Goal: Task Accomplishment & Management: Manage account settings

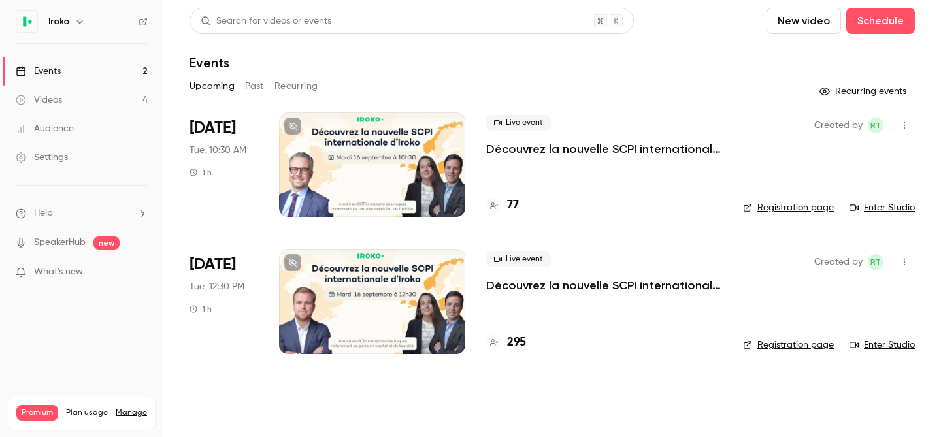
click at [381, 301] on div at bounding box center [372, 301] width 186 height 105
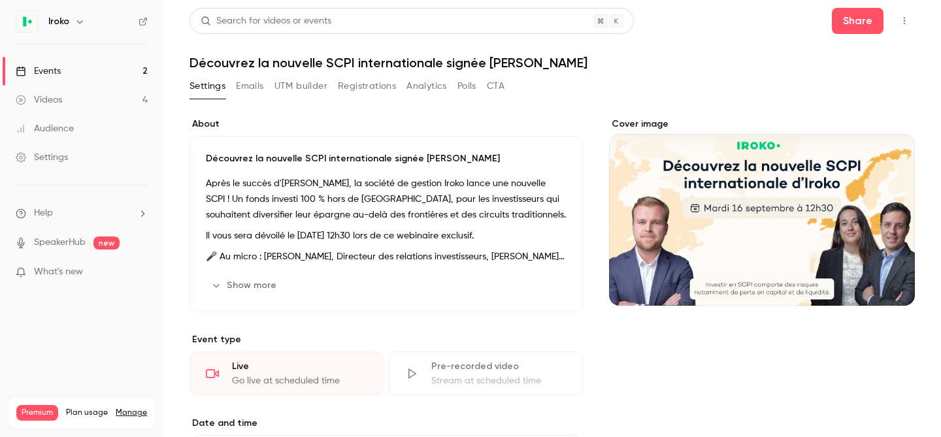
scroll to position [401, 0]
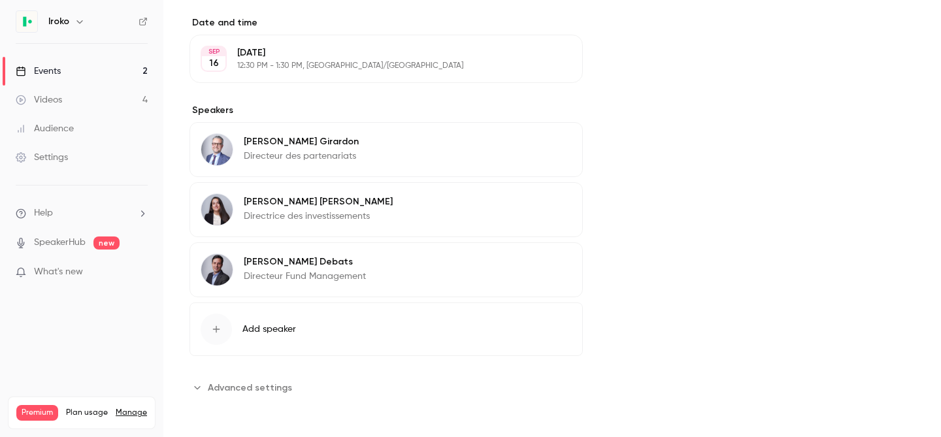
click at [543, 140] on button "Edit" at bounding box center [548, 143] width 48 height 21
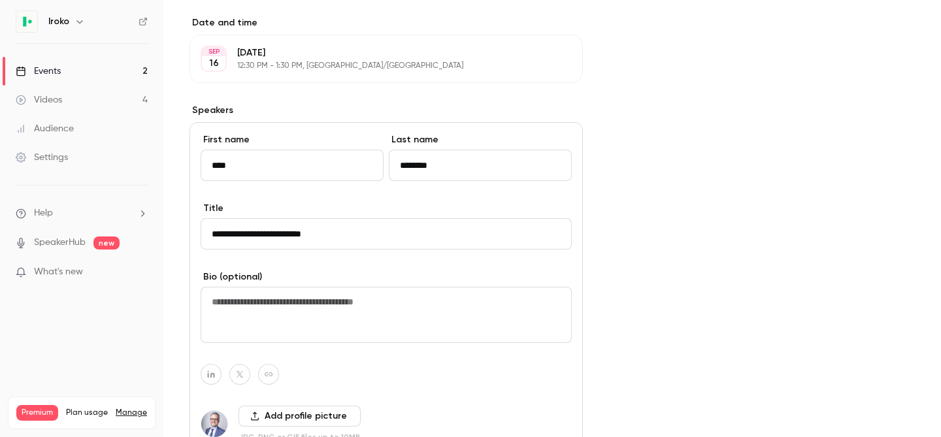
click at [243, 171] on input "****" at bounding box center [292, 165] width 183 height 31
click at [205, 161] on input "****" at bounding box center [292, 165] width 183 height 31
click at [224, 162] on input "****" at bounding box center [292, 165] width 183 height 31
type input "*******"
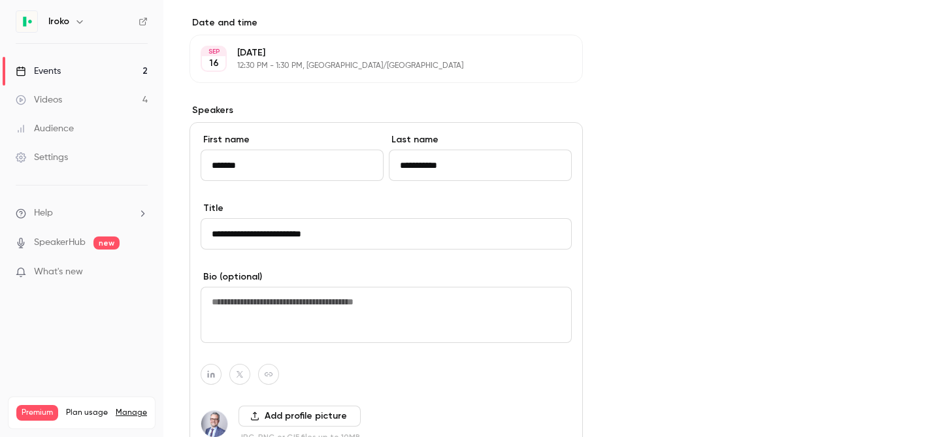
type input "**********"
click at [358, 235] on input "**********" at bounding box center [386, 233] width 371 height 31
drag, startPoint x: 351, startPoint y: 234, endPoint x: 273, endPoint y: 231, distance: 77.9
click at [273, 231] on input "**********" at bounding box center [386, 233] width 371 height 31
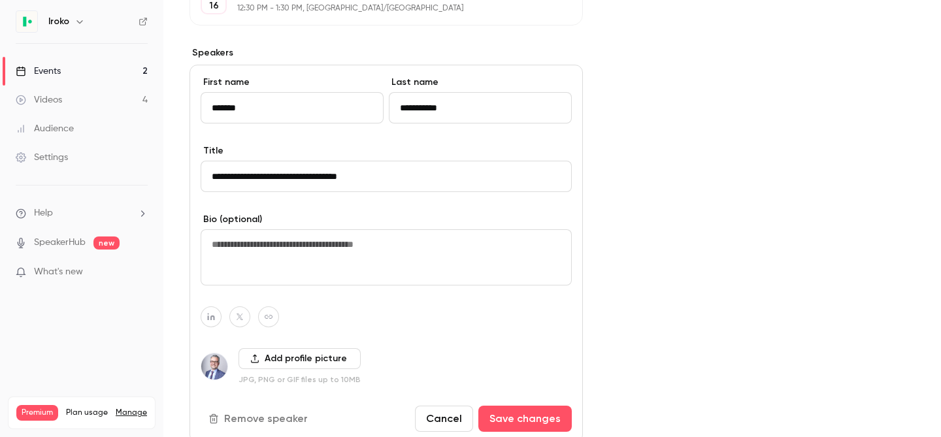
scroll to position [477, 0]
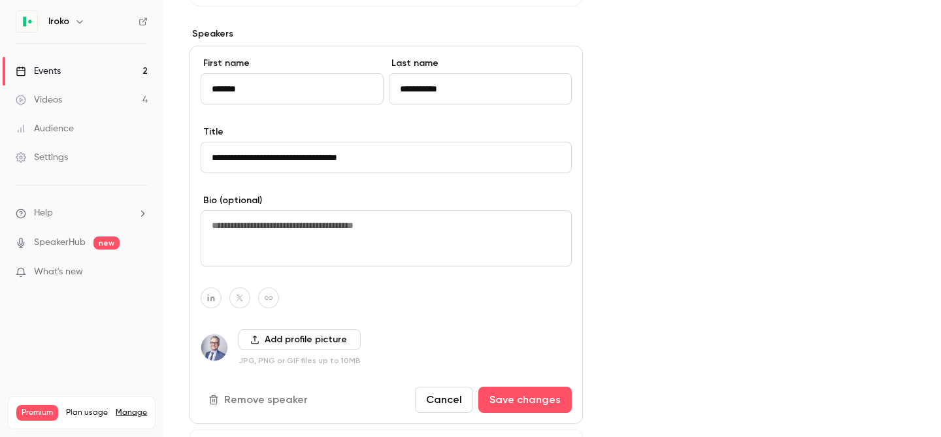
type input "**********"
click at [295, 349] on button "Add profile picture" at bounding box center [300, 339] width 122 height 21
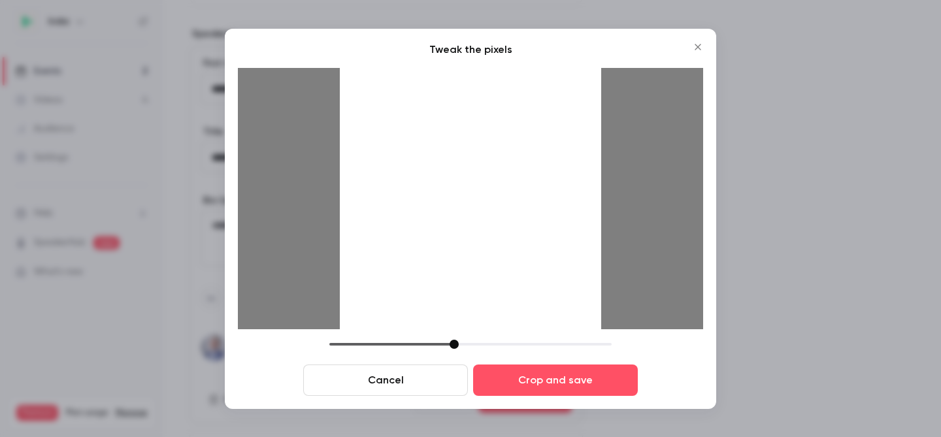
drag, startPoint x: 426, startPoint y: 346, endPoint x: 477, endPoint y: 261, distance: 99.1
click at [458, 347] on div at bounding box center [454, 344] width 9 height 9
drag, startPoint x: 498, startPoint y: 258, endPoint x: 489, endPoint y: 324, distance: 66.0
click at [489, 324] on div at bounding box center [470, 198] width 261 height 261
drag, startPoint x: 547, startPoint y: 384, endPoint x: 561, endPoint y: 382, distance: 14.5
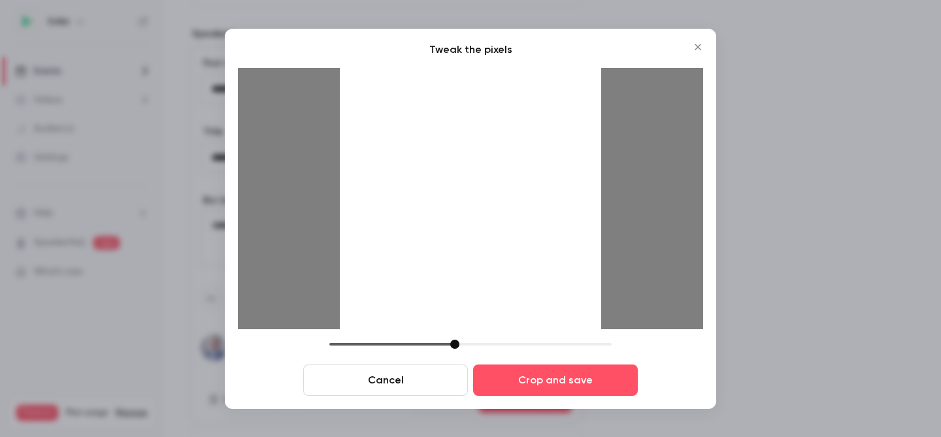
click at [547, 384] on button "Crop and save" at bounding box center [555, 380] width 165 height 31
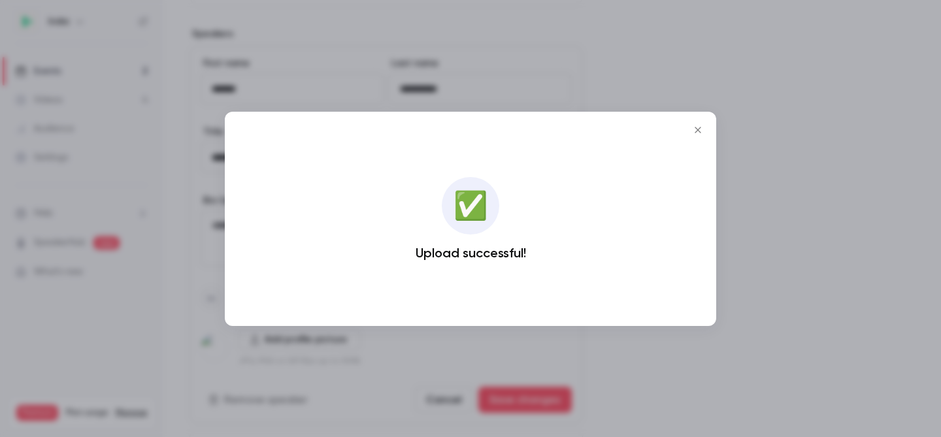
click at [694, 123] on button "Close" at bounding box center [698, 130] width 26 height 26
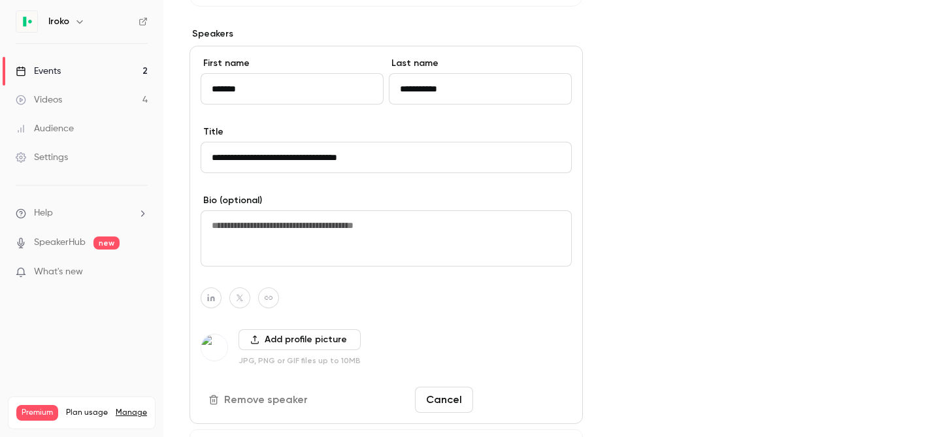
click at [520, 401] on button "Save changes" at bounding box center [525, 400] width 93 height 26
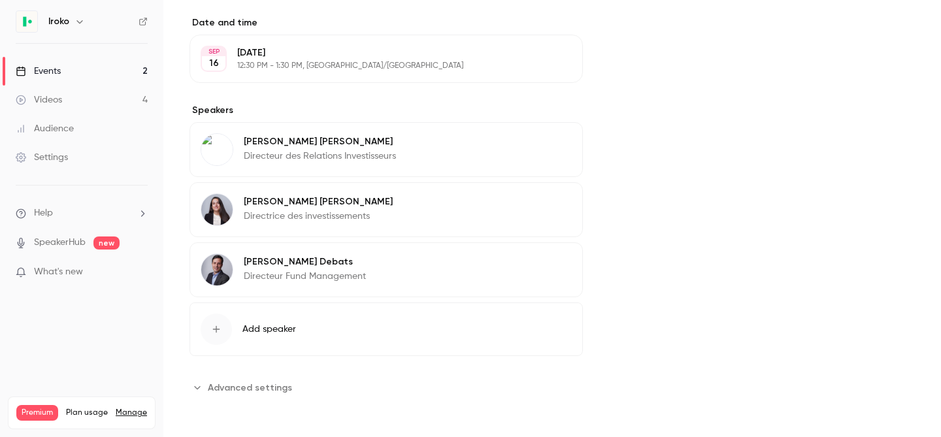
click at [29, 70] on div "Events" at bounding box center [38, 71] width 45 height 13
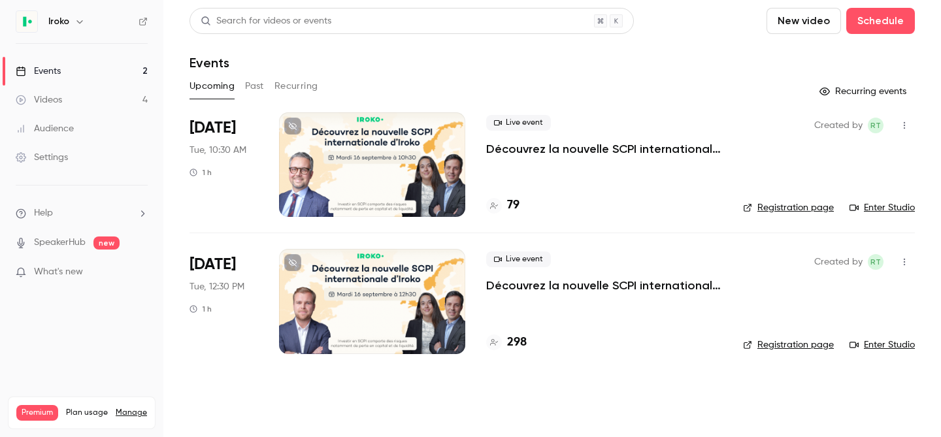
click at [379, 167] on div at bounding box center [372, 164] width 186 height 105
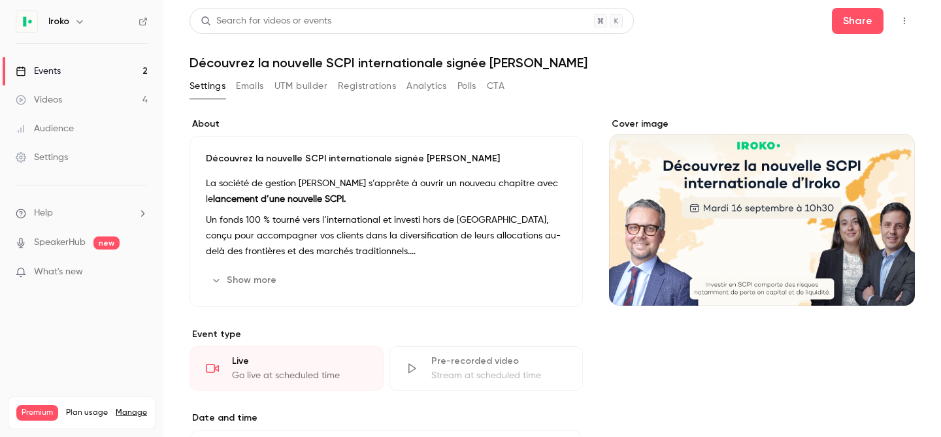
scroll to position [396, 0]
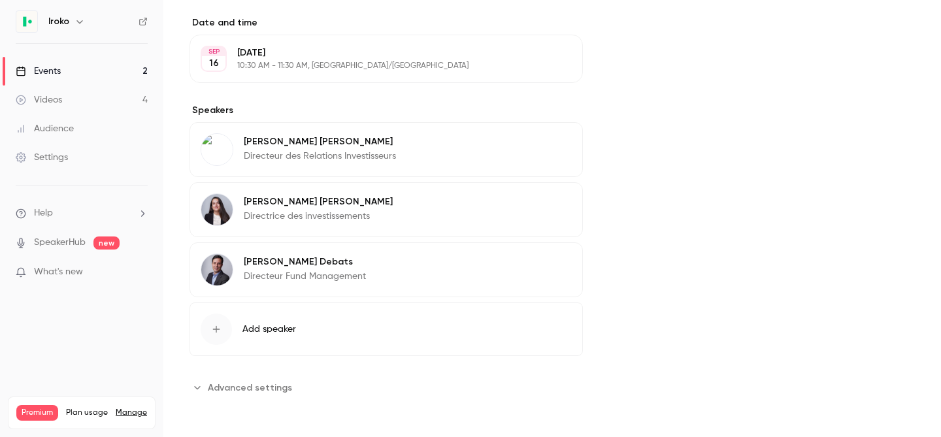
click at [533, 144] on icon "button" at bounding box center [535, 144] width 10 height 10
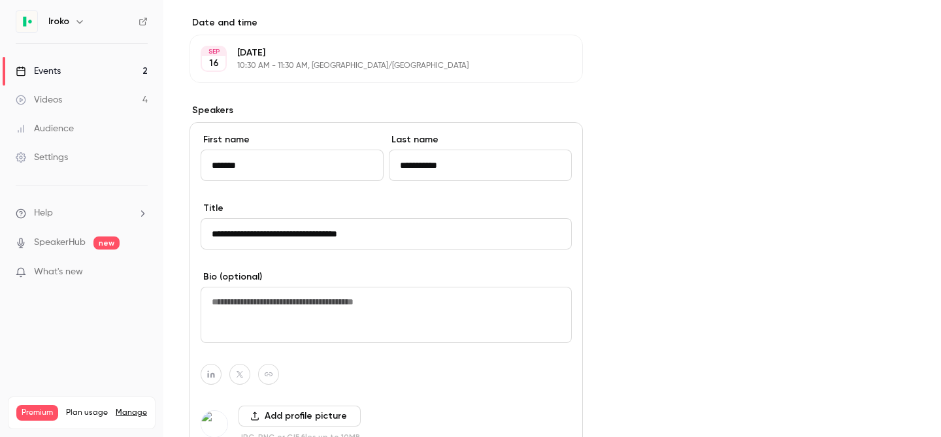
click at [229, 169] on input "*******" at bounding box center [292, 165] width 183 height 31
type input "****"
type input "********"
drag, startPoint x: 379, startPoint y: 244, endPoint x: 273, endPoint y: 229, distance: 107.0
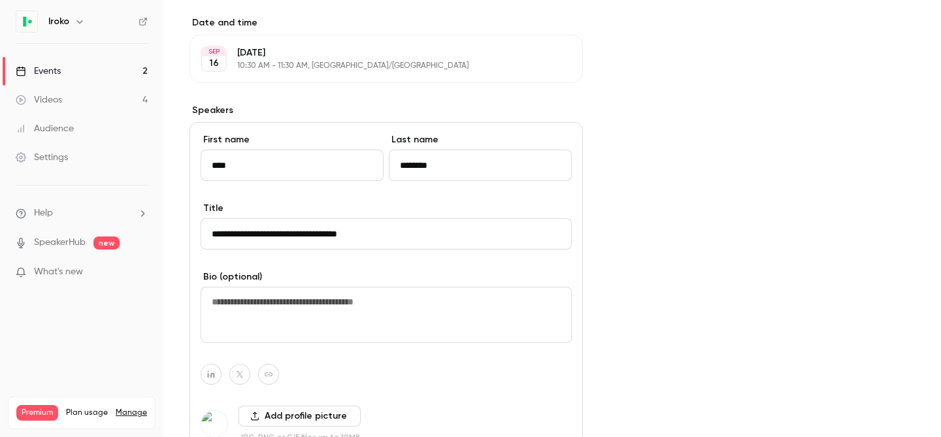
click at [273, 229] on input "**********" at bounding box center [386, 233] width 371 height 31
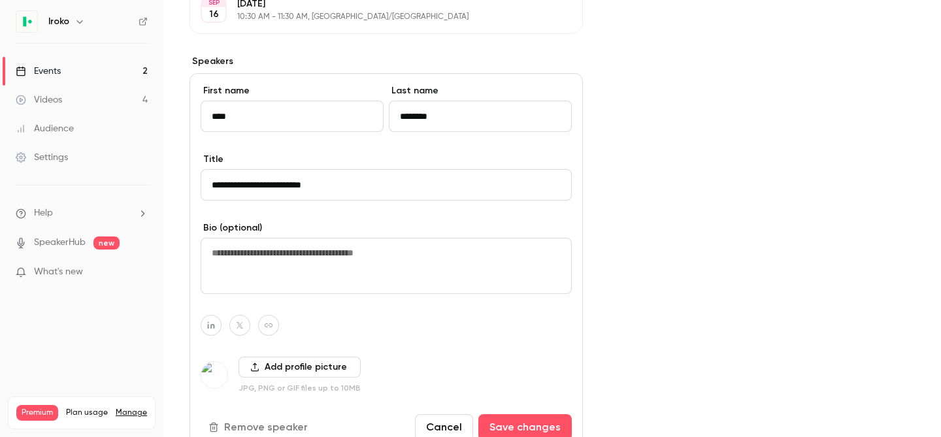
scroll to position [494, 0]
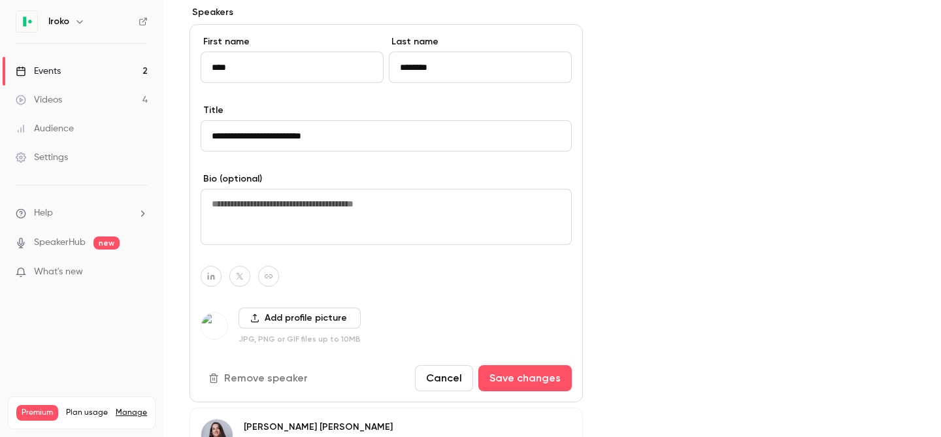
type input "**********"
click at [297, 315] on button "Add profile picture" at bounding box center [300, 318] width 122 height 21
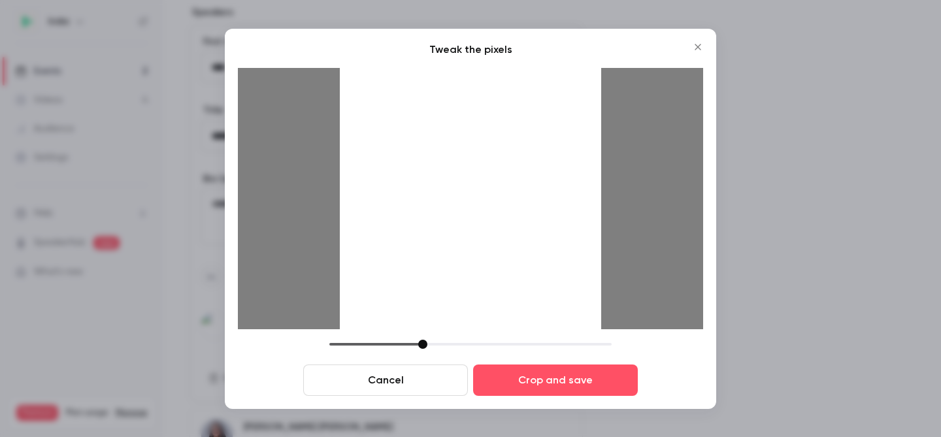
drag, startPoint x: 546, startPoint y: 283, endPoint x: 524, endPoint y: 290, distance: 22.5
click at [525, 290] on div at bounding box center [470, 198] width 261 height 261
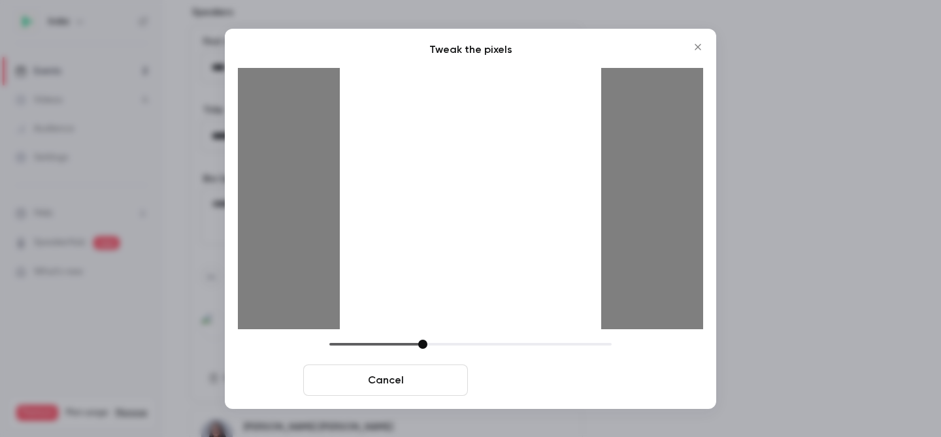
click at [590, 377] on button "Crop and save" at bounding box center [555, 380] width 165 height 31
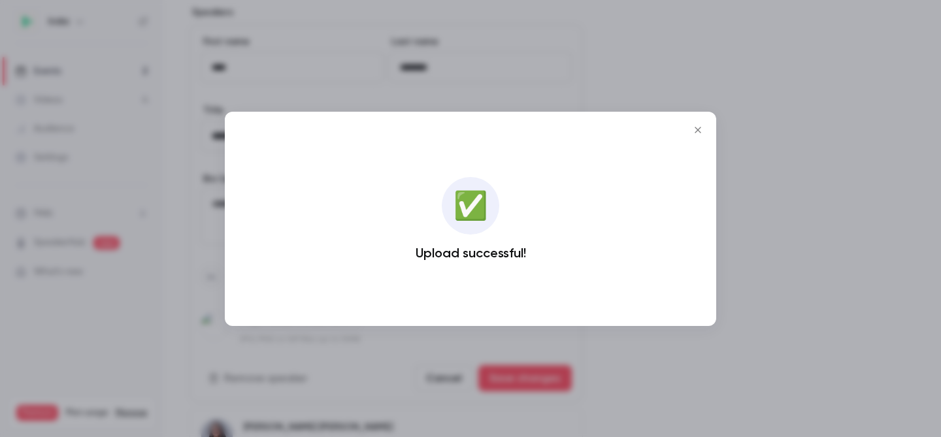
drag, startPoint x: 701, startPoint y: 125, endPoint x: 673, endPoint y: 180, distance: 62.6
click at [701, 125] on icon "Close" at bounding box center [698, 130] width 16 height 10
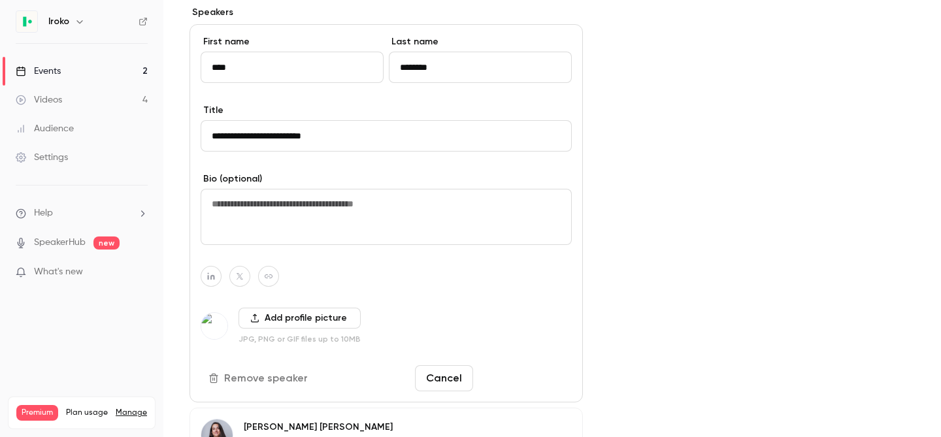
click at [518, 383] on button "Save changes" at bounding box center [525, 378] width 93 height 26
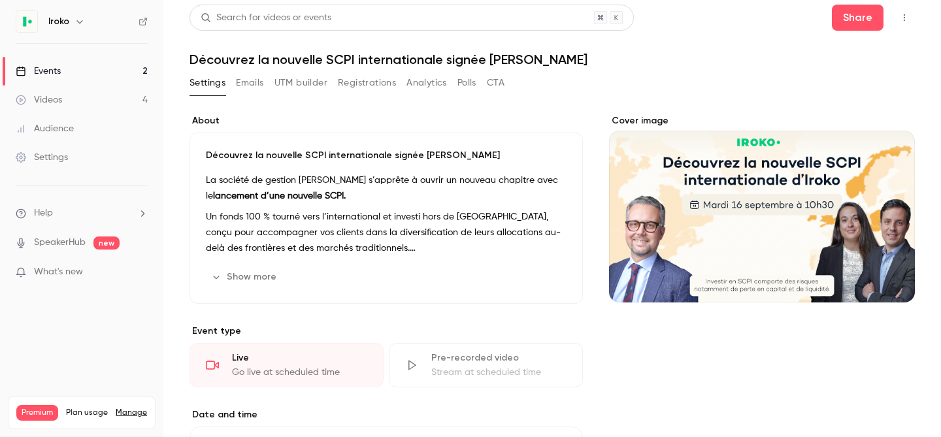
scroll to position [0, 0]
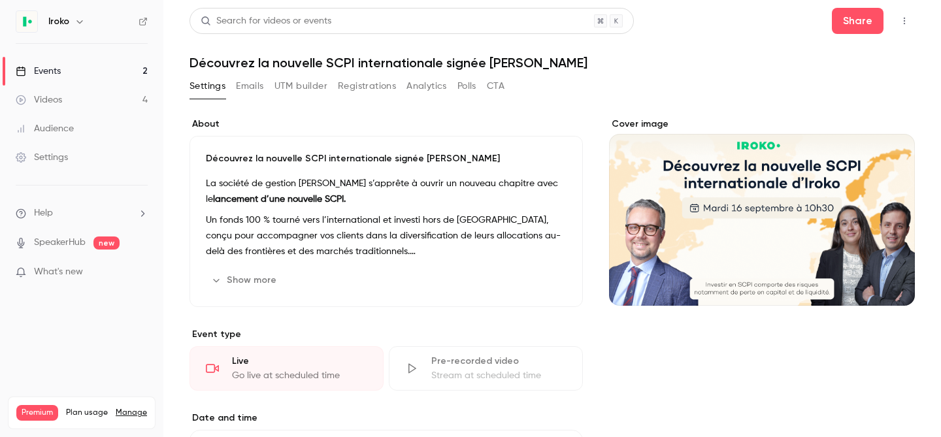
click at [62, 65] on link "Events 2" at bounding box center [81, 71] width 163 height 29
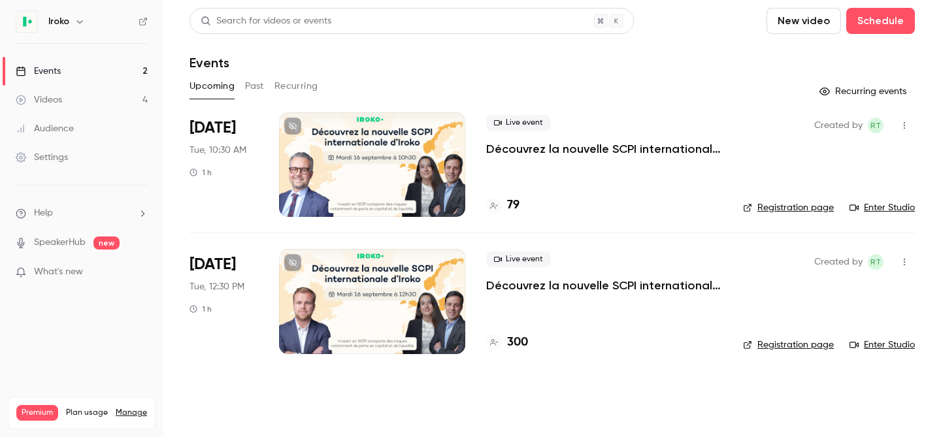
click at [392, 294] on div at bounding box center [372, 301] width 186 height 105
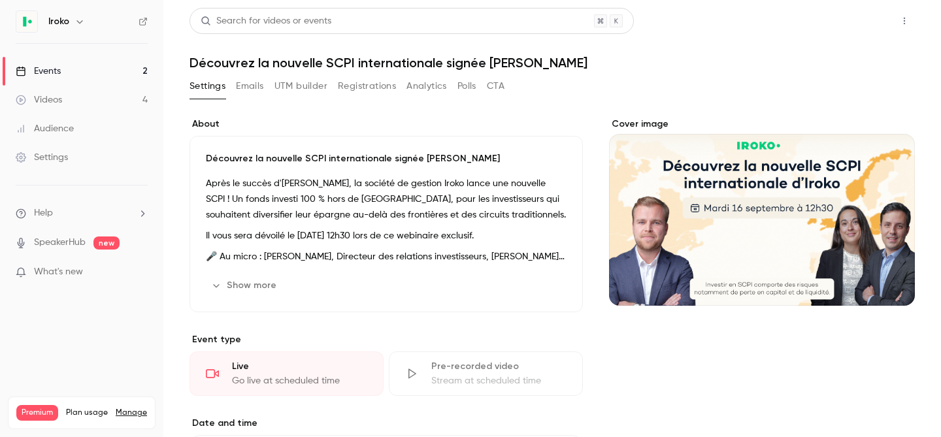
click at [858, 22] on button "Share" at bounding box center [858, 21] width 52 height 26
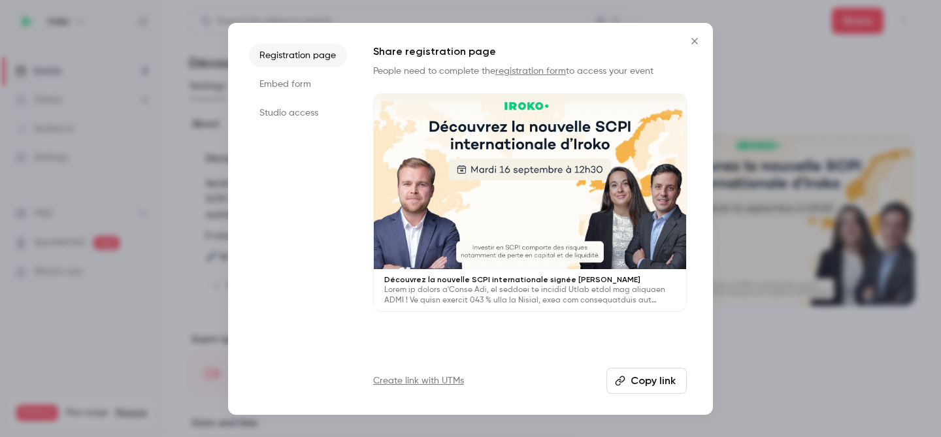
drag, startPoint x: 646, startPoint y: 377, endPoint x: 716, endPoint y: 264, distance: 133.0
click at [647, 377] on button "Copy link" at bounding box center [647, 381] width 80 height 26
click at [690, 40] on icon "Close" at bounding box center [695, 41] width 16 height 10
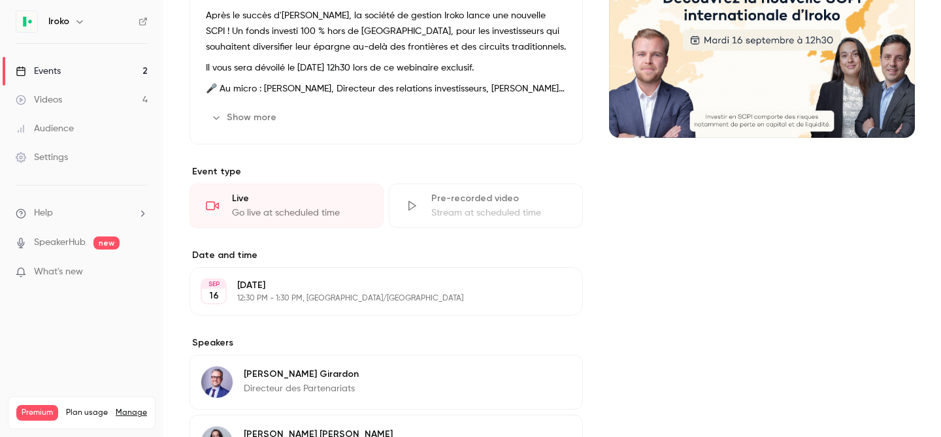
scroll to position [401, 0]
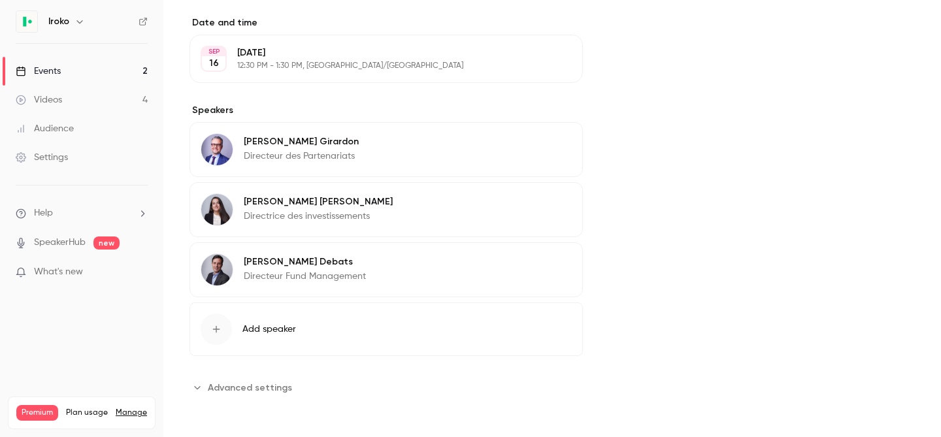
click at [265, 386] on span "Advanced settings" at bounding box center [250, 388] width 84 height 14
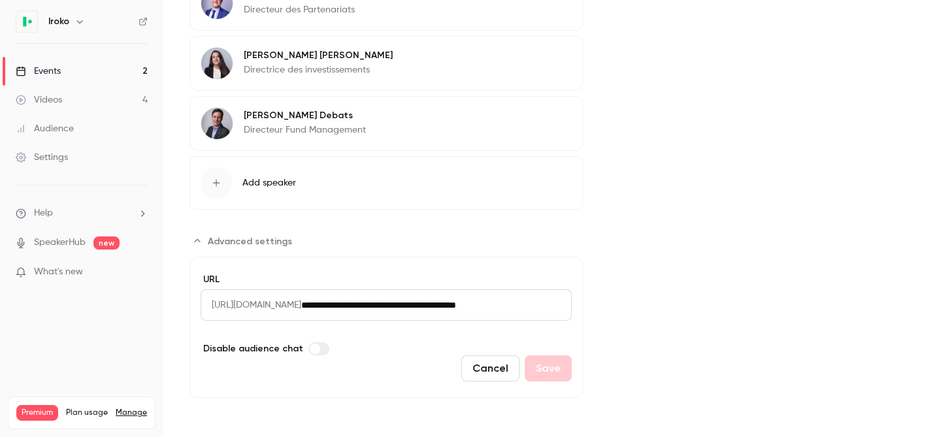
scroll to position [298, 0]
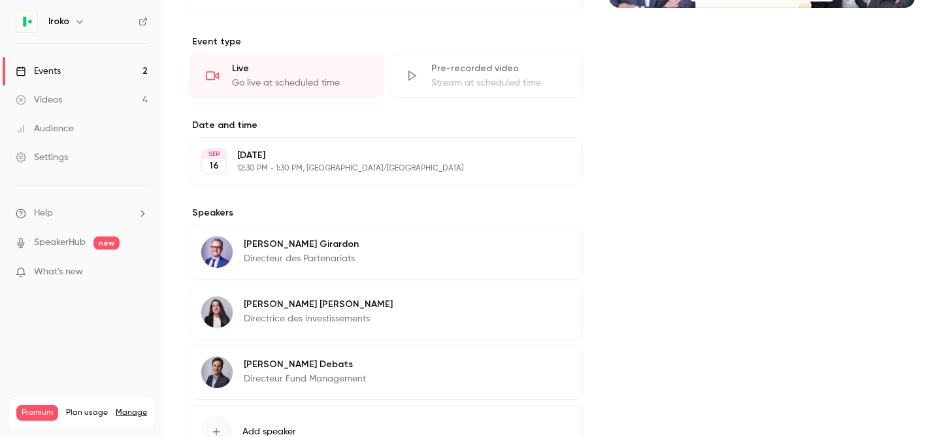
click at [343, 252] on p "Directeur des Partenariats" at bounding box center [301, 258] width 115 height 13
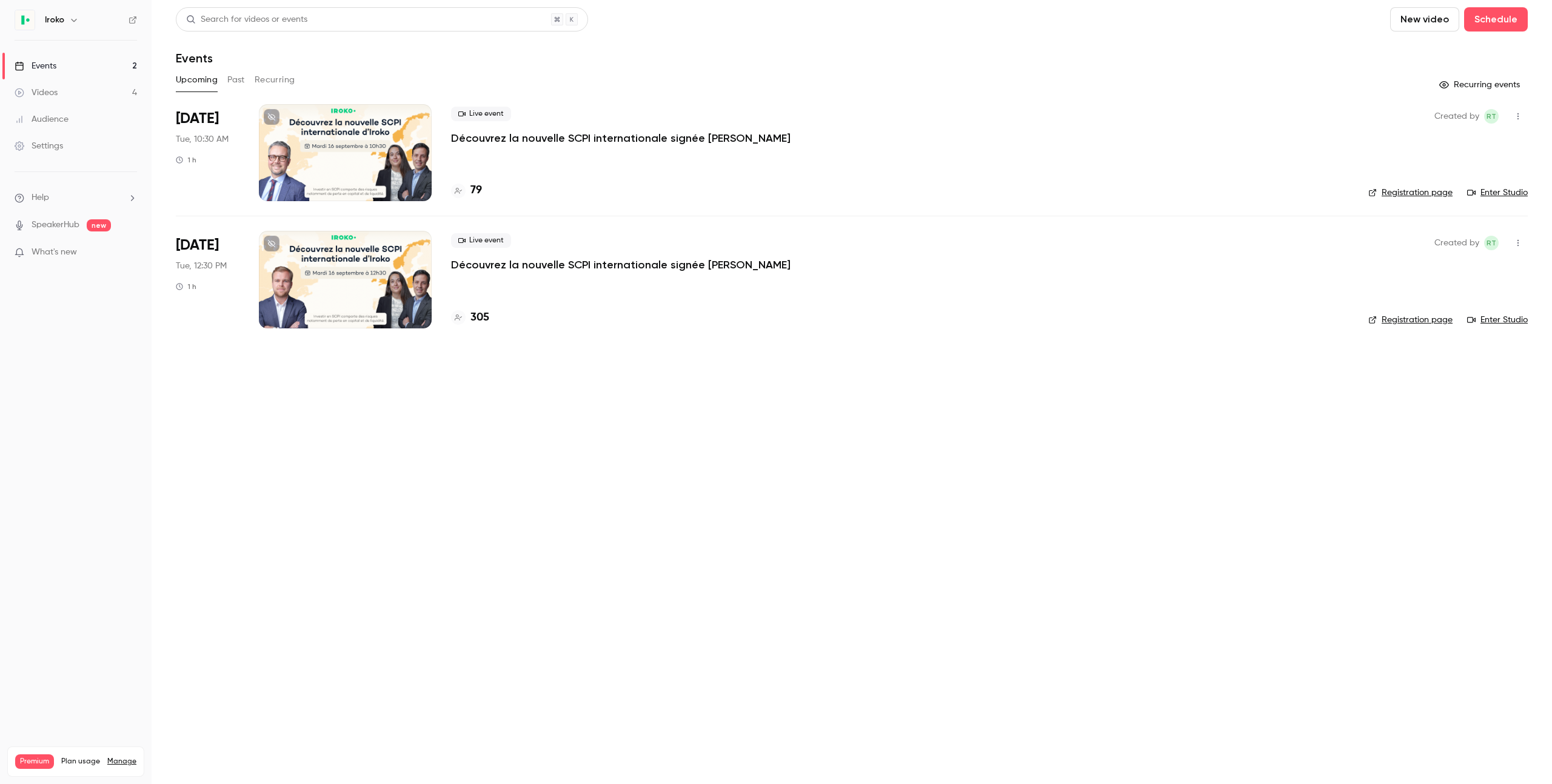
click at [348, 294] on div at bounding box center [345, 279] width 172 height 97
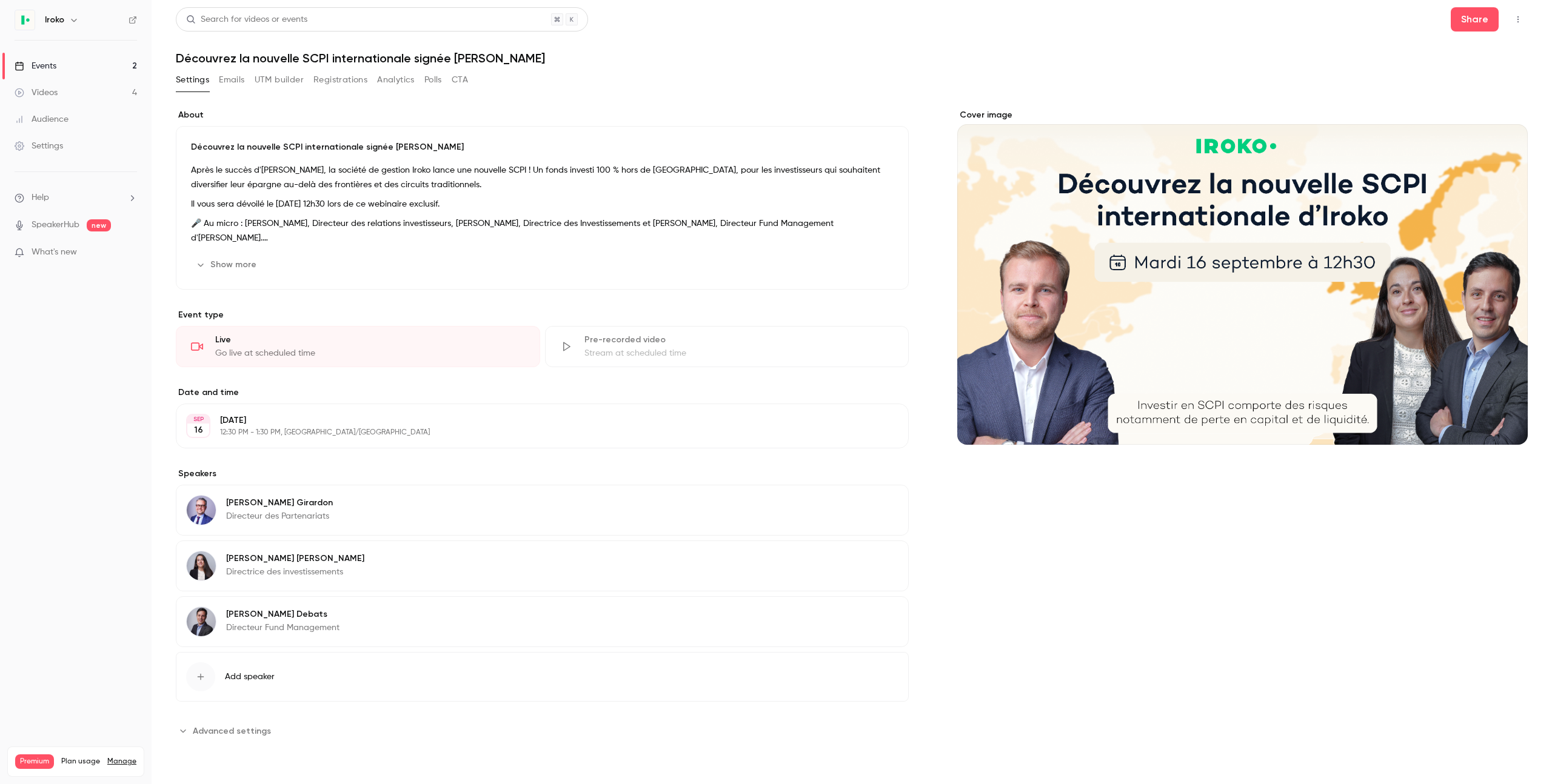
click at [887, 514] on button "Edit" at bounding box center [876, 504] width 45 height 19
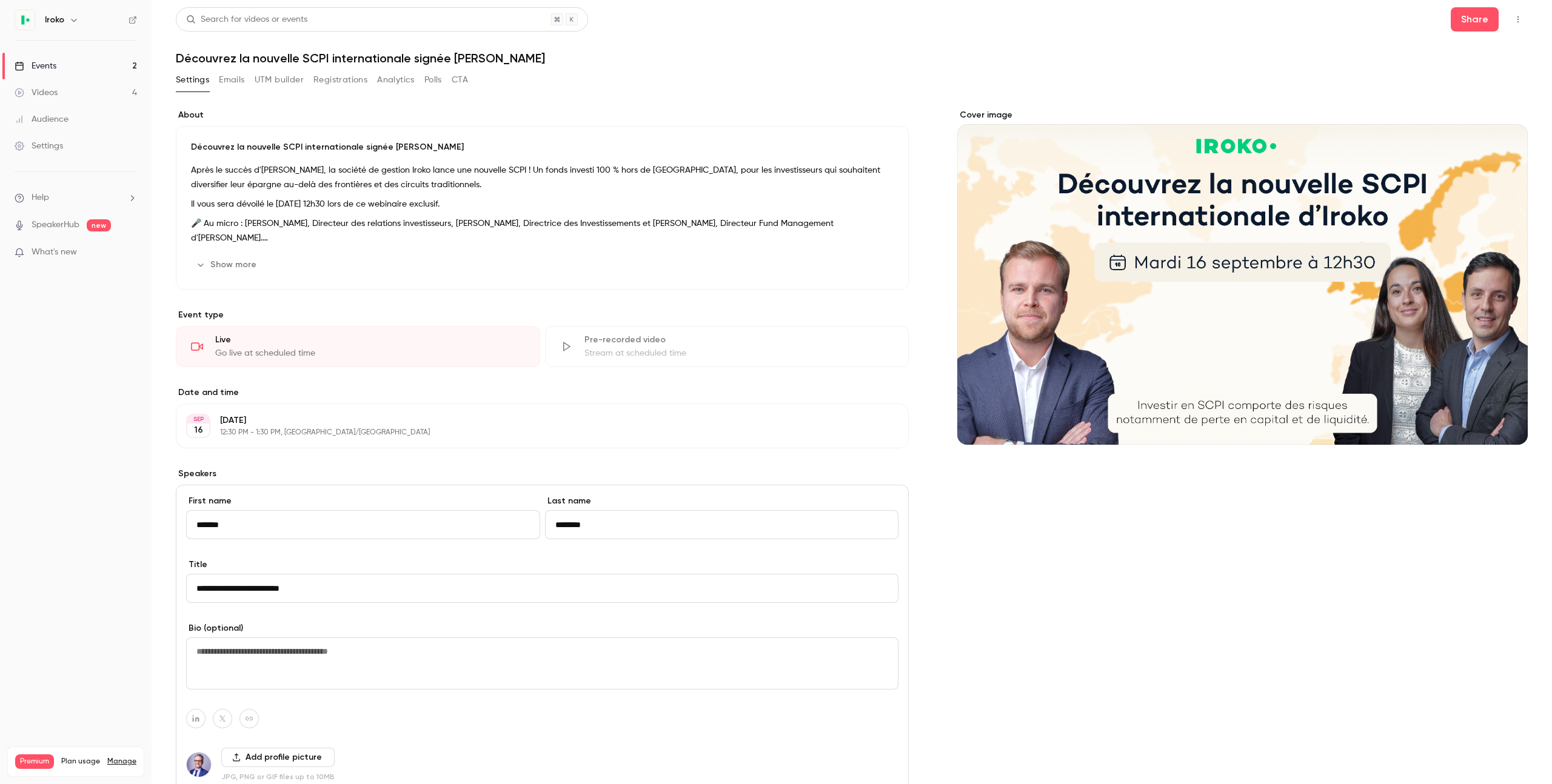
type input "*******"
type input "**********"
click at [281, 585] on input "**********" at bounding box center [542, 588] width 712 height 29
click at [275, 598] on input "**********" at bounding box center [542, 588] width 712 height 29
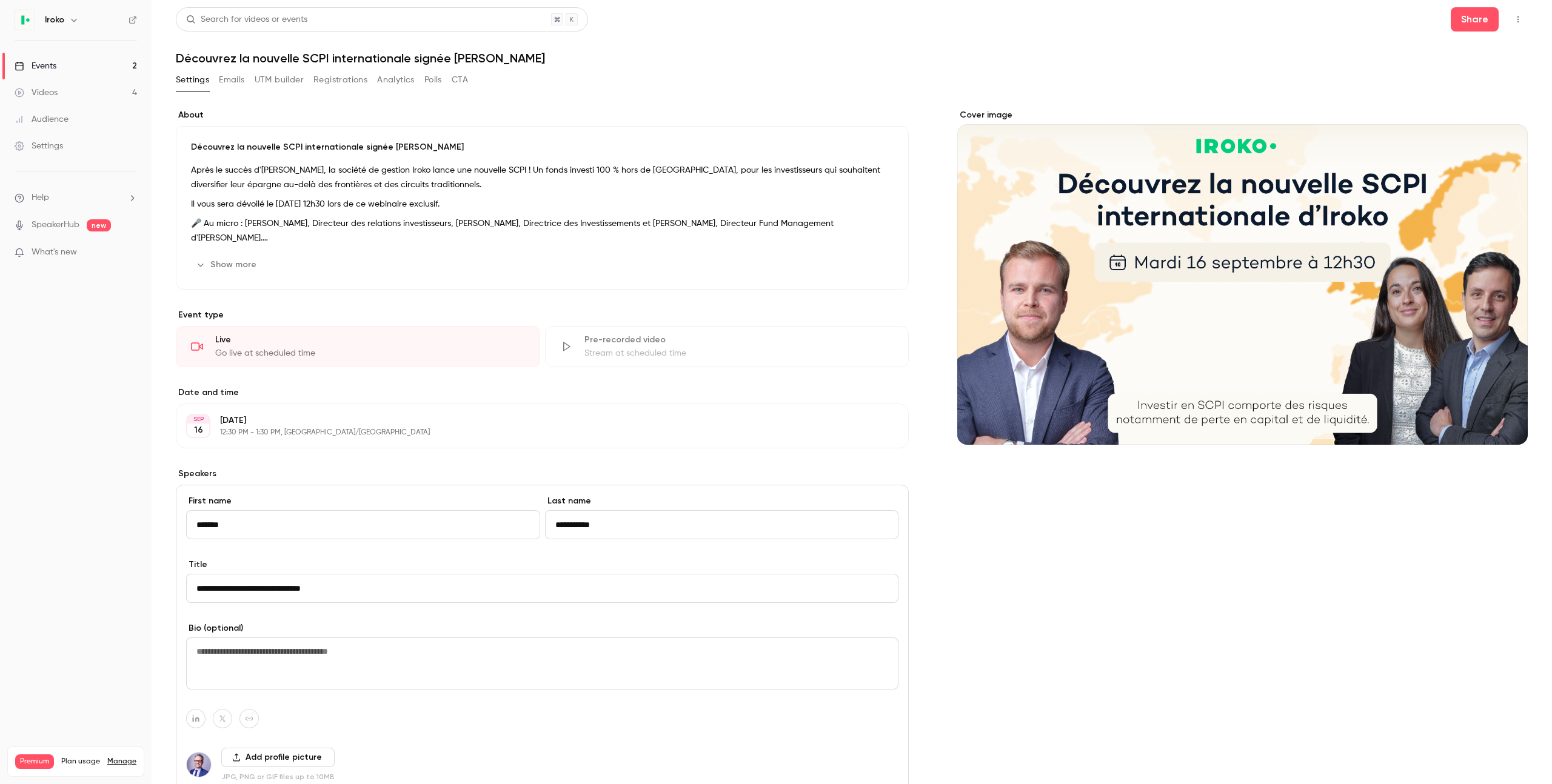
type input "**********"
click at [243, 757] on button "Add profile picture" at bounding box center [278, 757] width 113 height 19
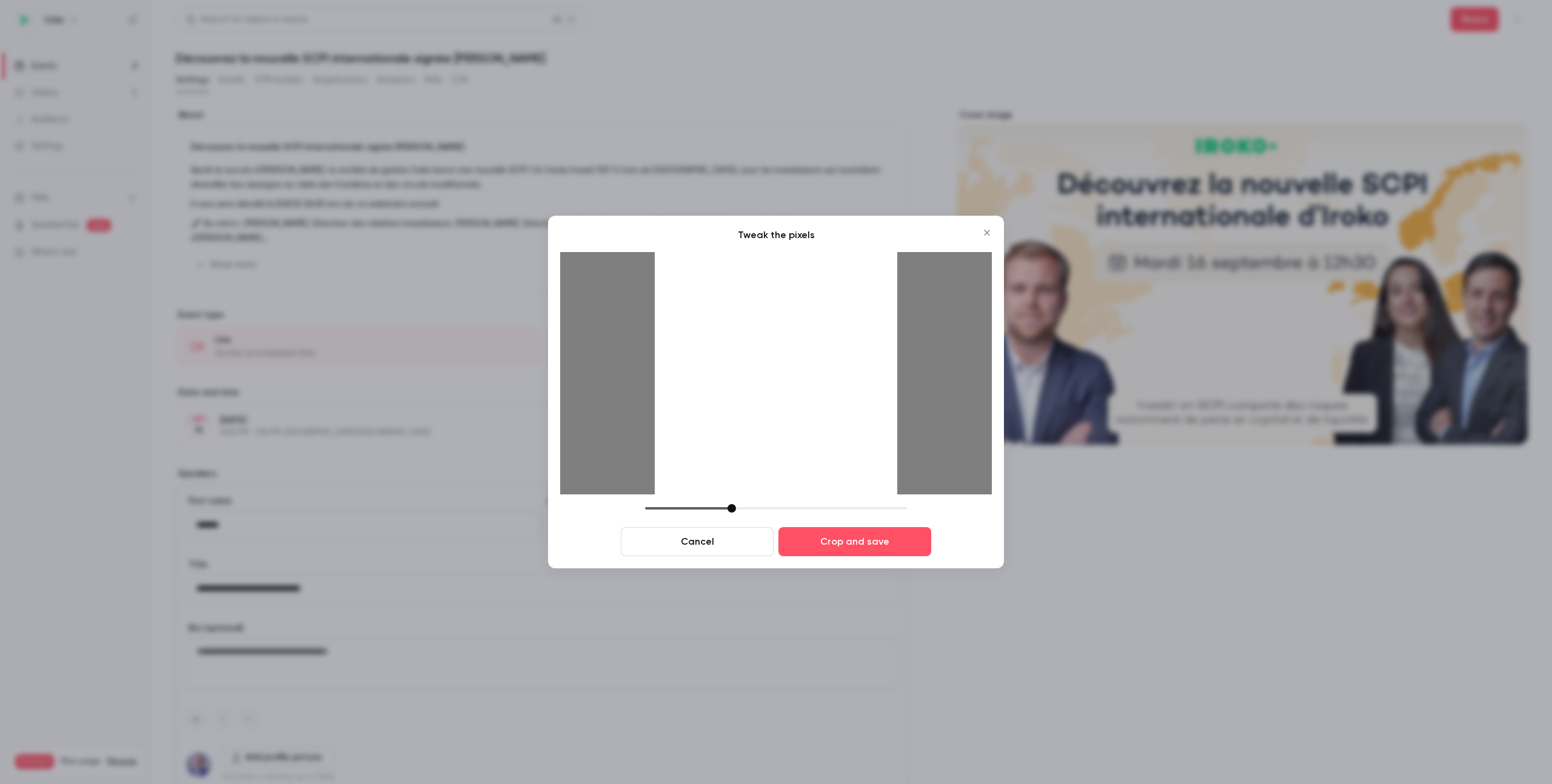
click at [792, 507] on div "Tweak the pixels Cancel Crop and save" at bounding box center [775, 392] width 431 height 328
click at [763, 510] on div at bounding box center [763, 508] width 8 height 8
drag, startPoint x: 795, startPoint y: 428, endPoint x: 830, endPoint y: 504, distance: 83.7
click at [791, 484] on div at bounding box center [775, 373] width 242 height 242
click at [860, 550] on button "Crop and save" at bounding box center [854, 541] width 153 height 29
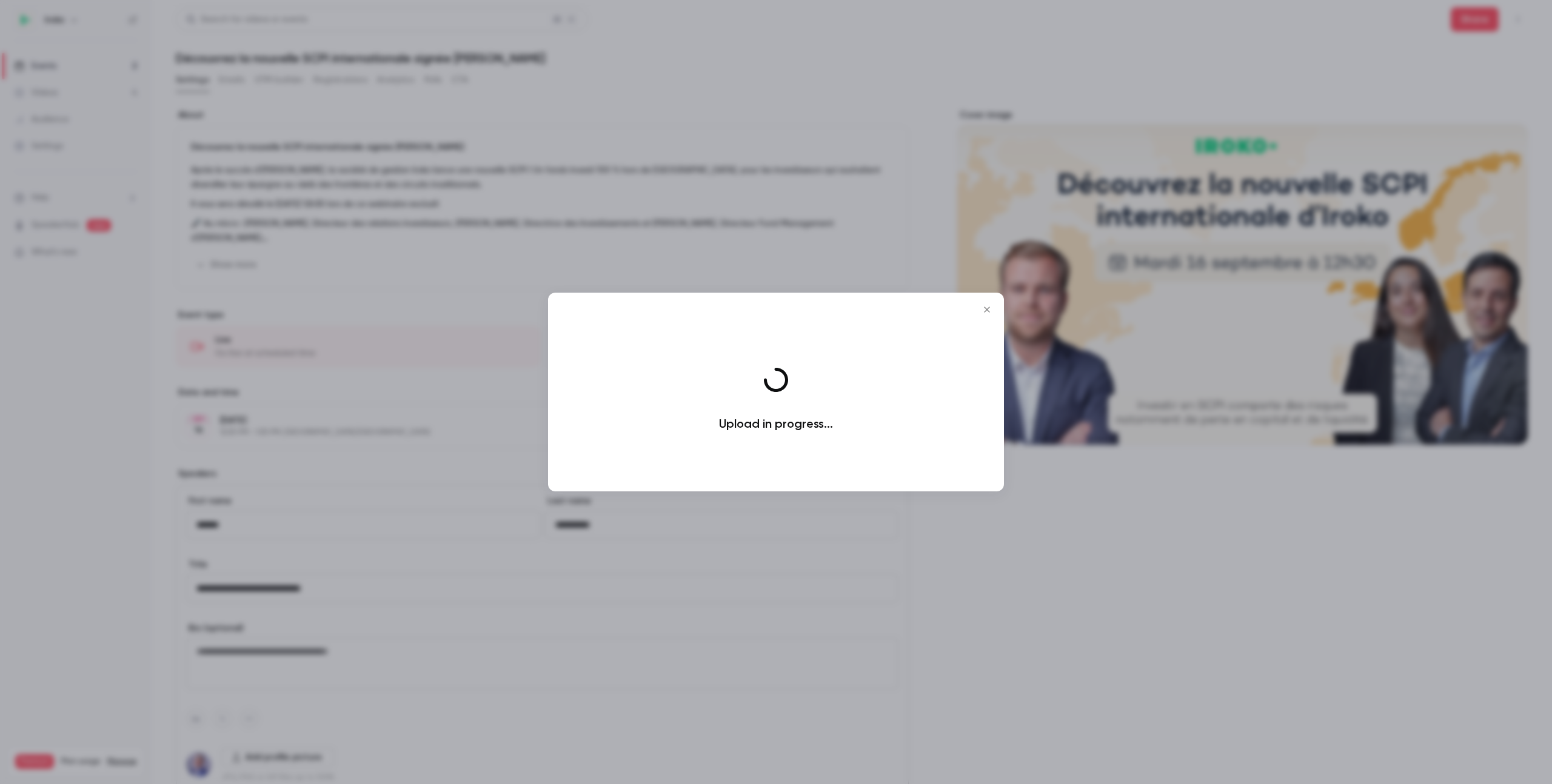
click at [1067, 643] on div at bounding box center [776, 392] width 1552 height 784
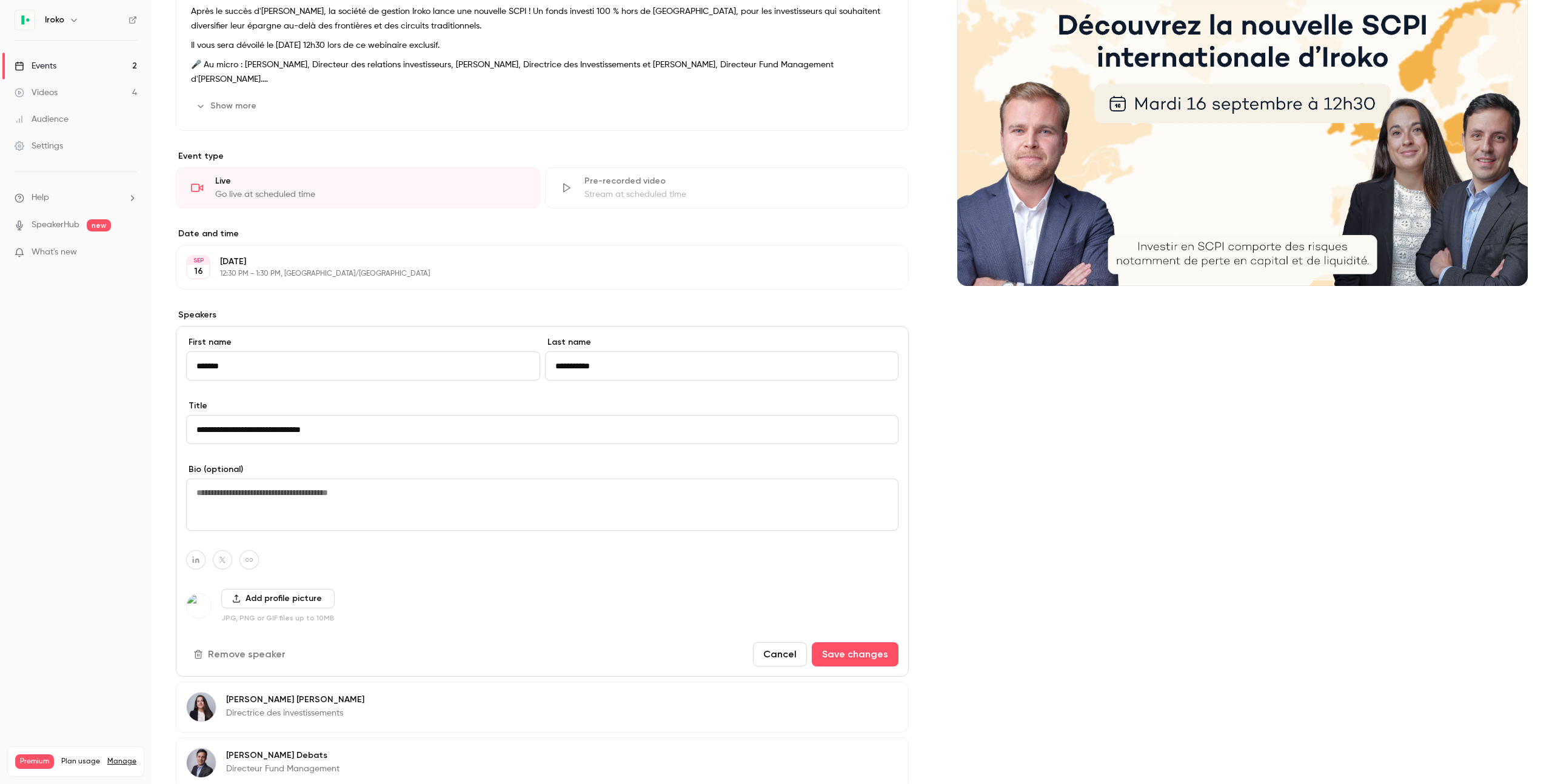
scroll to position [166, 0]
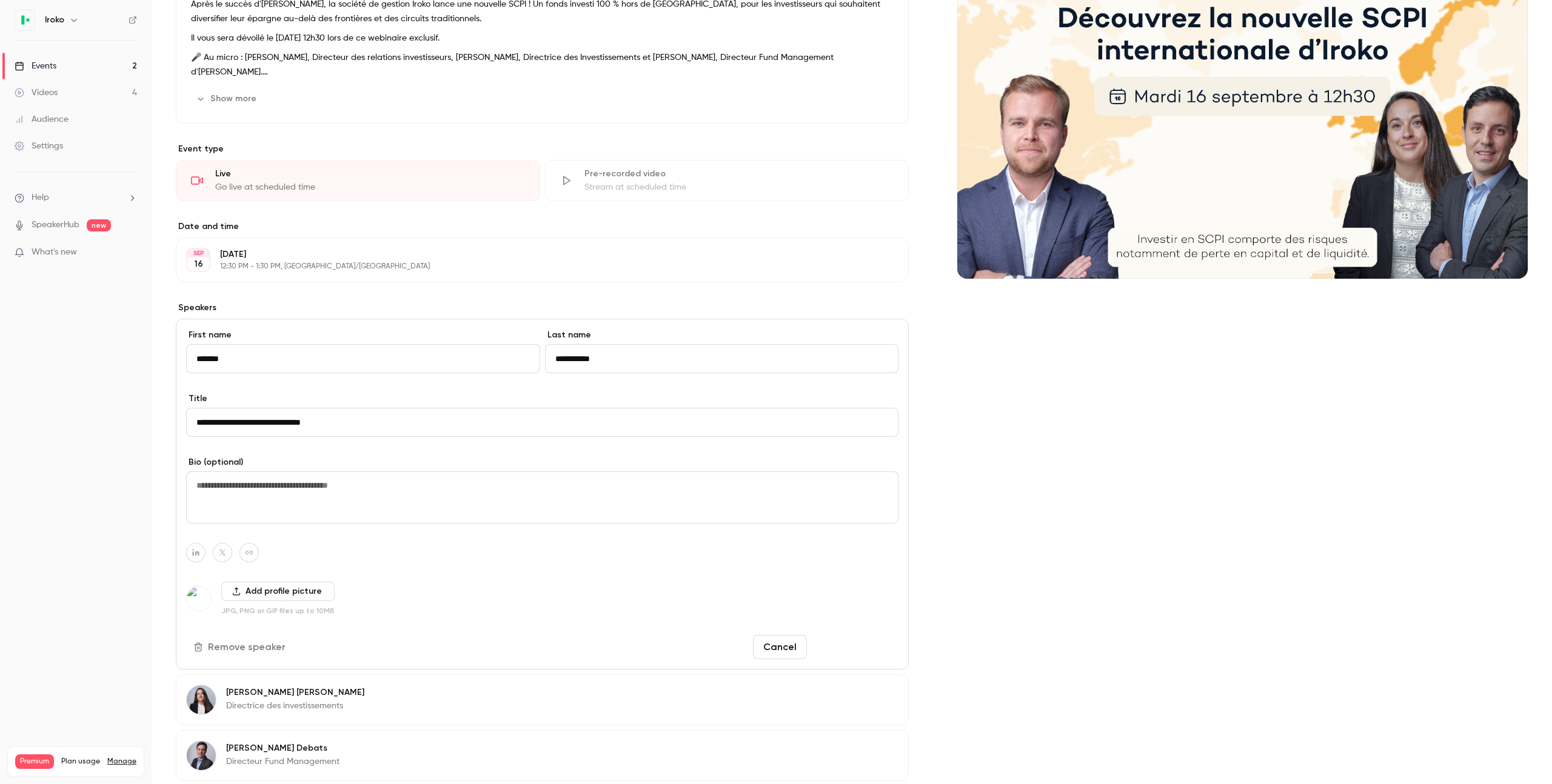
click at [878, 651] on button "Save changes" at bounding box center [854, 647] width 86 height 24
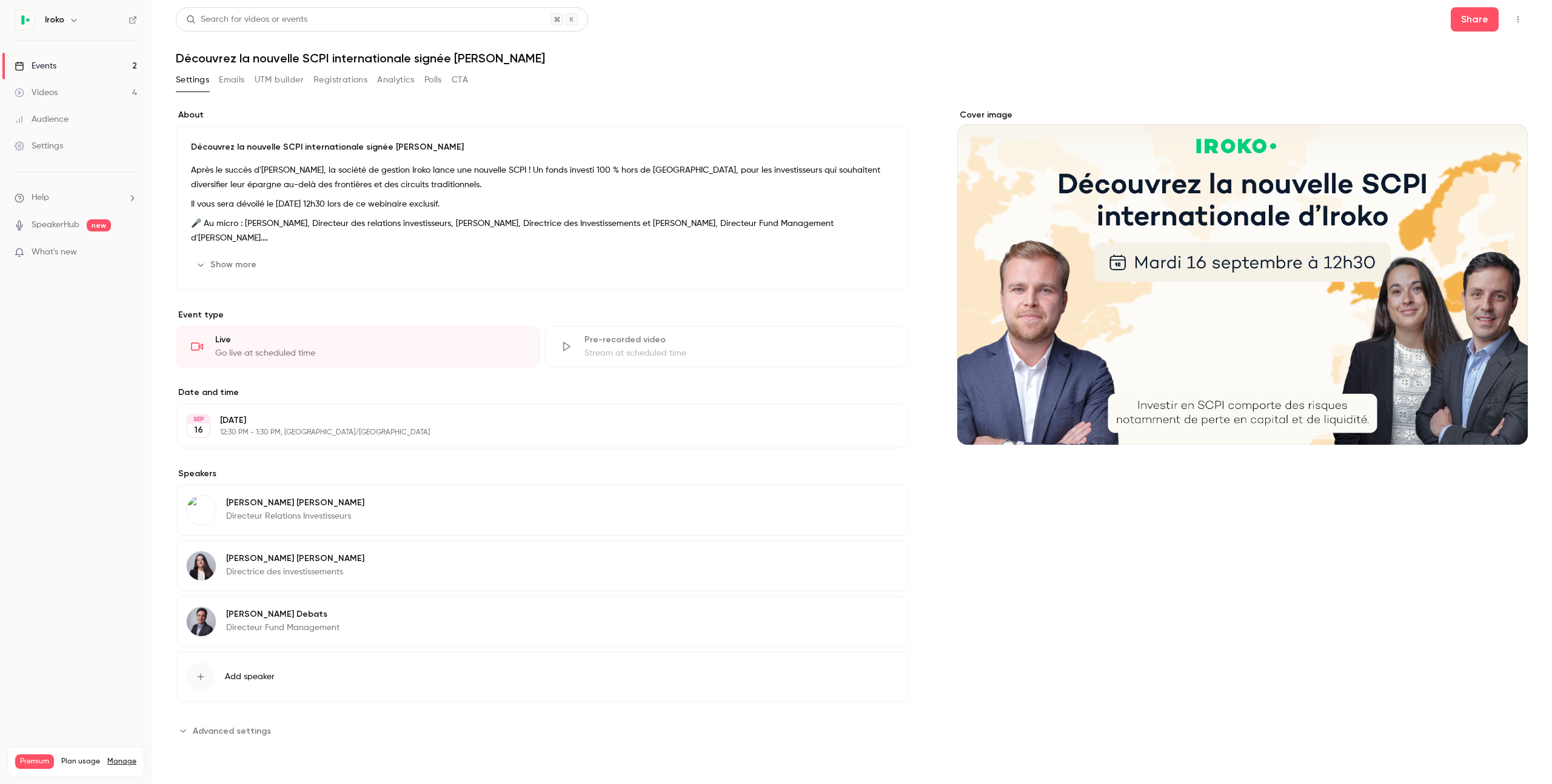
click at [41, 68] on div "Events" at bounding box center [35, 66] width 42 height 12
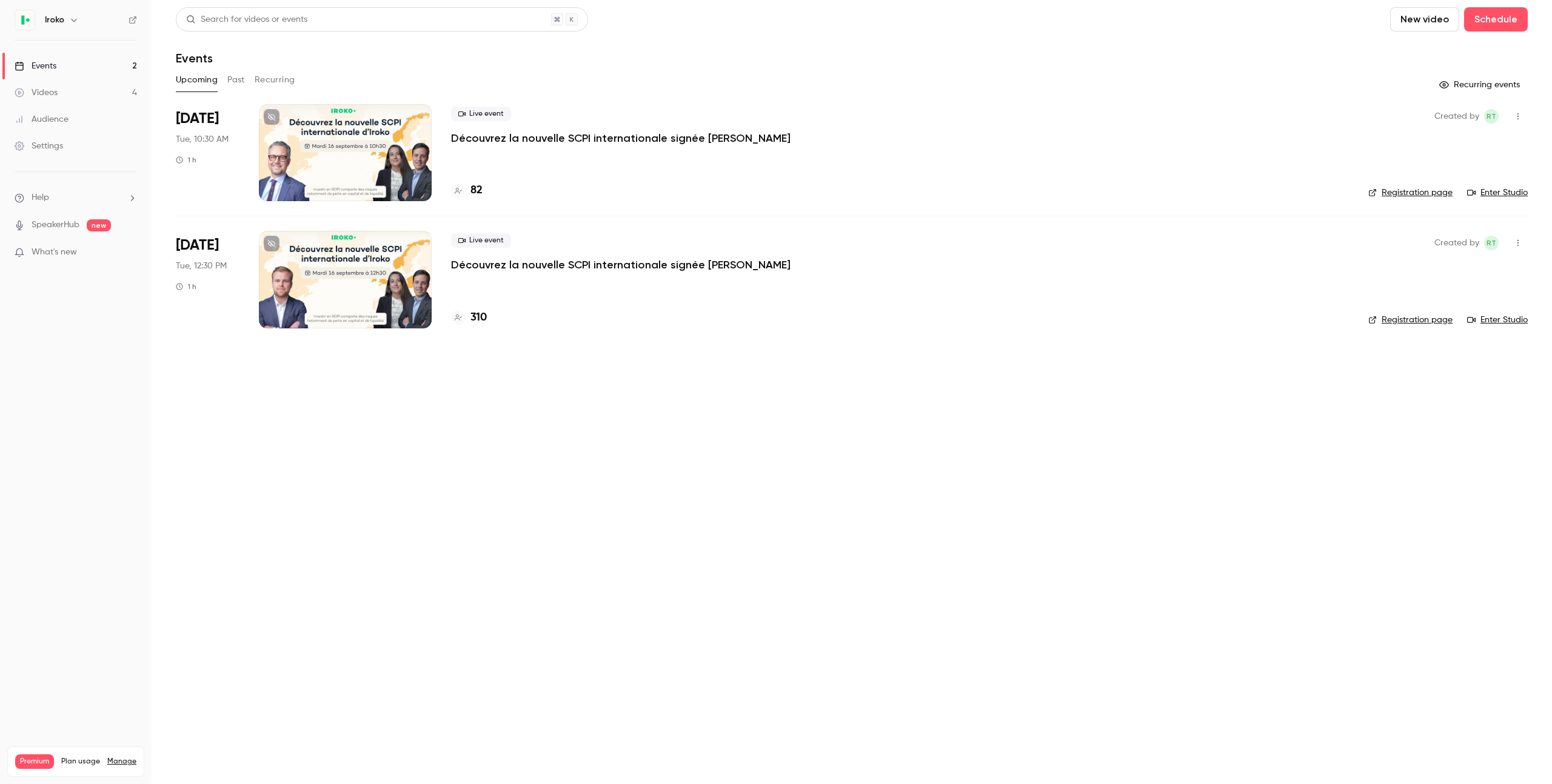
click at [319, 268] on div at bounding box center [345, 279] width 172 height 97
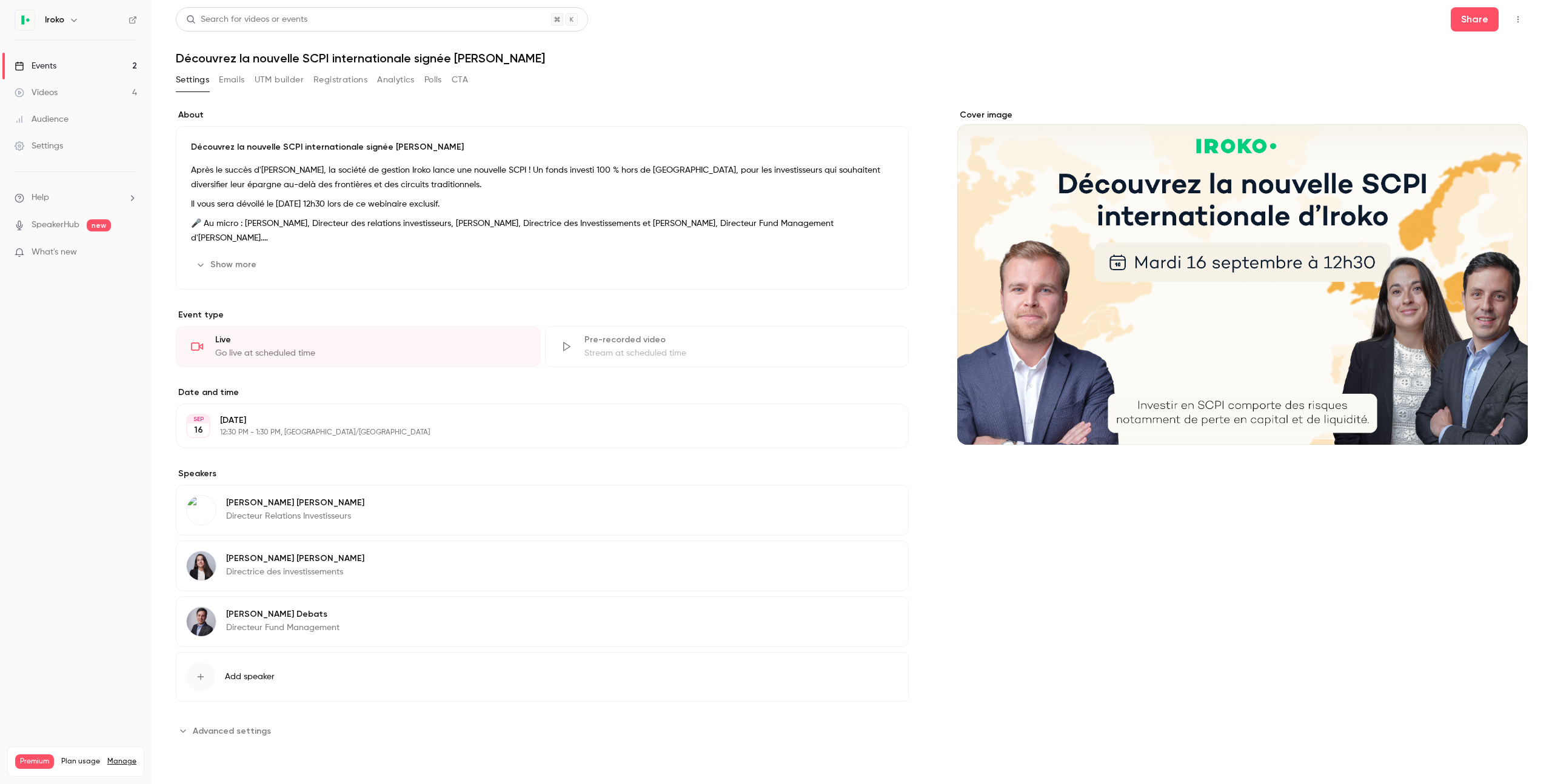
click at [52, 58] on link "Events 2" at bounding box center [75, 66] width 151 height 27
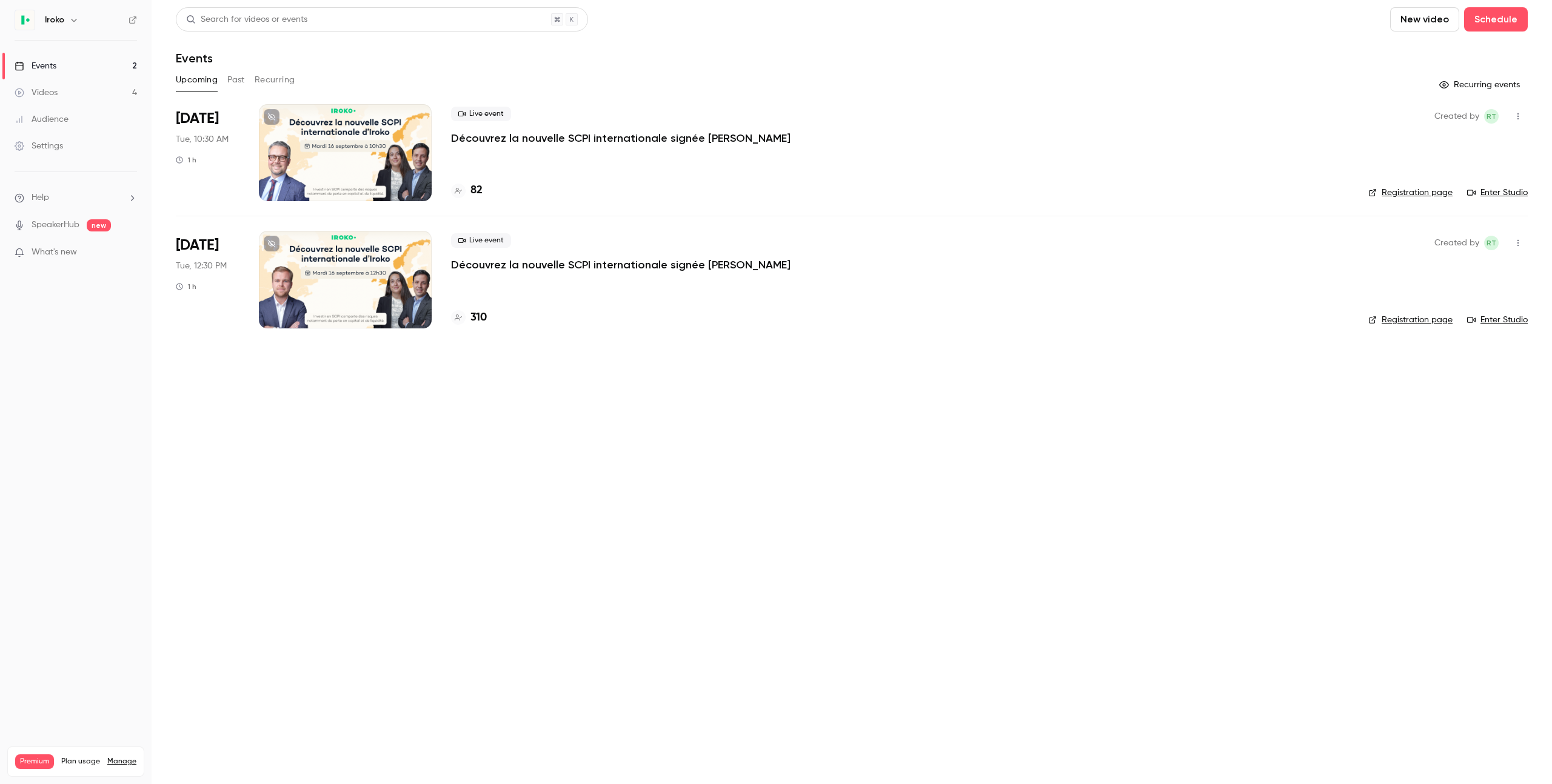
click at [372, 132] on div at bounding box center [345, 152] width 172 height 97
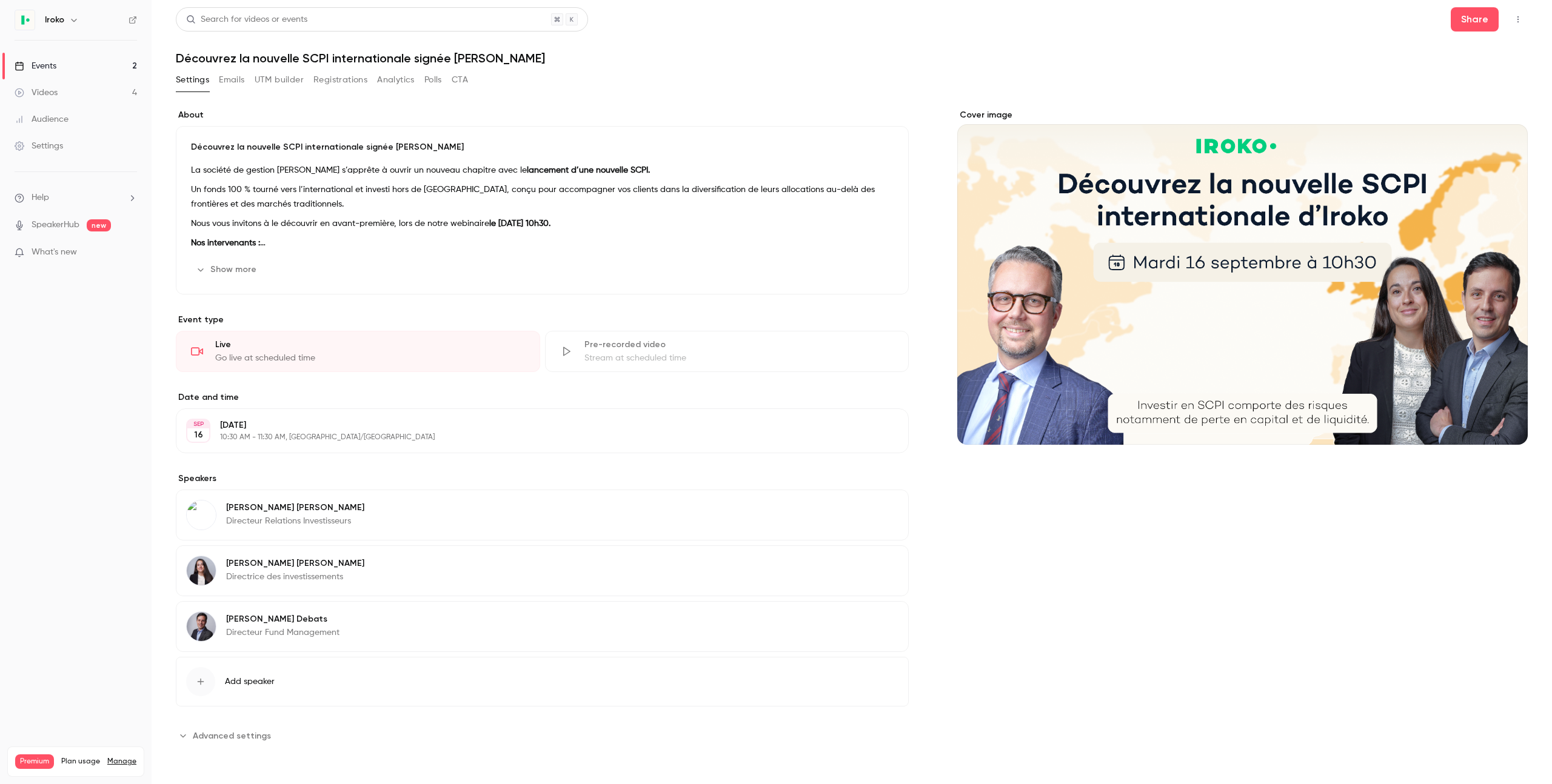
click at [862, 512] on icon "button" at bounding box center [864, 509] width 7 height 7
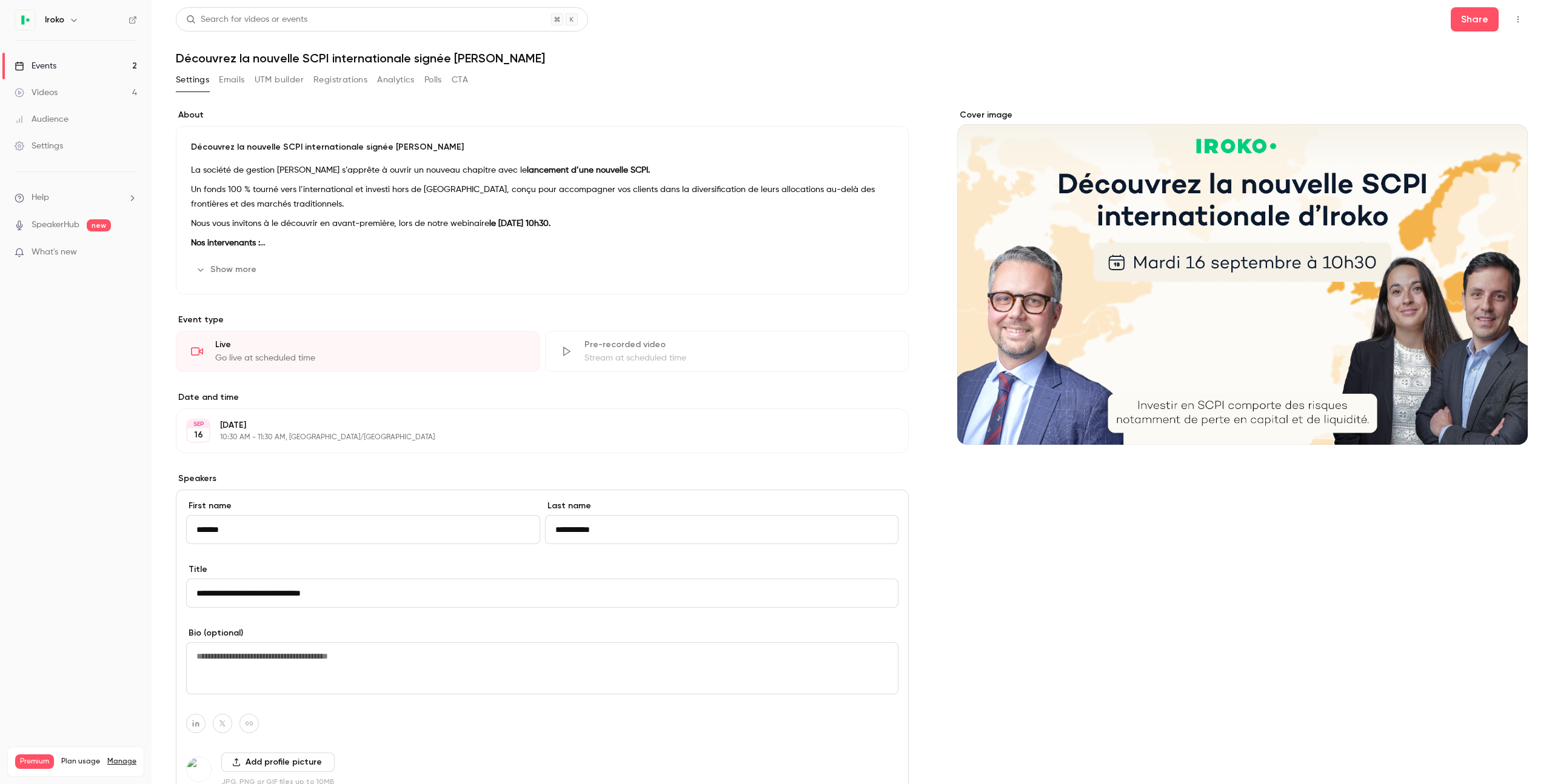
click at [218, 525] on input "*******" at bounding box center [363, 529] width 354 height 29
type input "****"
type input "********"
drag, startPoint x: 328, startPoint y: 588, endPoint x: 237, endPoint y: 590, distance: 91.0
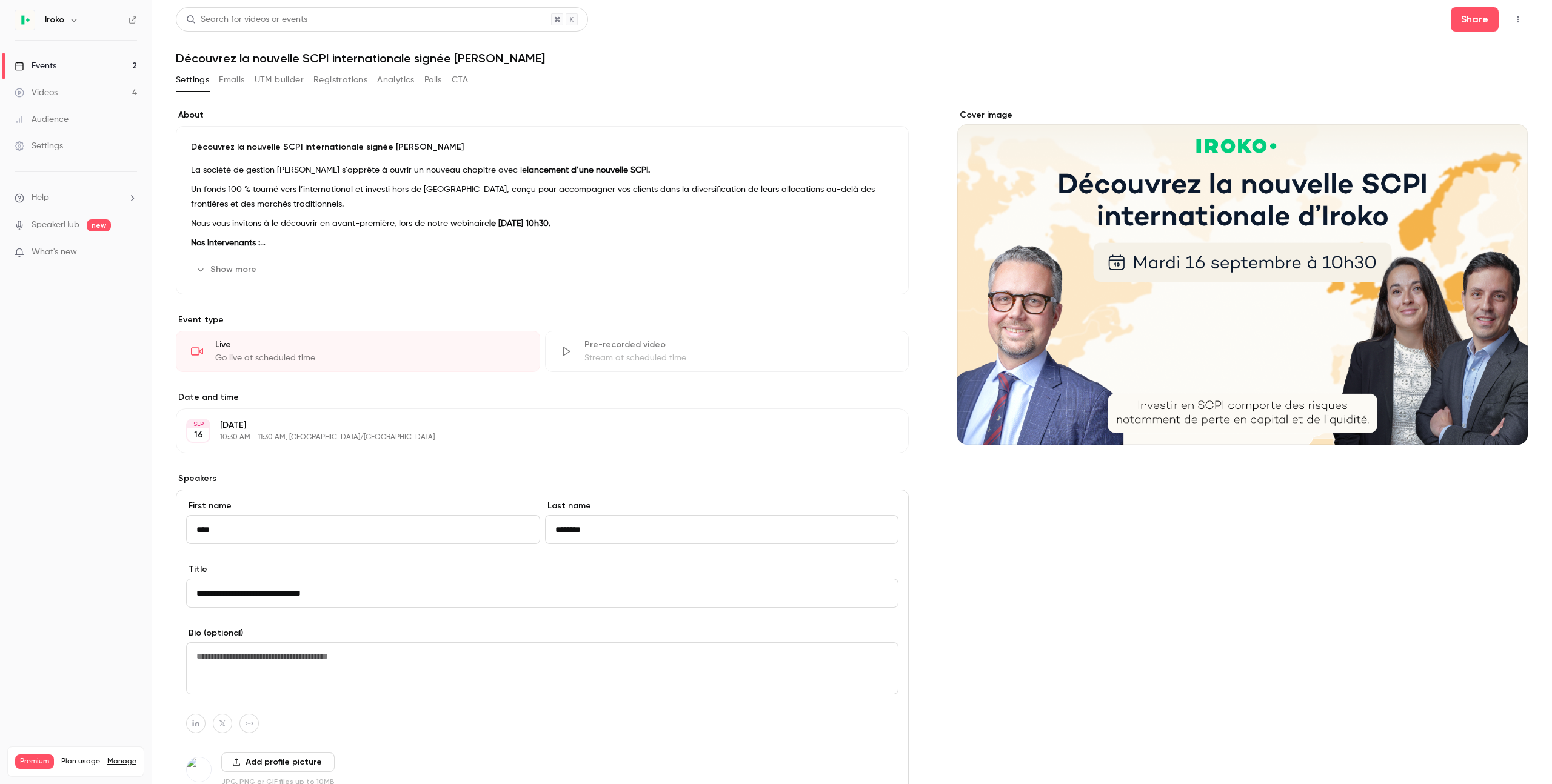
click at [237, 590] on input "**********" at bounding box center [542, 592] width 712 height 29
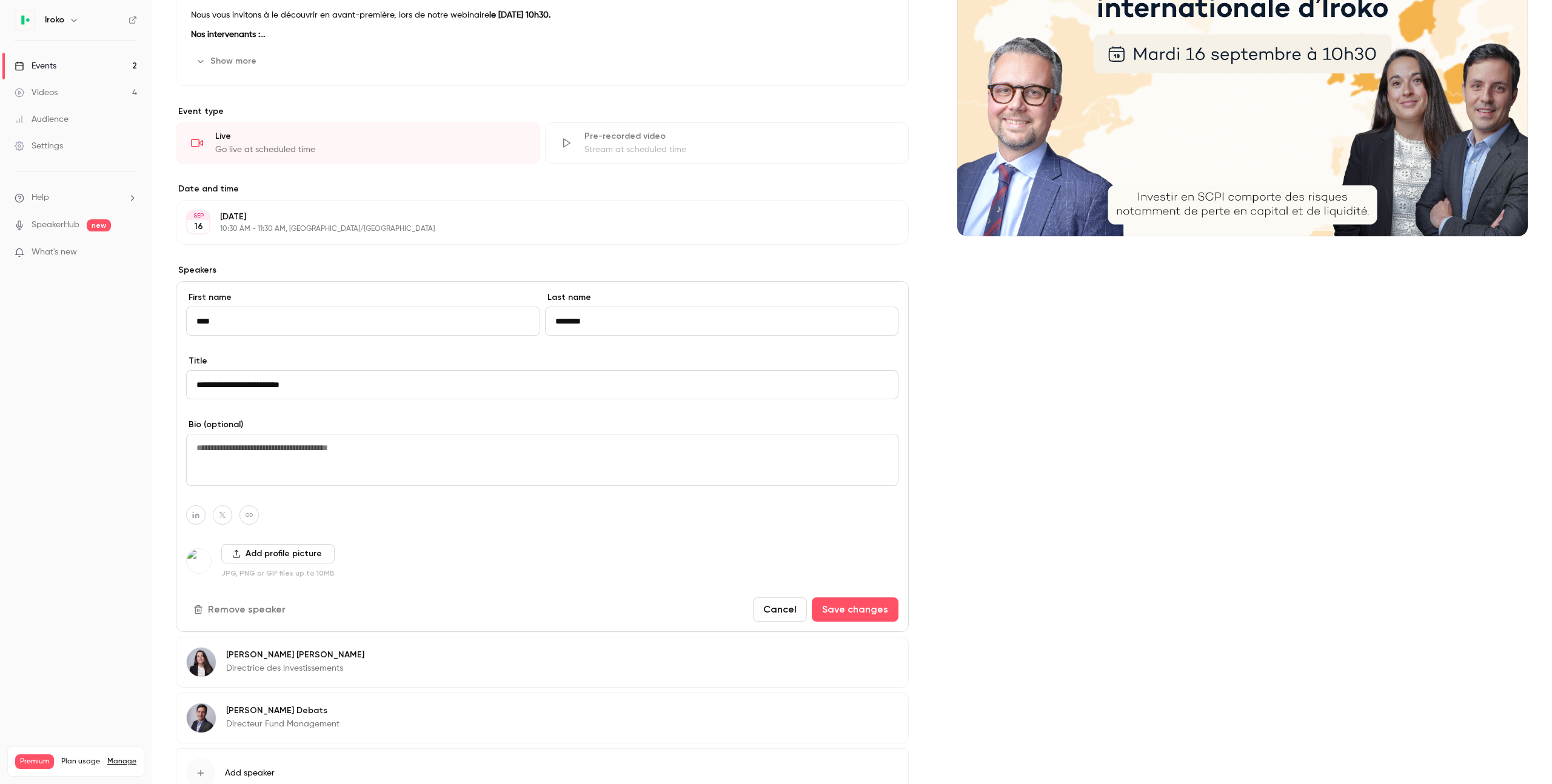
scroll to position [215, 0]
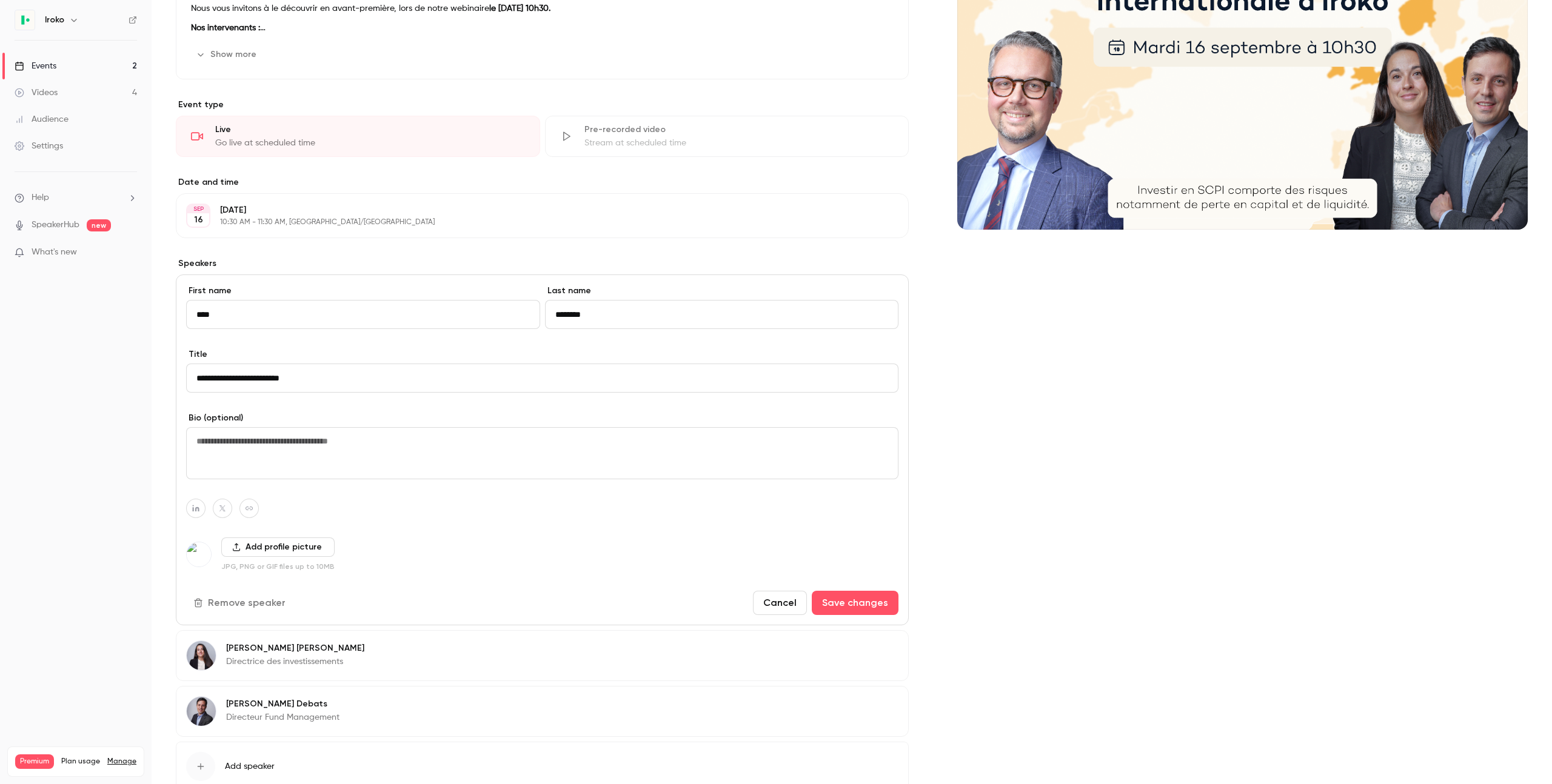
type input "**********"
click at [267, 551] on button "Add profile picture" at bounding box center [278, 547] width 113 height 19
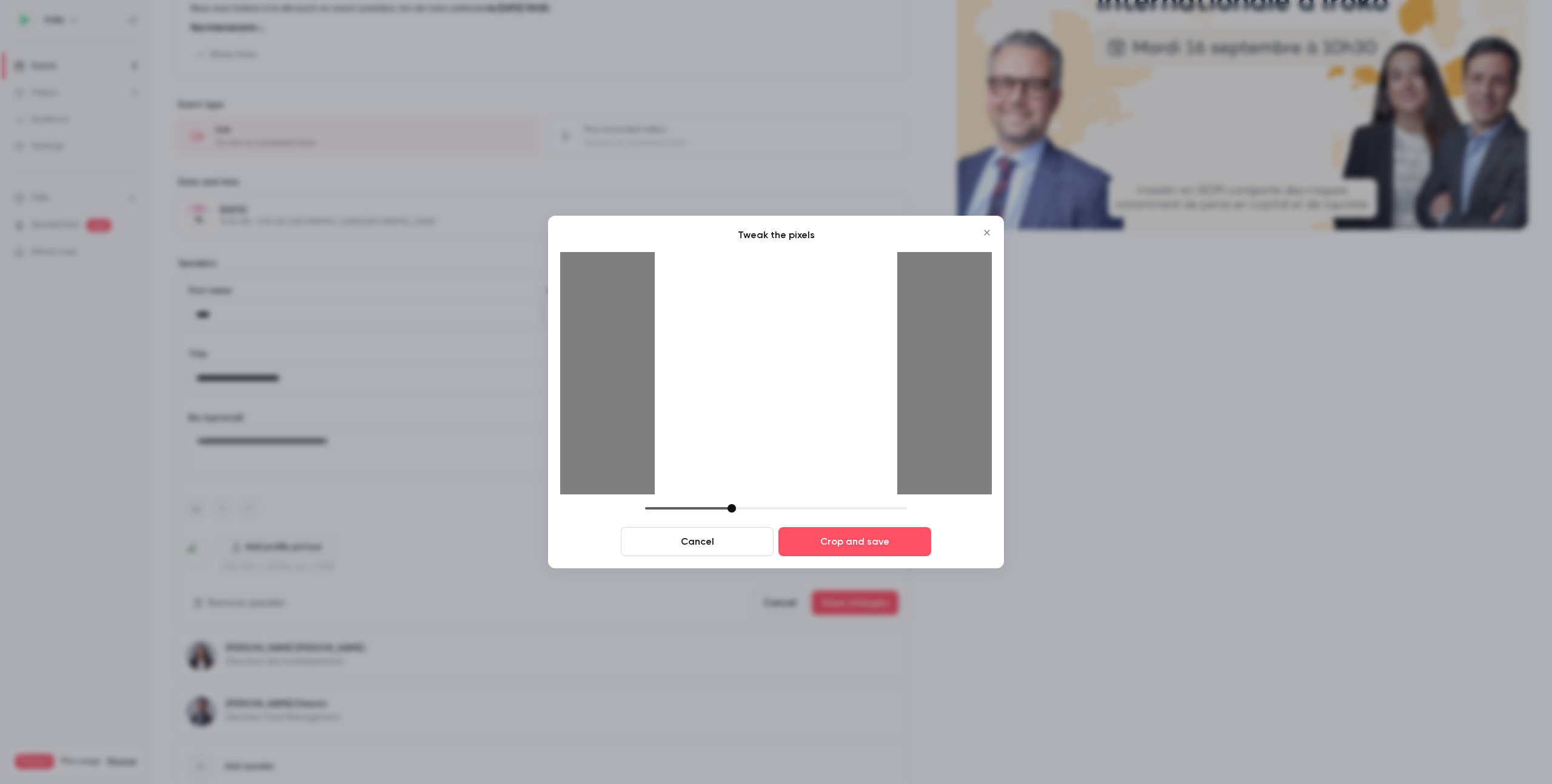
drag, startPoint x: 839, startPoint y: 428, endPoint x: 811, endPoint y: 460, distance: 42.5
click at [811, 447] on div at bounding box center [775, 373] width 242 height 242
click at [869, 537] on button "Crop and save" at bounding box center [854, 541] width 153 height 29
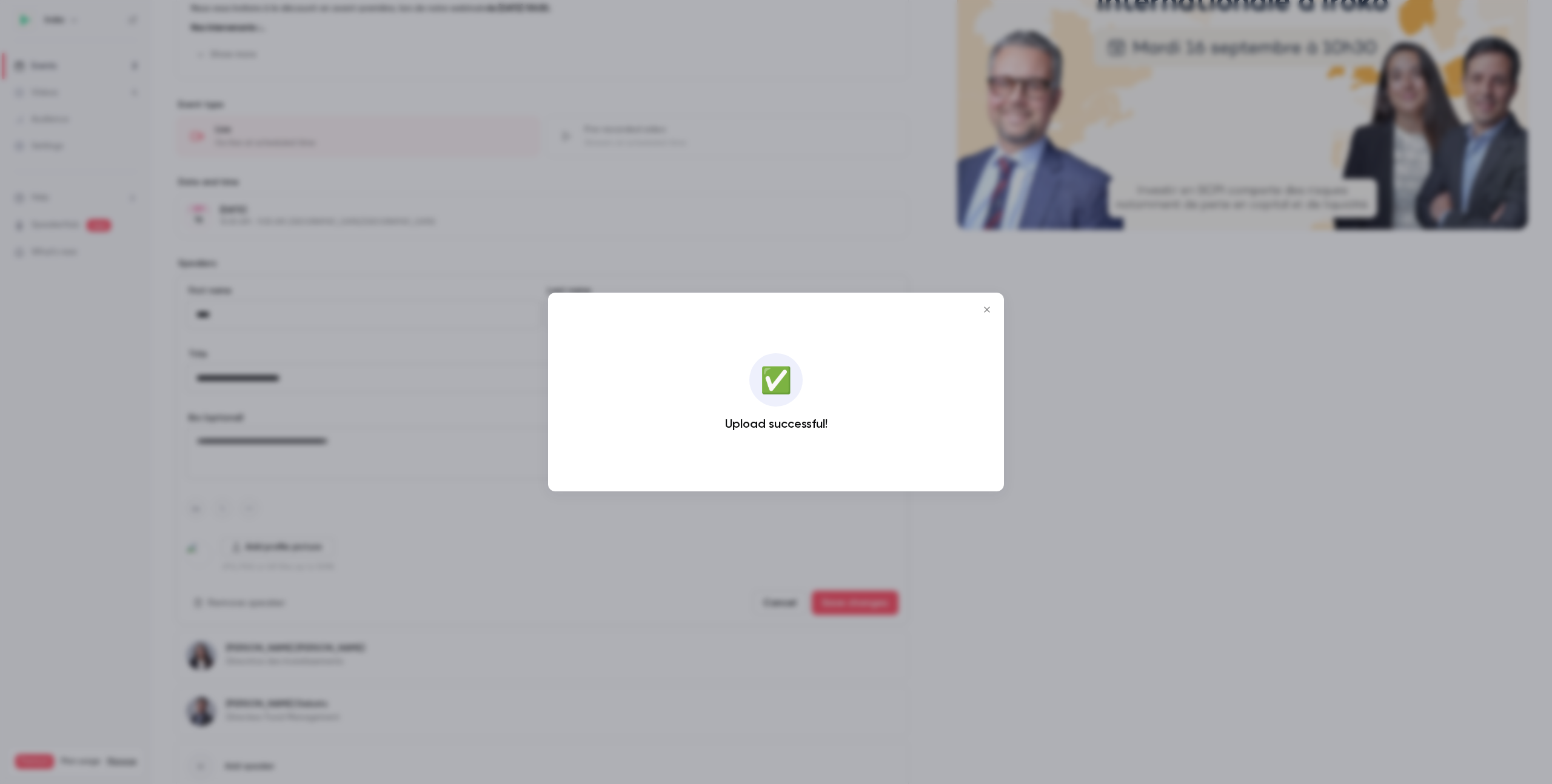
click at [986, 305] on icon "Close" at bounding box center [986, 310] width 15 height 9
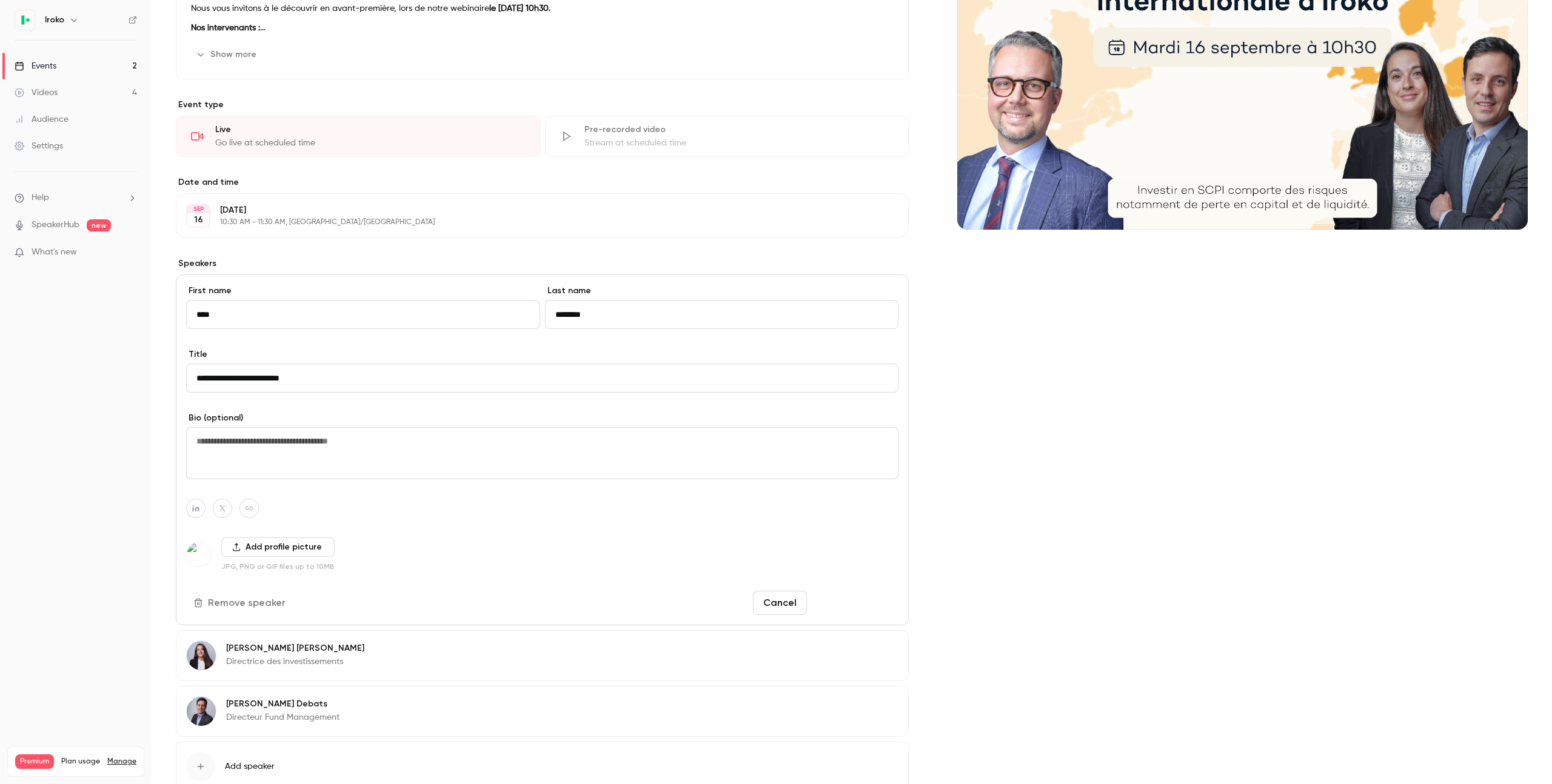
click at [862, 598] on button "Save changes" at bounding box center [854, 602] width 86 height 24
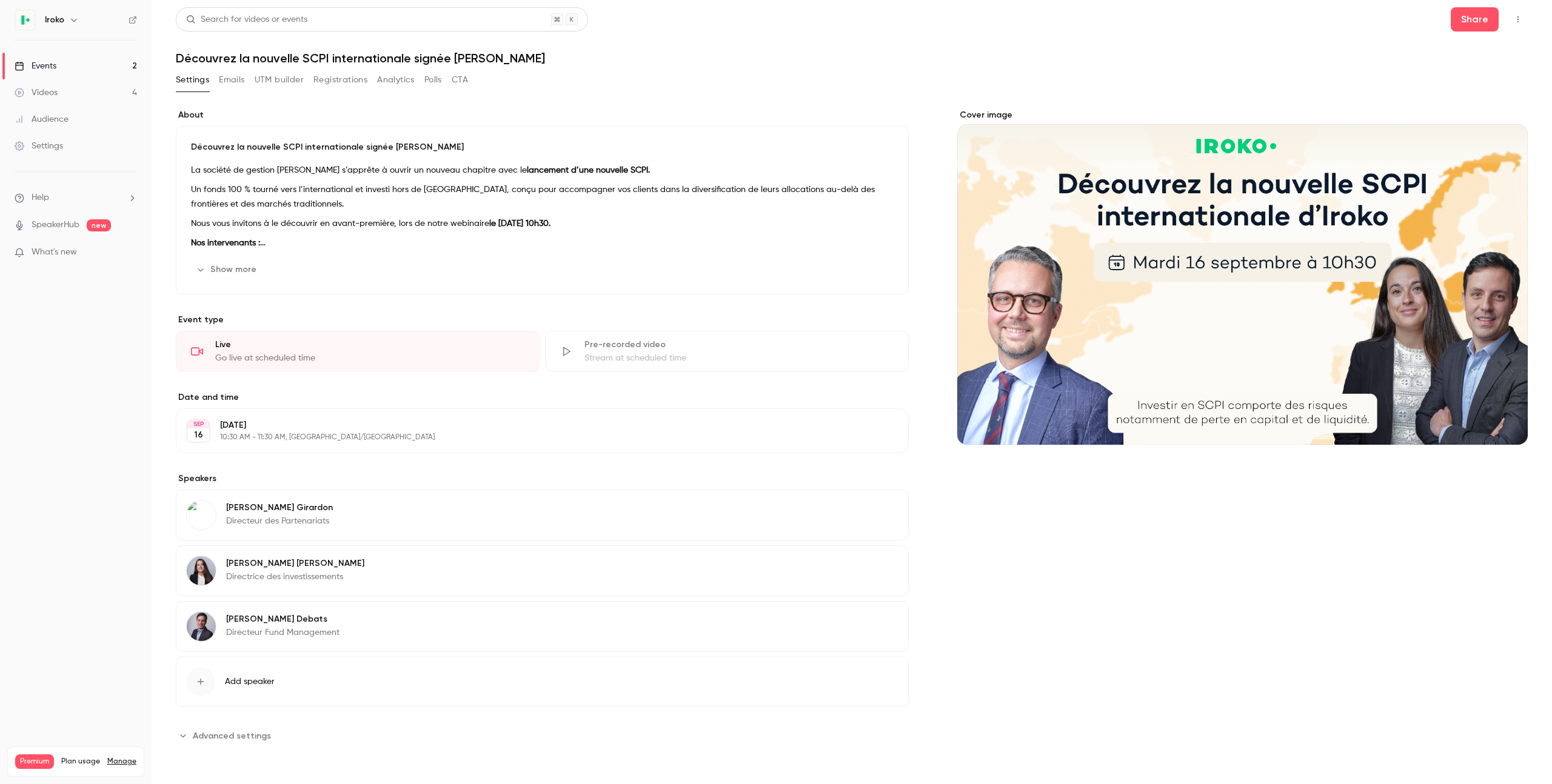
click at [39, 74] on link "Events 2" at bounding box center [75, 66] width 151 height 27
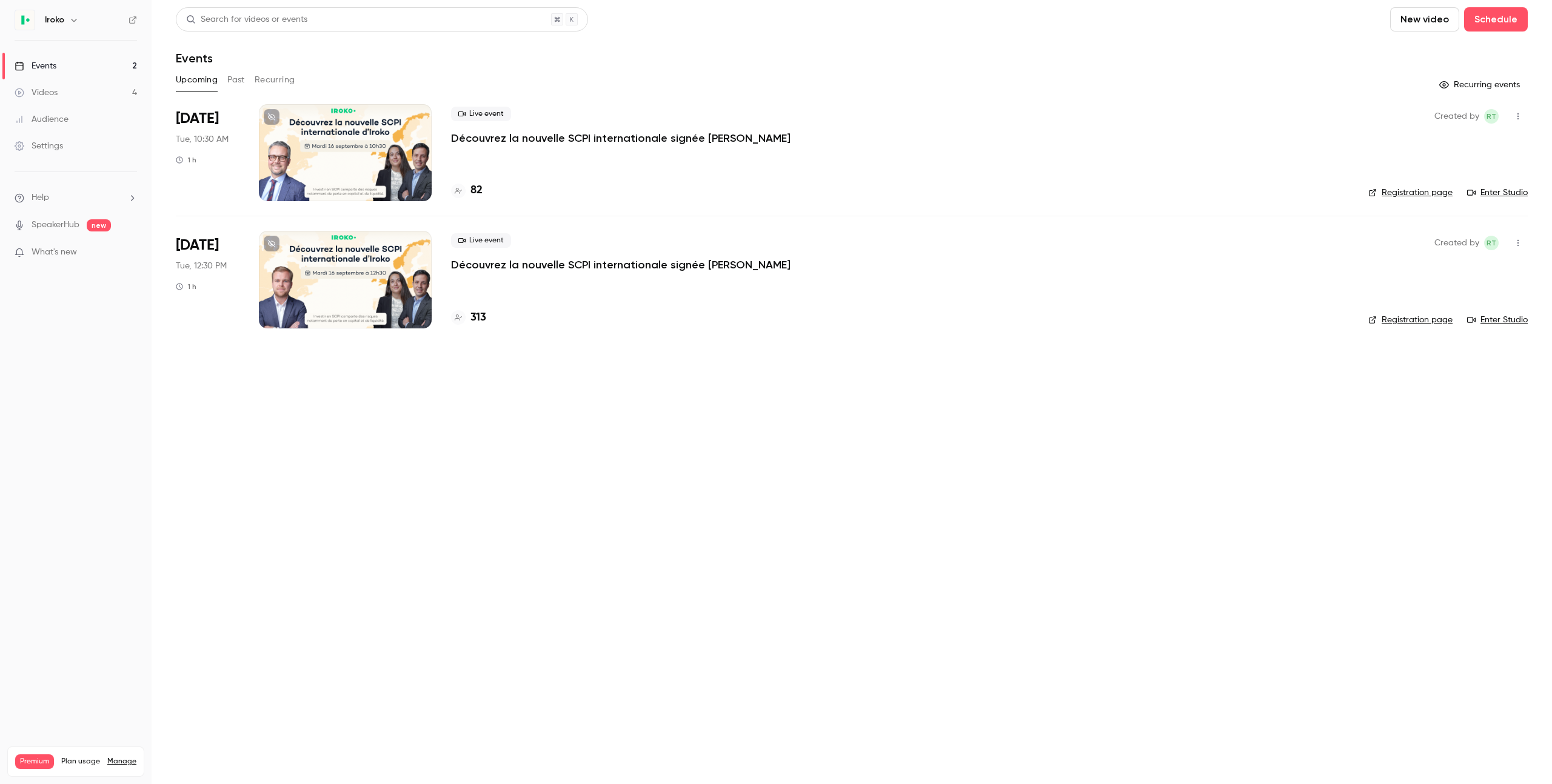
click at [320, 283] on div at bounding box center [345, 279] width 172 height 97
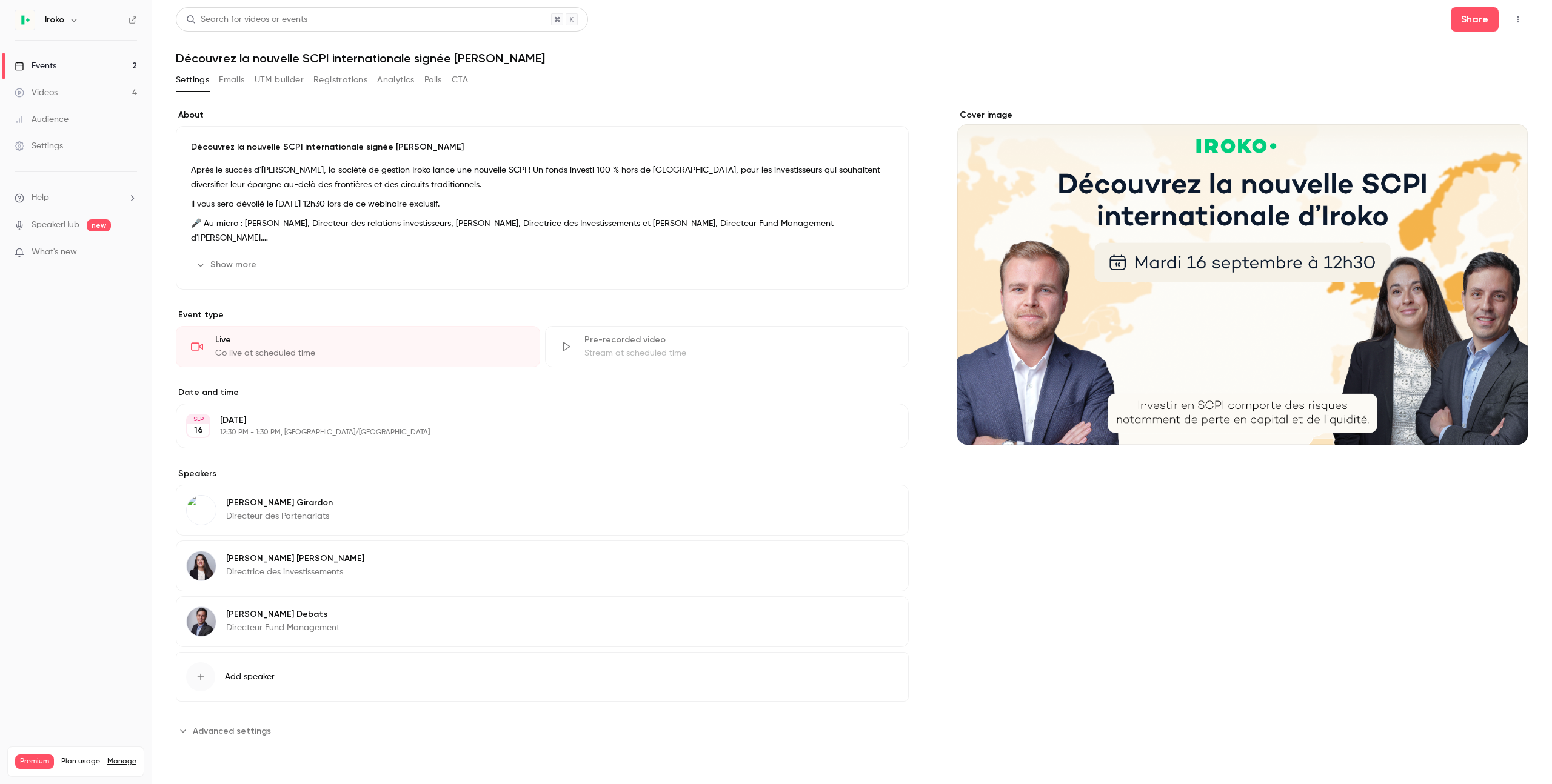
drag, startPoint x: 45, startPoint y: 64, endPoint x: 52, endPoint y: 66, distance: 7.3
click at [45, 64] on div "Events" at bounding box center [35, 66] width 42 height 12
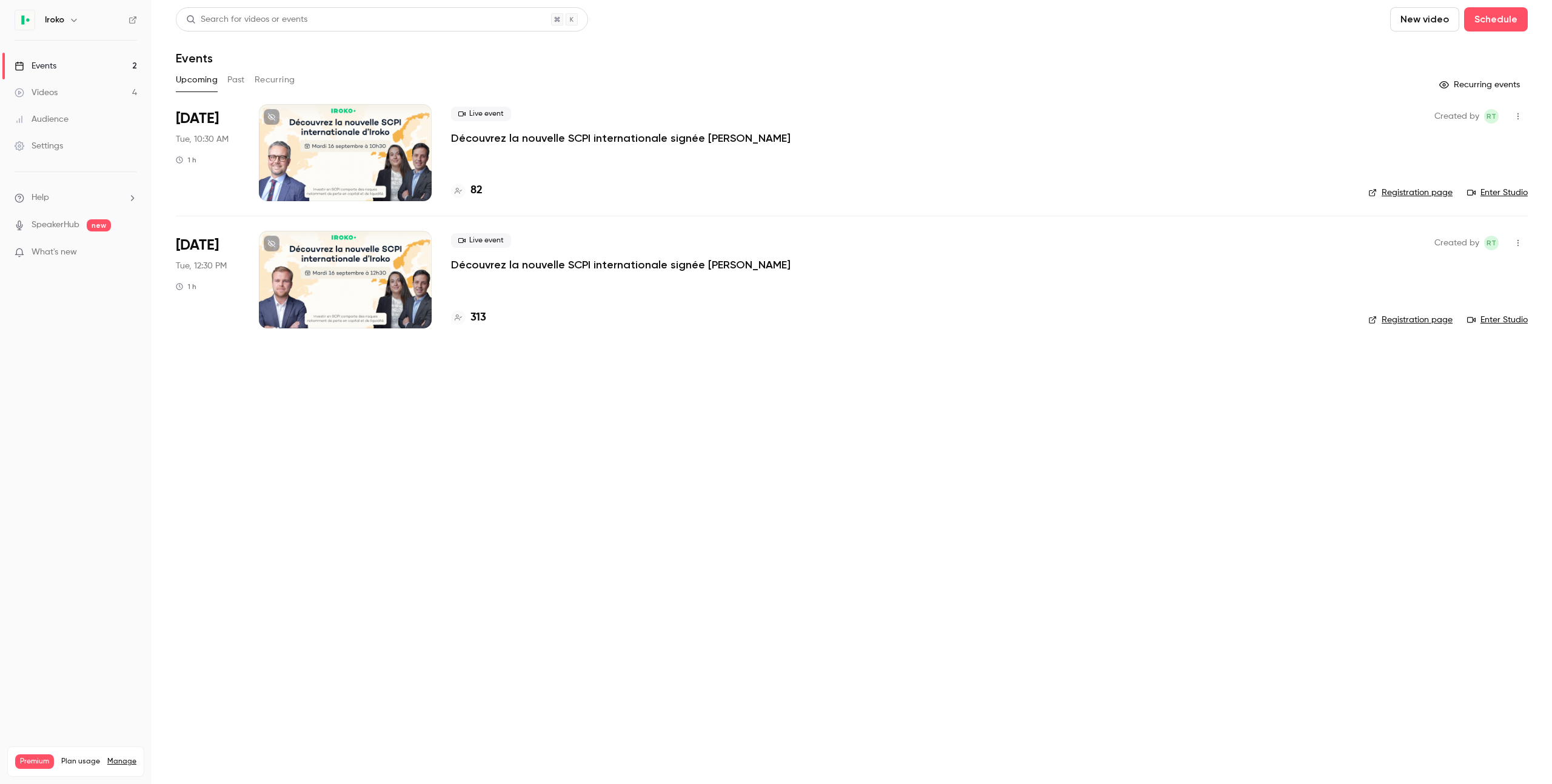
click at [1520, 117] on icon "button" at bounding box center [1518, 116] width 9 height 8
click at [367, 153] on div at bounding box center [776, 392] width 1552 height 784
click at [488, 142] on p "Découvrez la nouvelle SCPI internationale signée [PERSON_NAME]" at bounding box center [620, 138] width 339 height 15
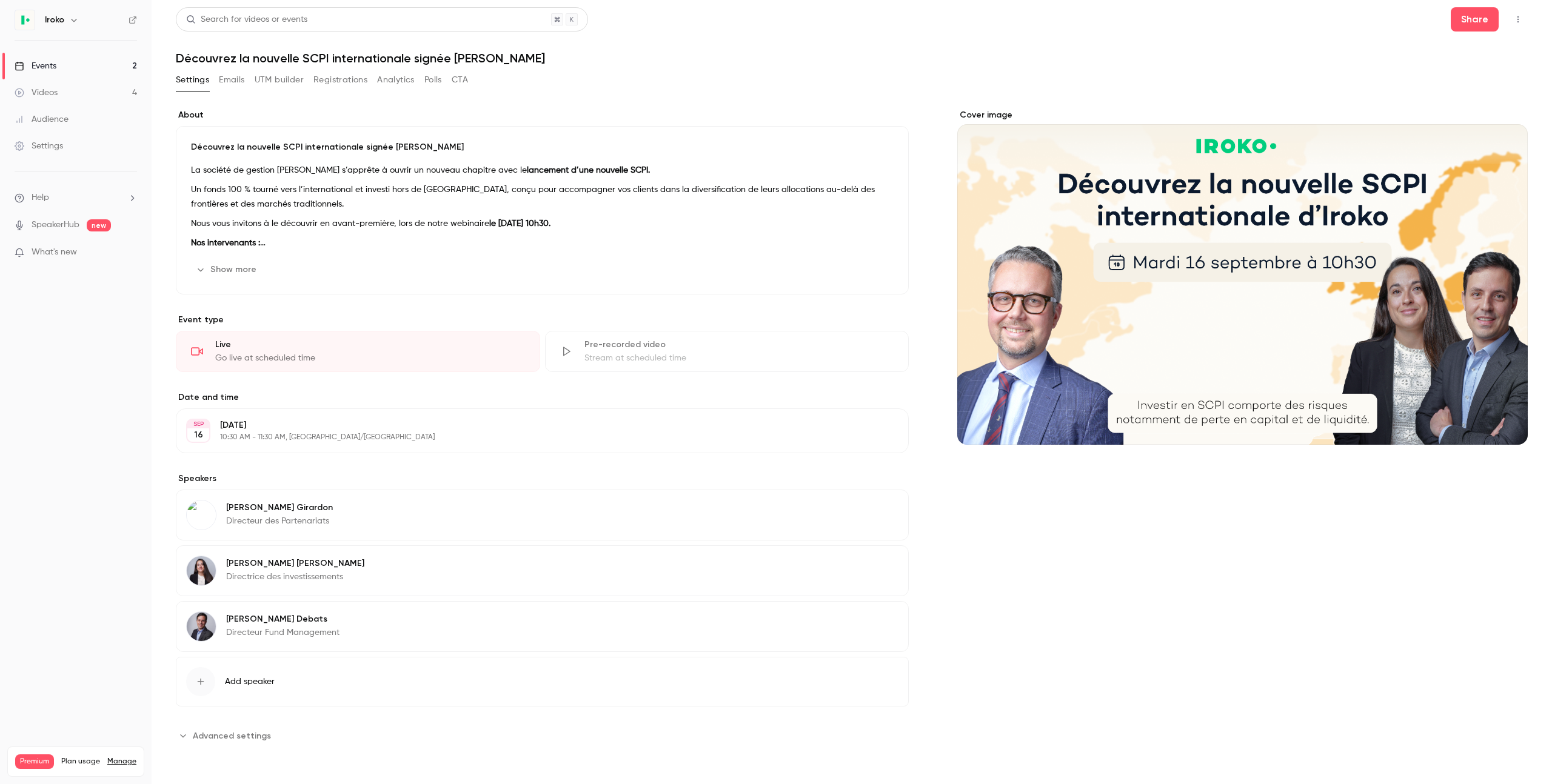
click at [876, 266] on button "Edit" at bounding box center [871, 269] width 45 height 19
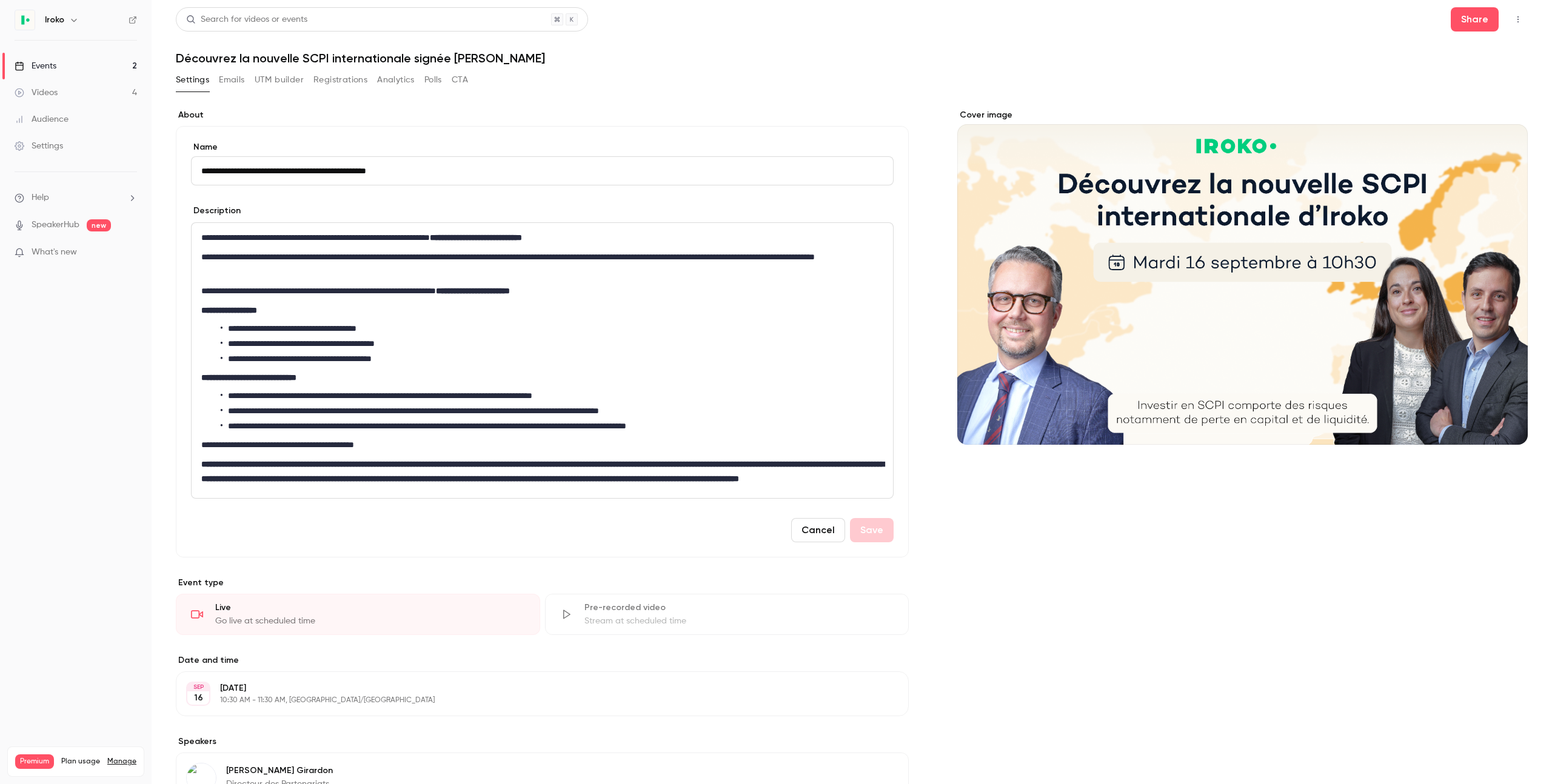
click at [377, 171] on input "**********" at bounding box center [542, 171] width 703 height 29
type input "**********"
click at [867, 542] on button "Save" at bounding box center [871, 530] width 44 height 24
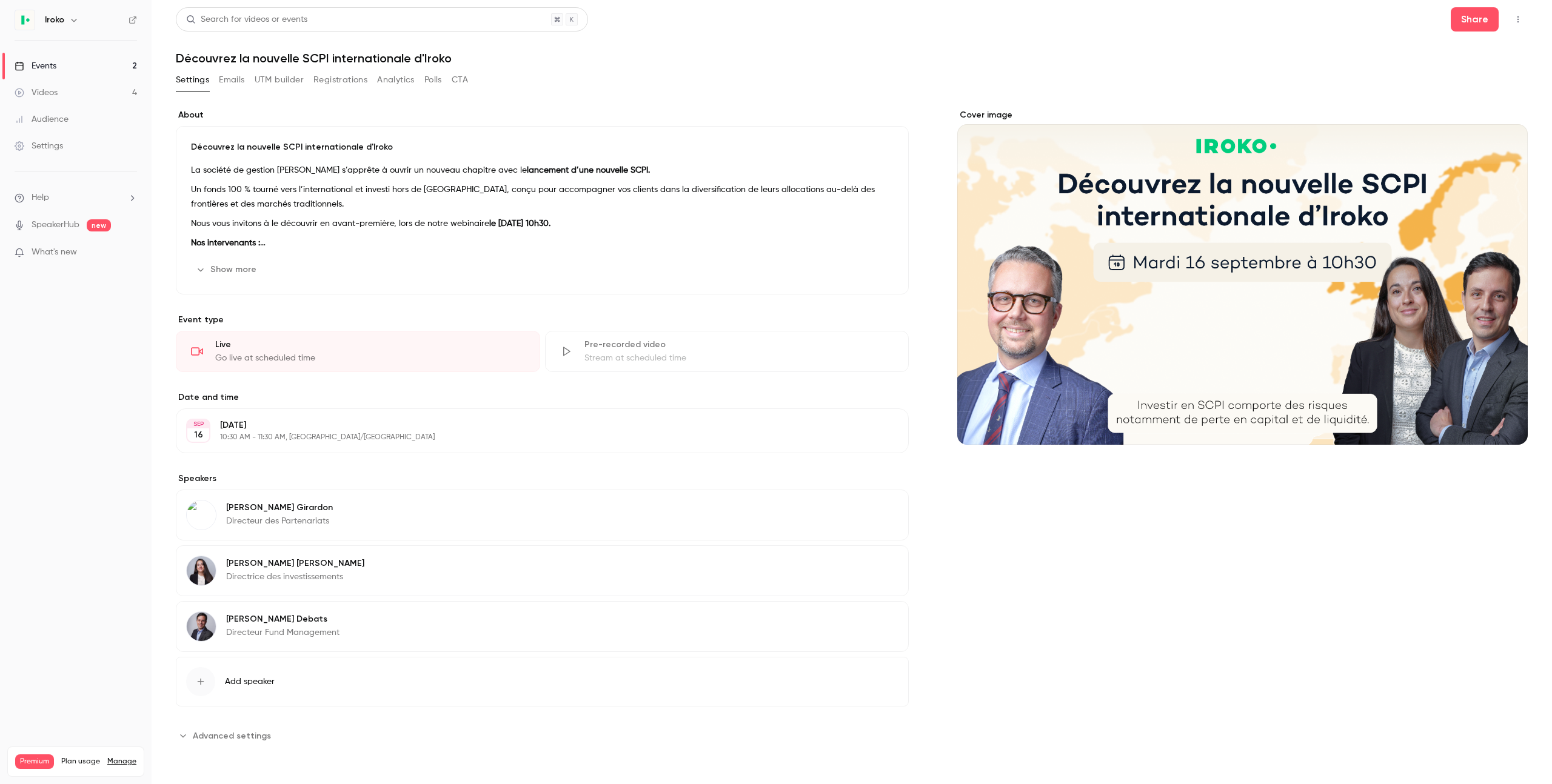
click at [278, 81] on button "UTM builder" at bounding box center [279, 80] width 49 height 19
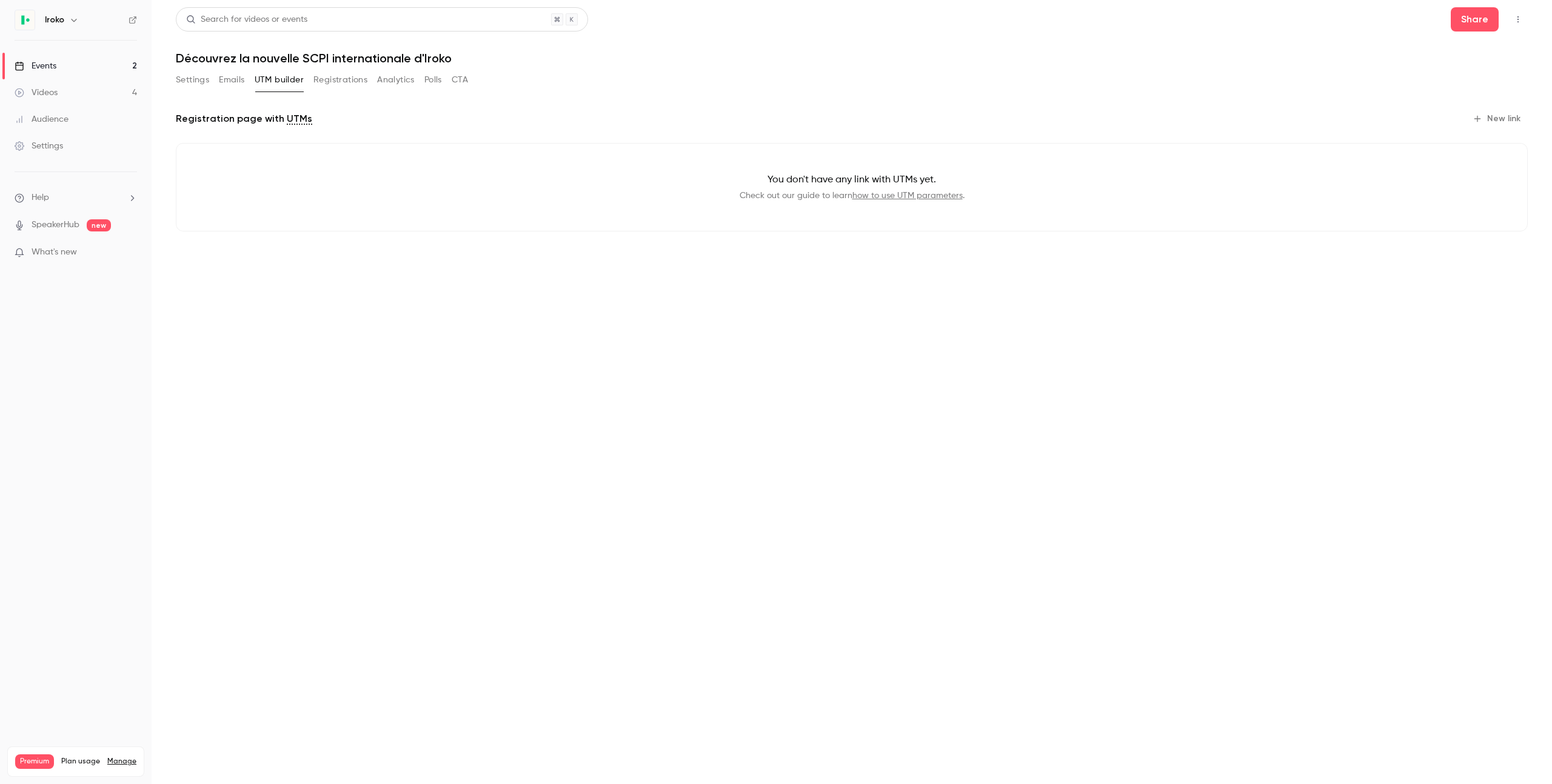
click at [203, 78] on button "Settings" at bounding box center [193, 80] width 33 height 19
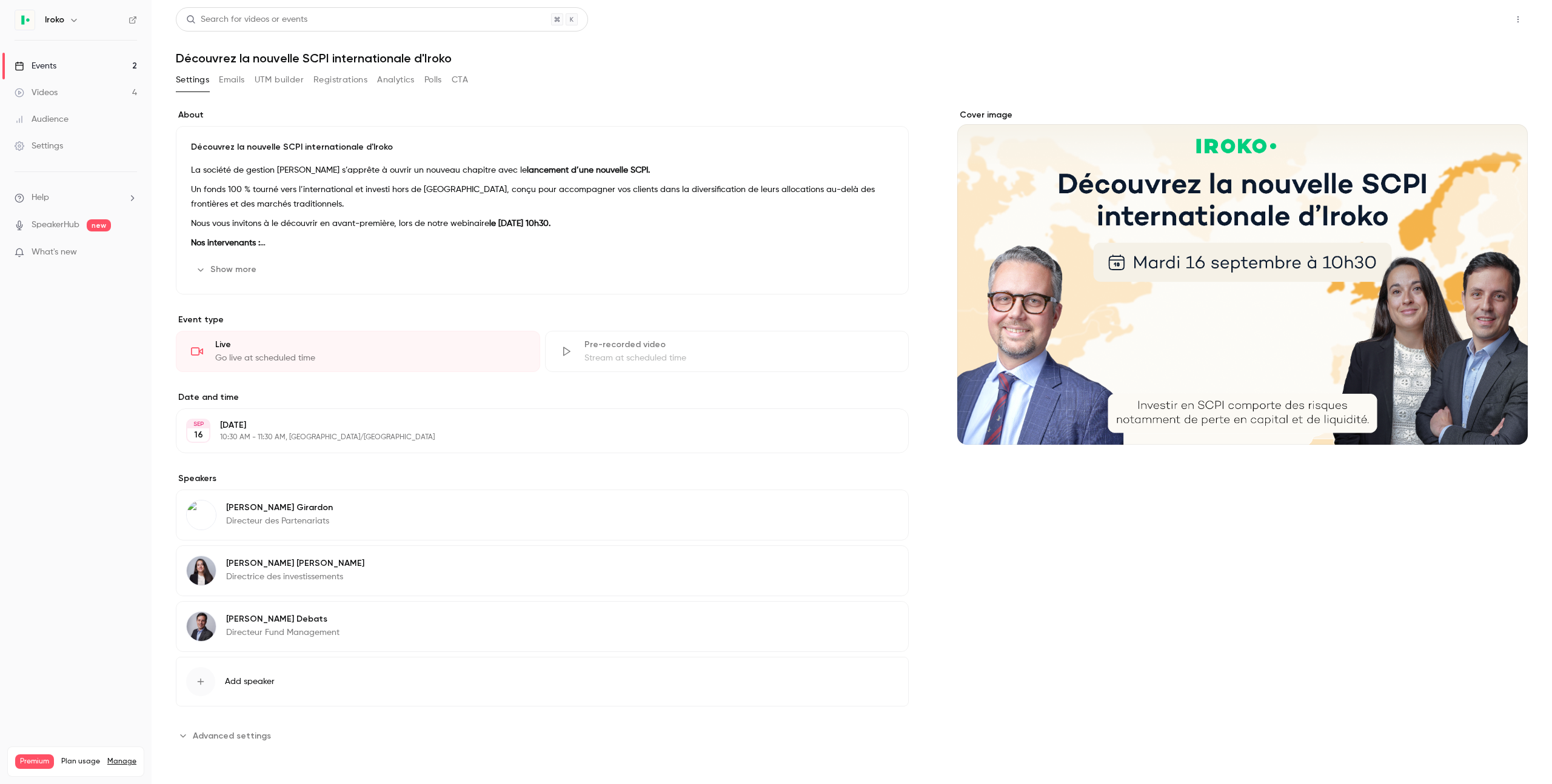
click at [1485, 25] on button "Share" at bounding box center [1474, 19] width 48 height 24
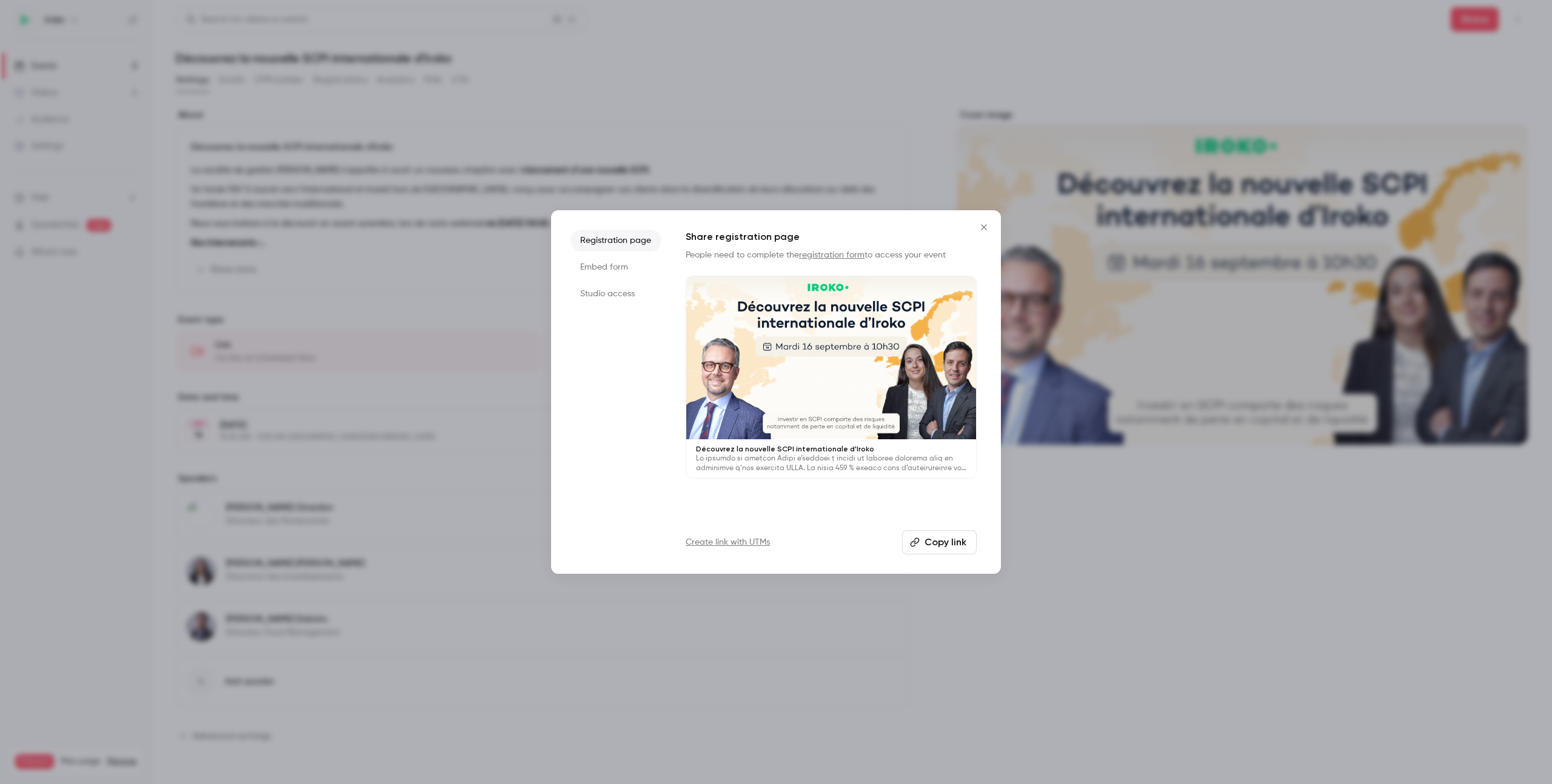
drag, startPoint x: 930, startPoint y: 546, endPoint x: 936, endPoint y: 543, distance: 6.7
click at [930, 546] on button "Copy link" at bounding box center [939, 542] width 74 height 24
click at [971, 107] on div at bounding box center [776, 392] width 1552 height 784
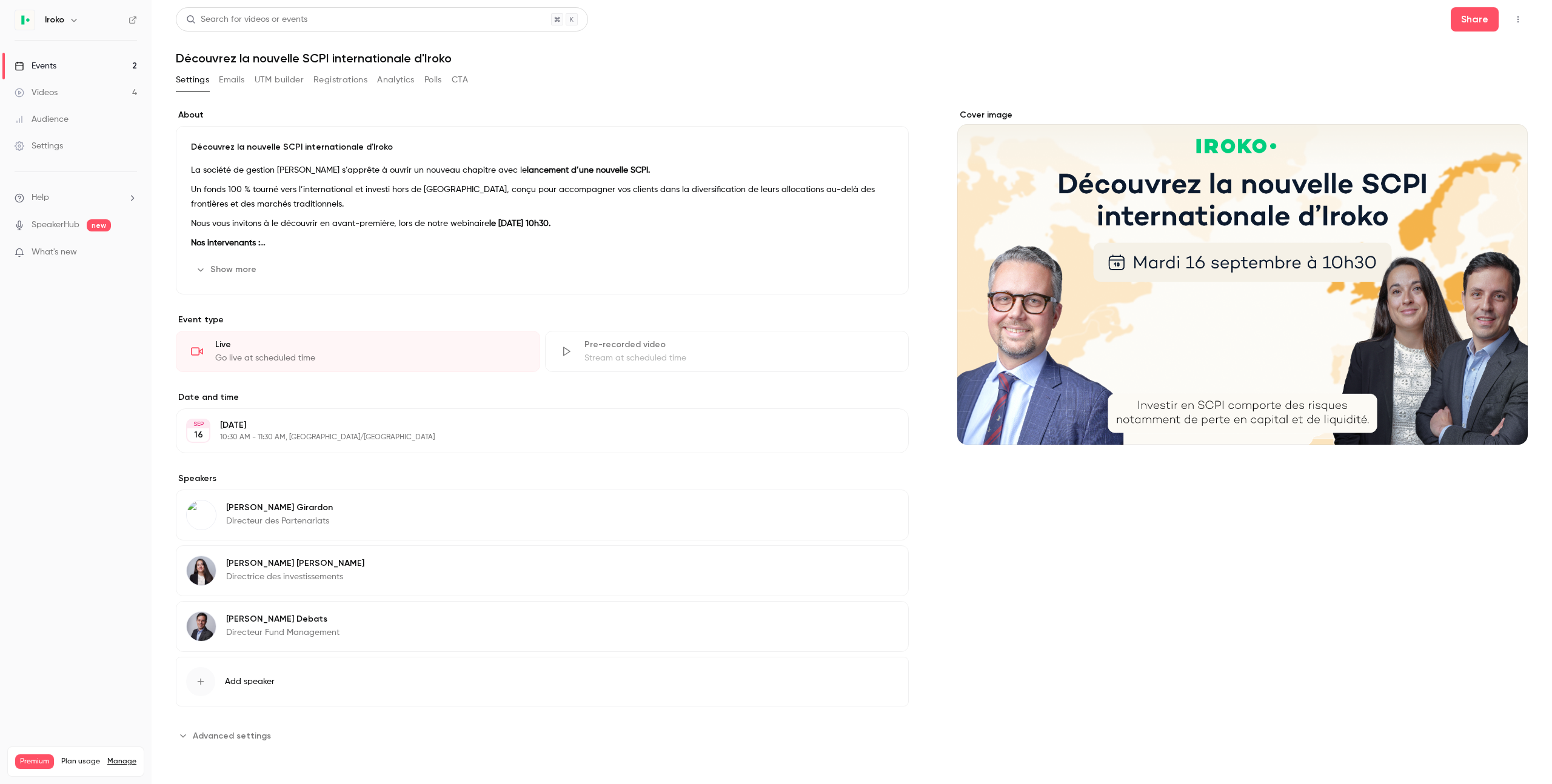
click at [61, 70] on link "Events 2" at bounding box center [75, 66] width 151 height 27
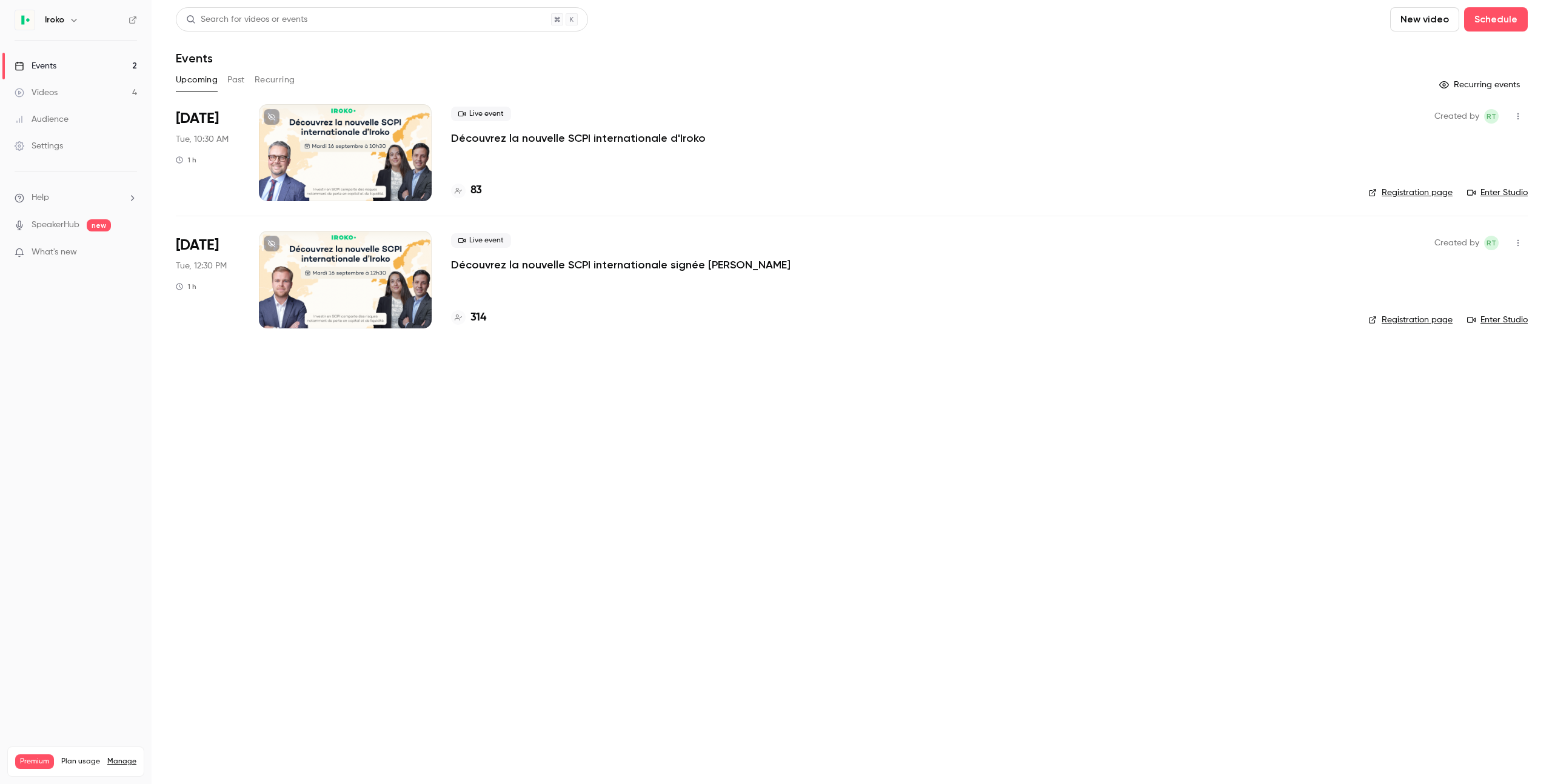
click at [328, 287] on div at bounding box center [345, 279] width 172 height 97
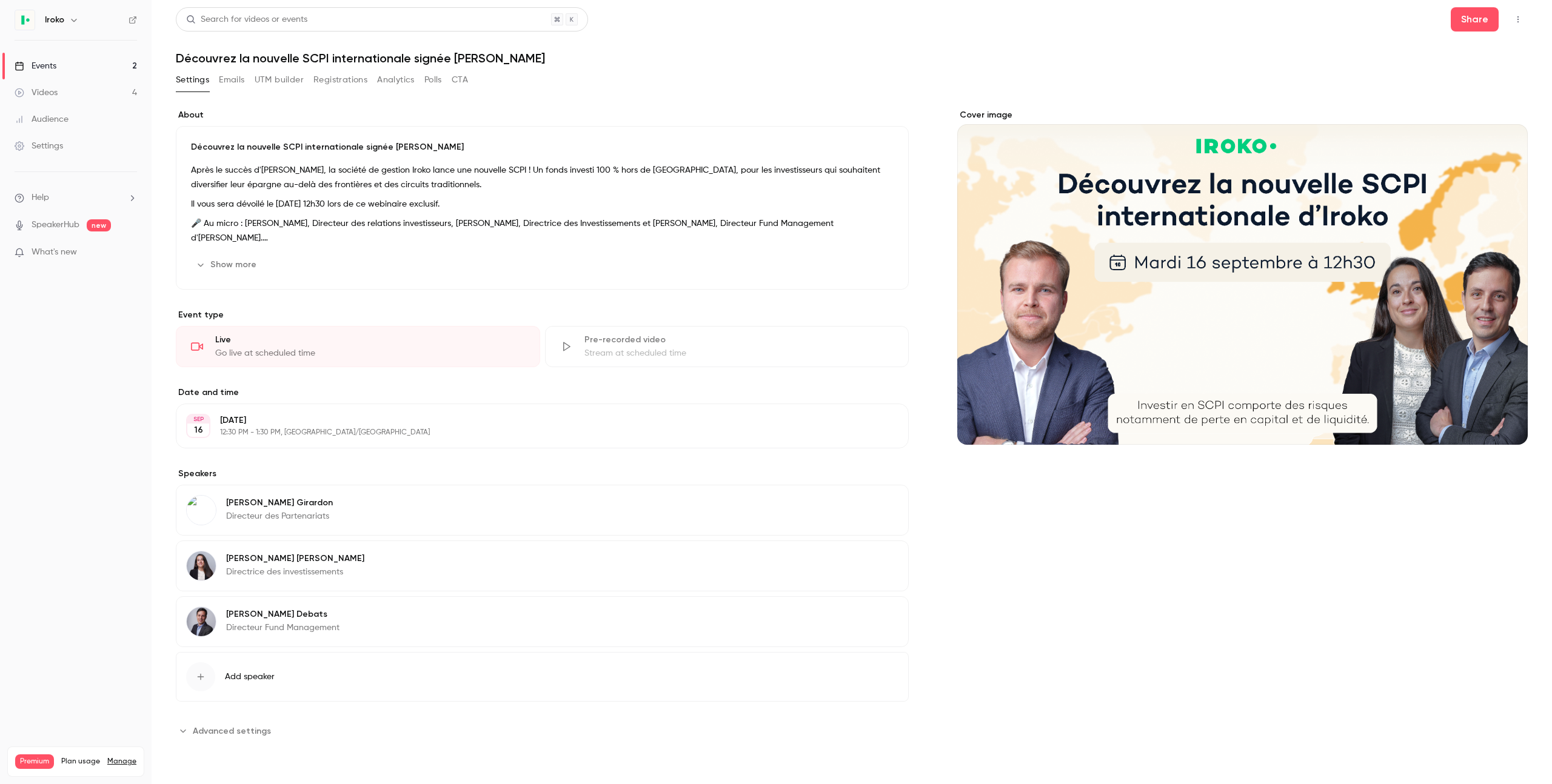
click at [861, 501] on button "Edit" at bounding box center [876, 504] width 45 height 19
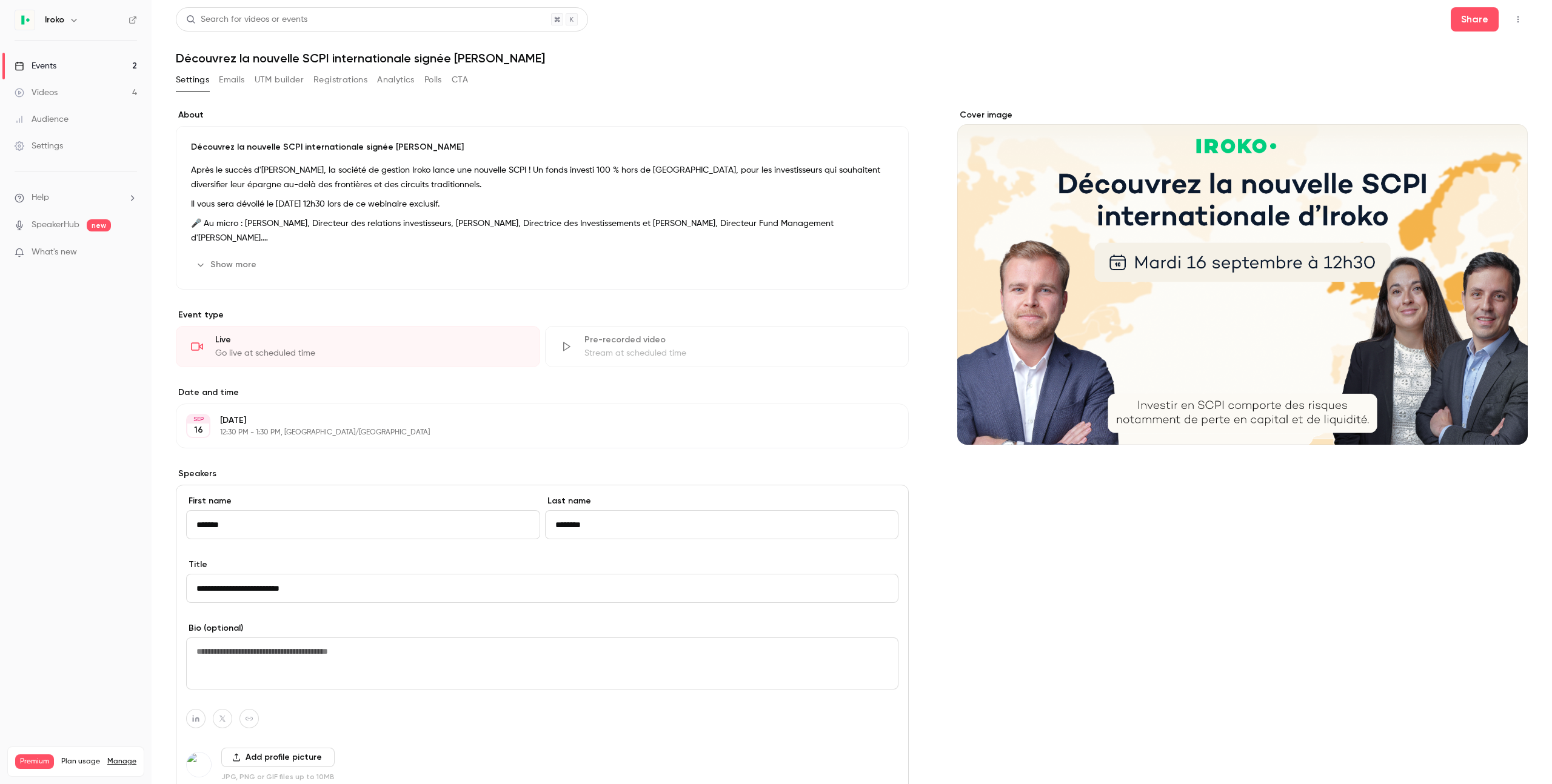
type input "*******"
type input "**********"
click at [260, 595] on input "**********" at bounding box center [542, 588] width 712 height 29
type input "**********"
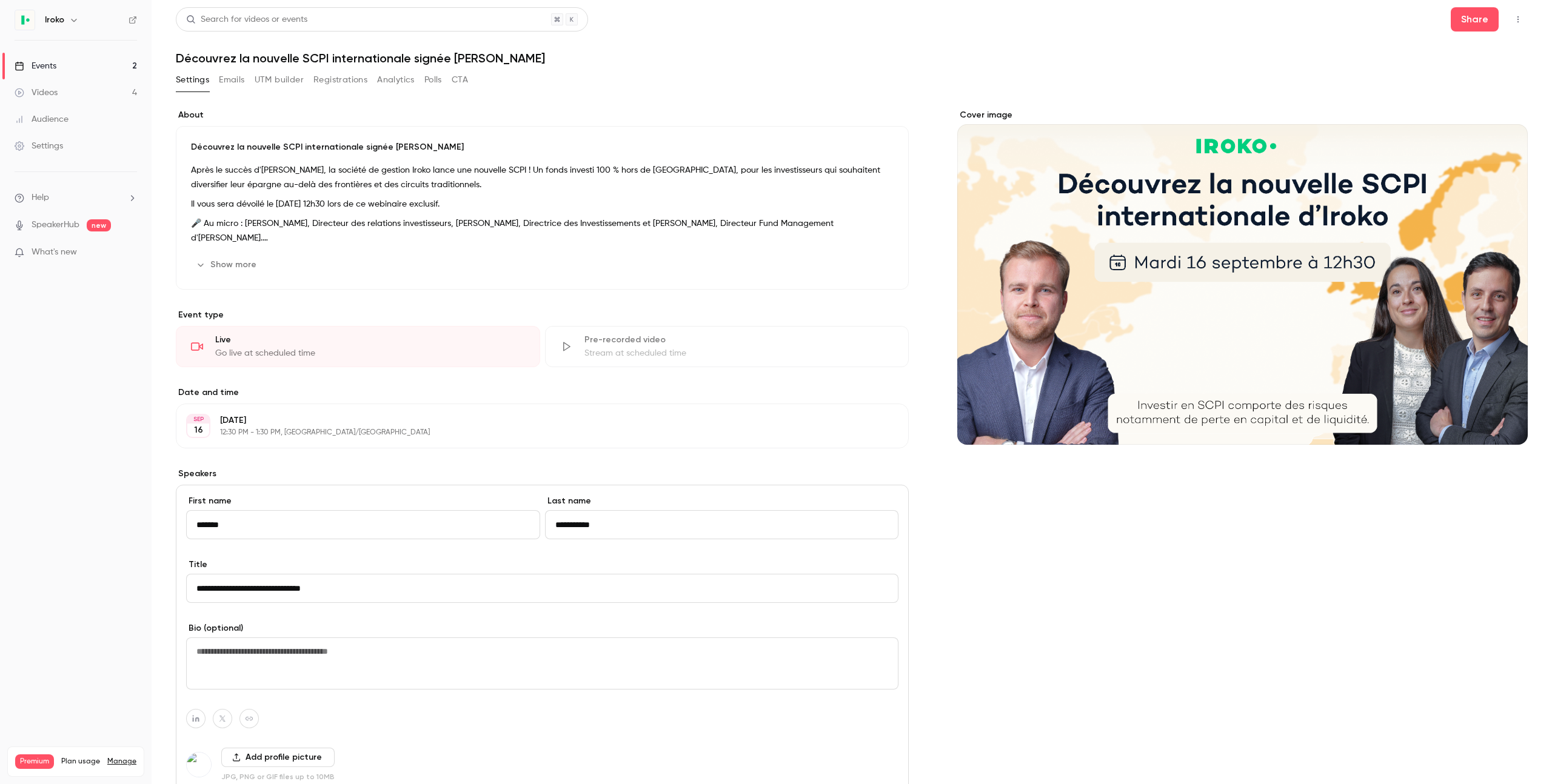
click at [264, 758] on button "Add profile picture" at bounding box center [278, 757] width 113 height 19
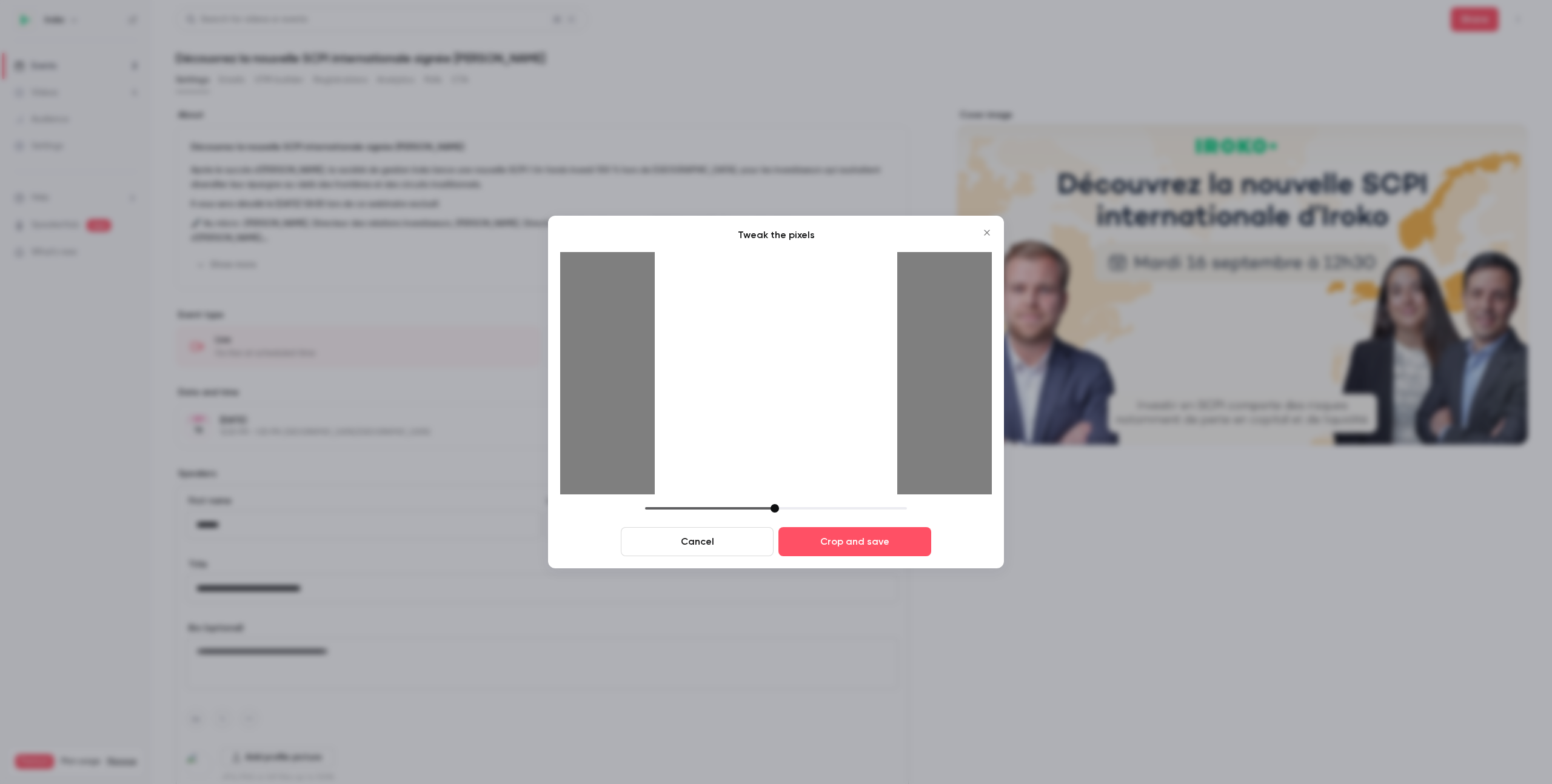
drag, startPoint x: 735, startPoint y: 511, endPoint x: 775, endPoint y: 513, distance: 40.0
click at [775, 513] on div "Cancel Crop and save" at bounding box center [775, 530] width 431 height 52
drag, startPoint x: 799, startPoint y: 409, endPoint x: 773, endPoint y: 513, distance: 107.2
click at [795, 513] on div "Tweak the pixels Cancel Crop and save" at bounding box center [775, 392] width 431 height 328
drag, startPoint x: 773, startPoint y: 510, endPoint x: 779, endPoint y: 464, distance: 46.4
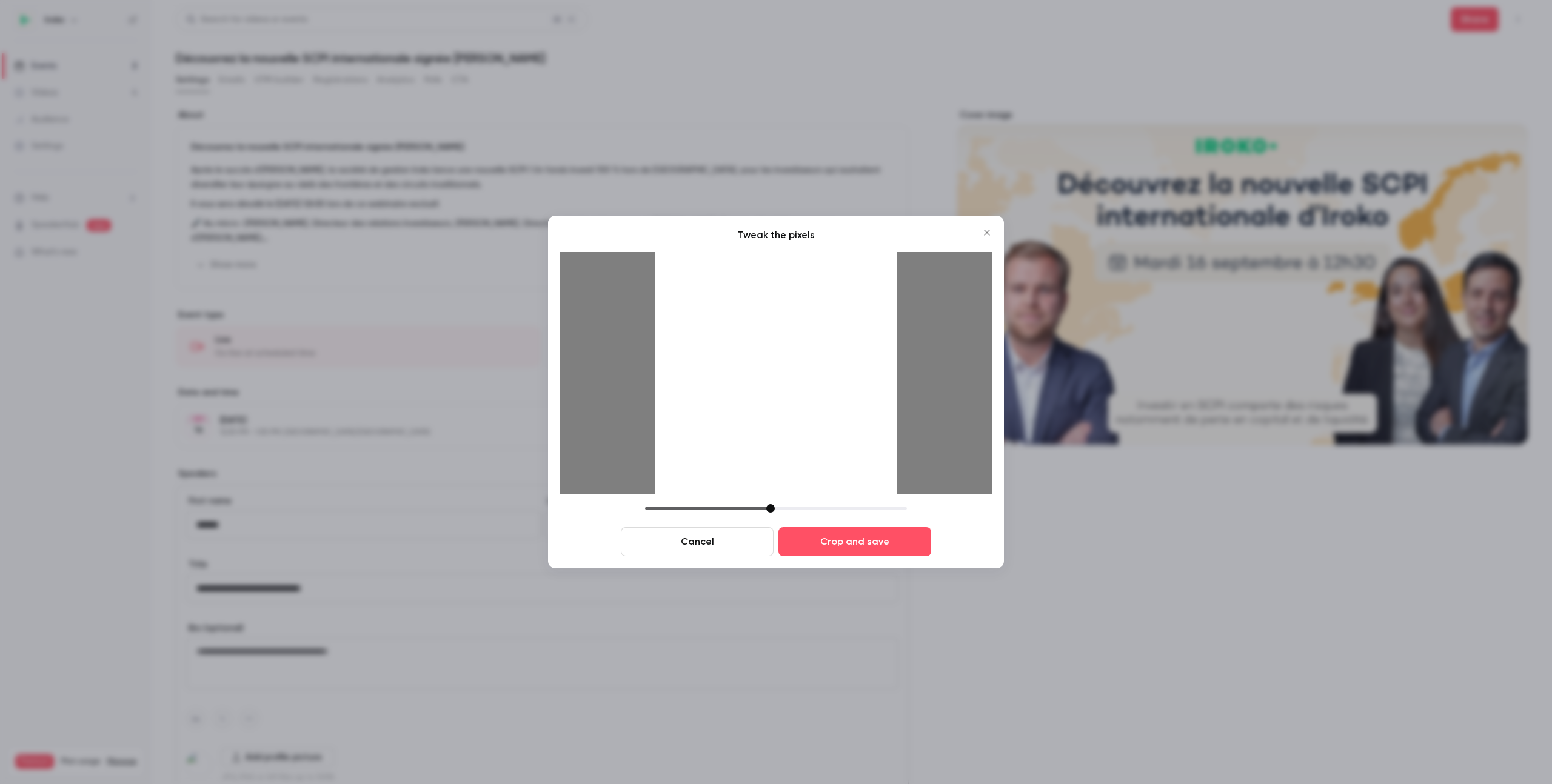
click at [769, 511] on div at bounding box center [770, 508] width 8 height 8
click at [762, 507] on div at bounding box center [764, 508] width 8 height 8
drag, startPoint x: 789, startPoint y: 446, endPoint x: 795, endPoint y: 451, distance: 7.8
click at [795, 451] on div at bounding box center [775, 373] width 242 height 242
click at [874, 534] on button "Crop and save" at bounding box center [854, 541] width 153 height 29
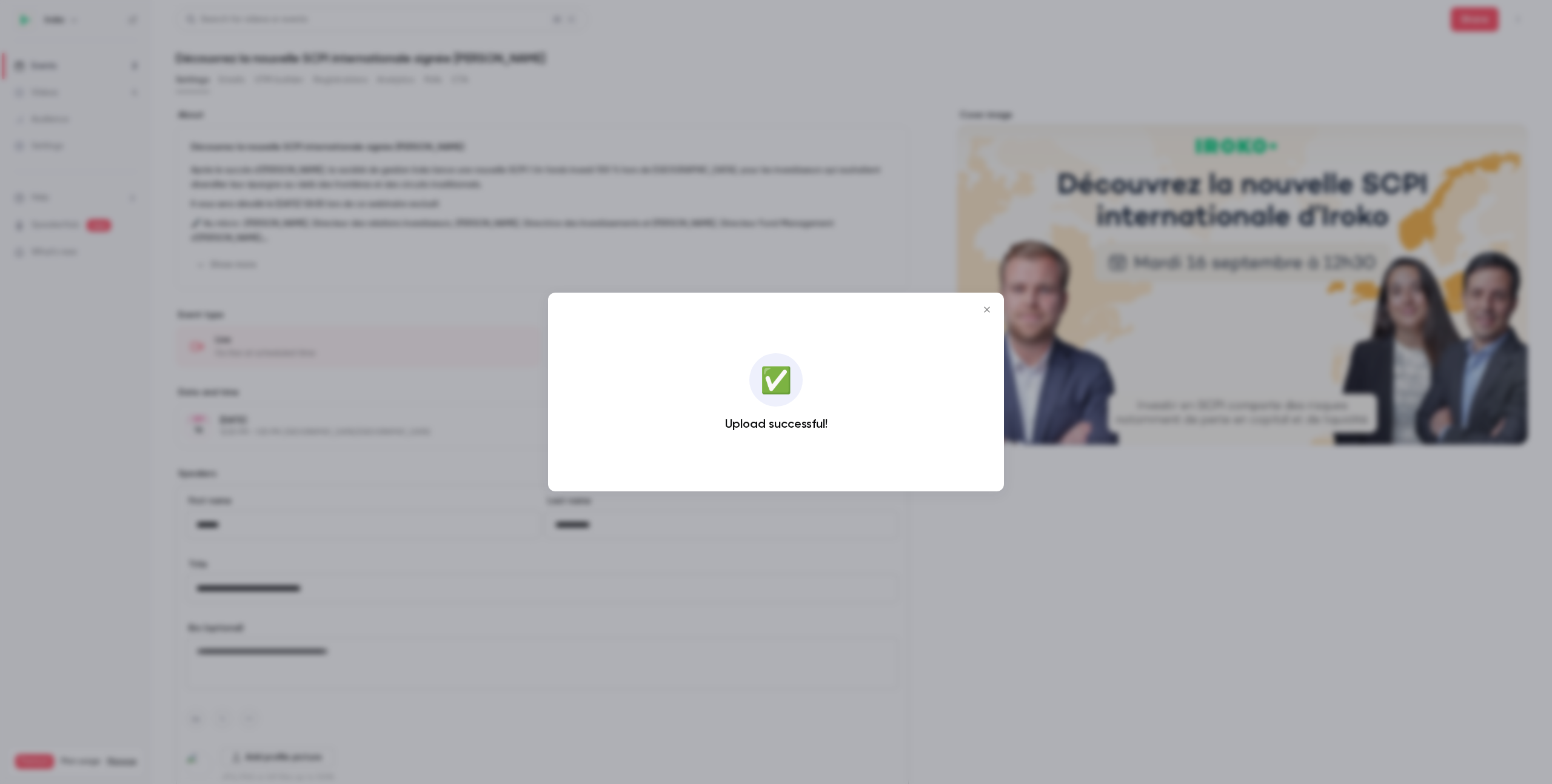
click at [990, 307] on icon "Close" at bounding box center [986, 310] width 15 height 9
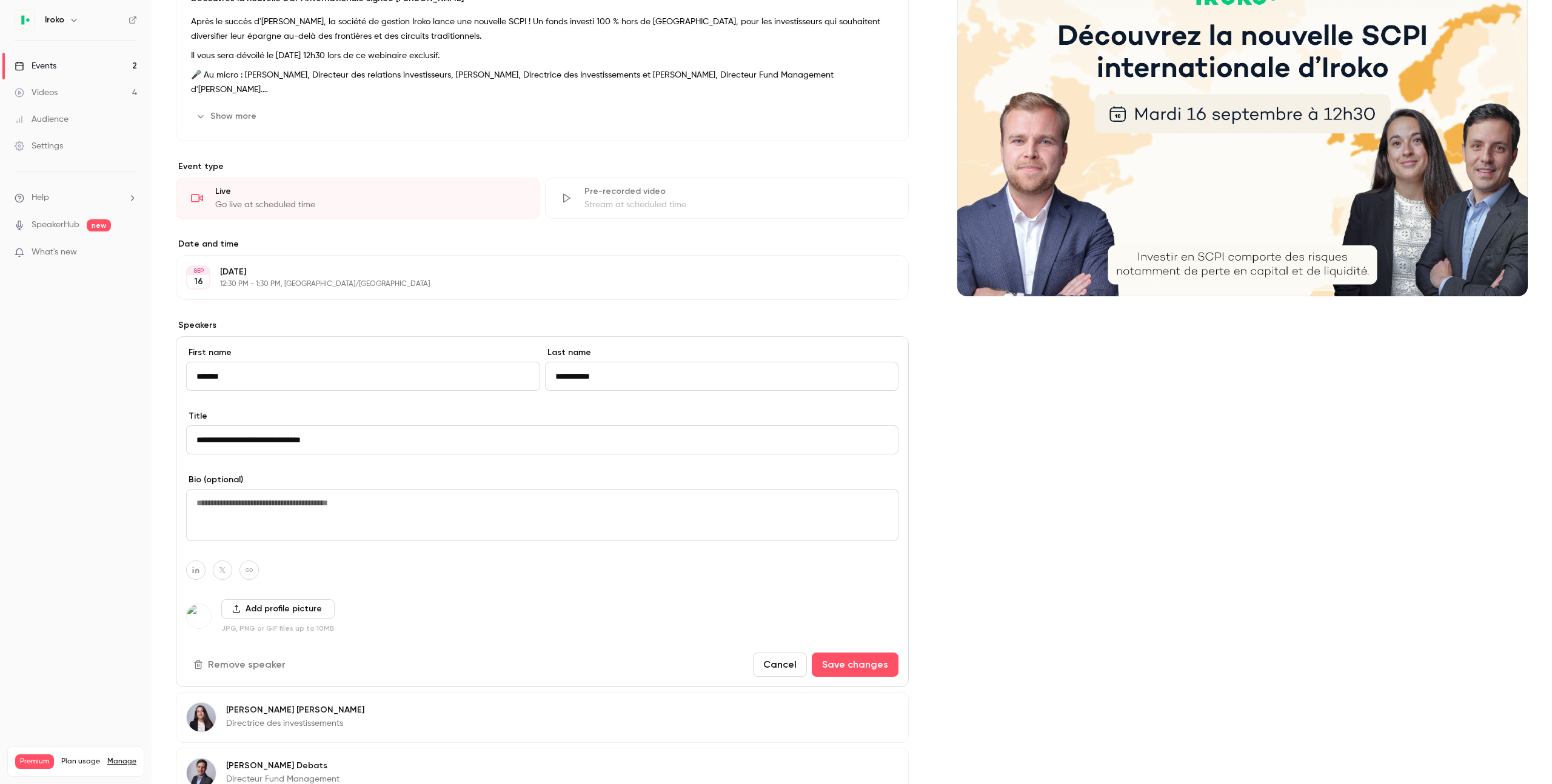
scroll to position [297, 0]
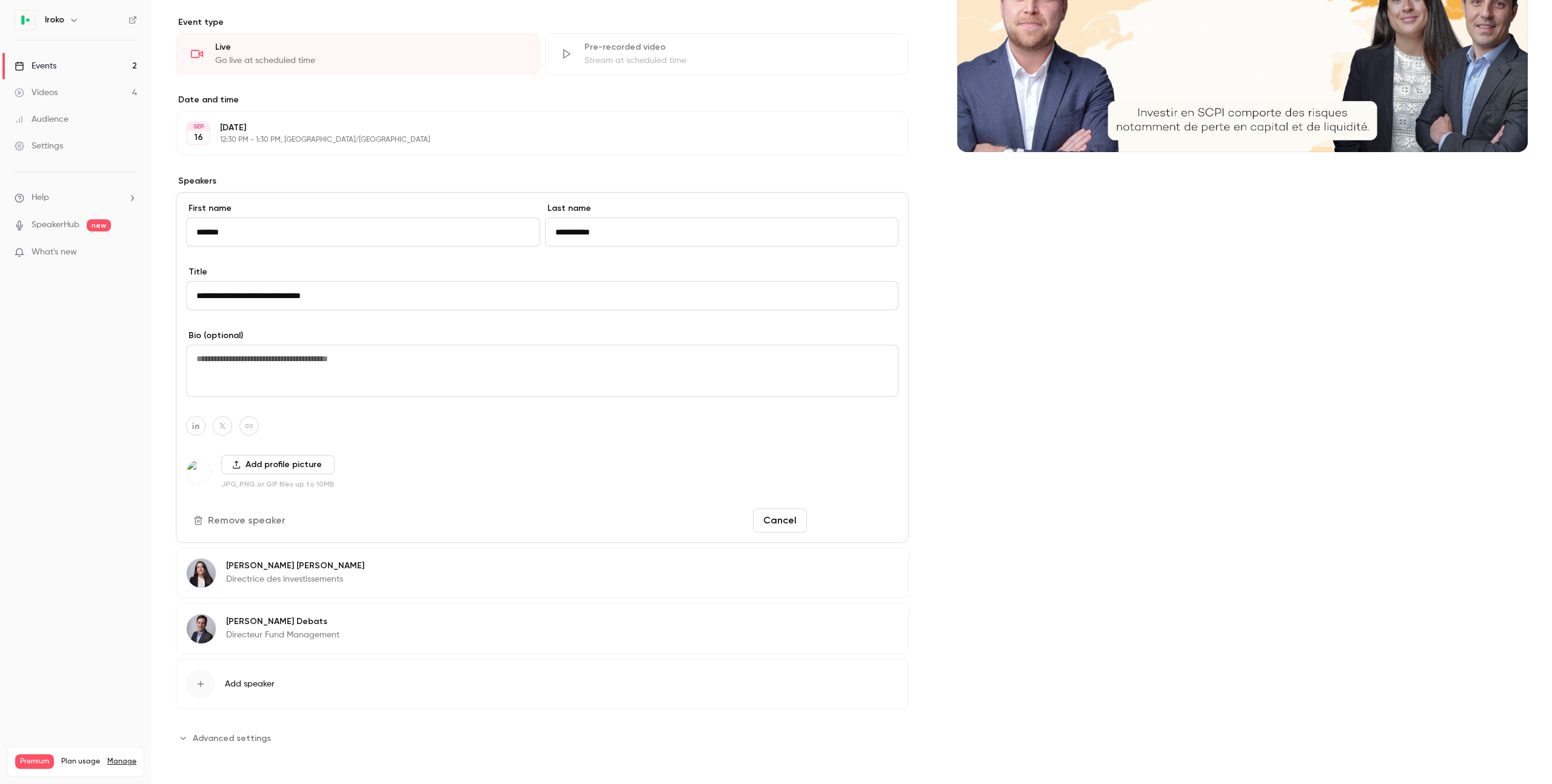
click at [846, 531] on button "Save changes" at bounding box center [854, 520] width 86 height 24
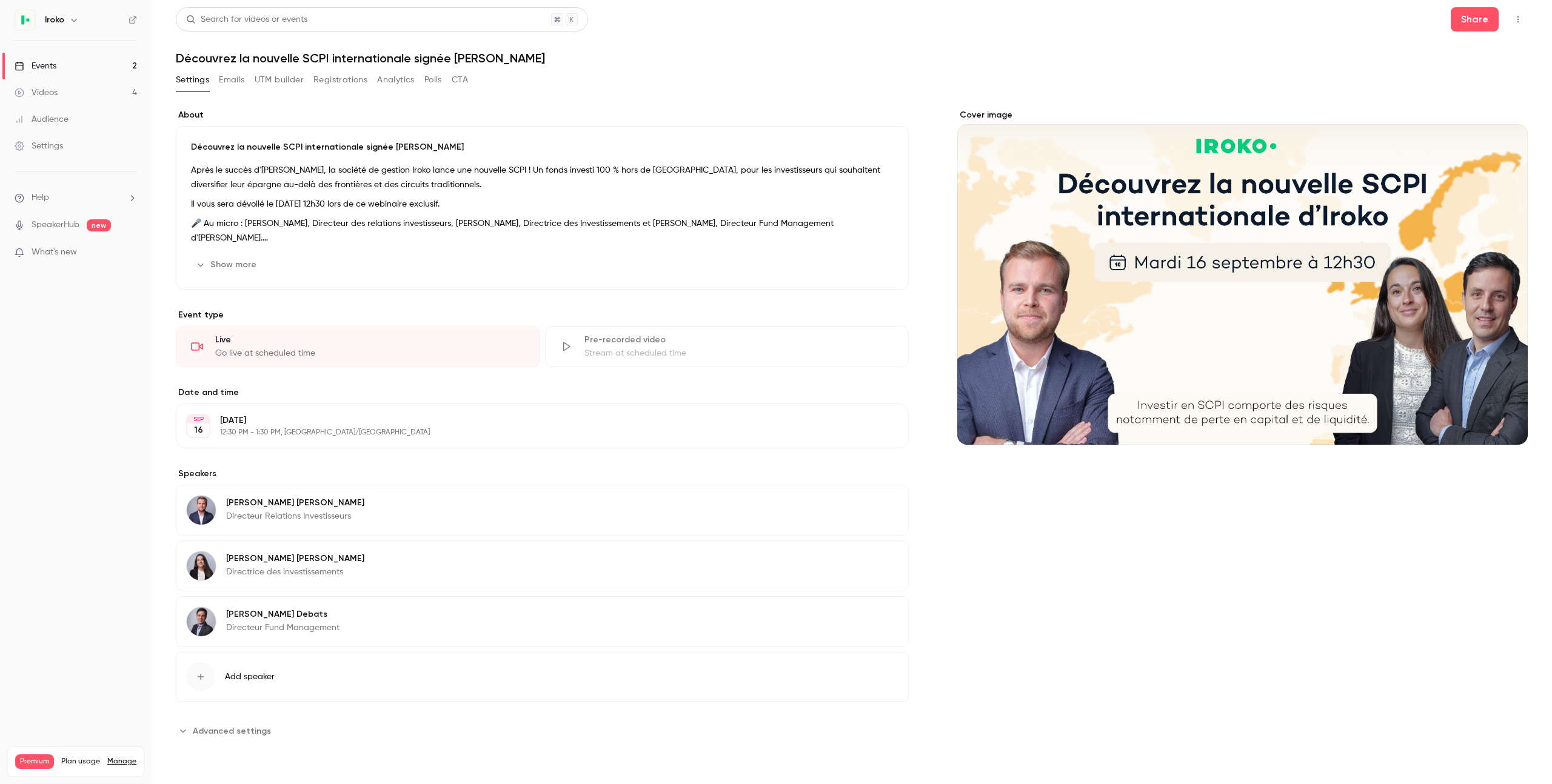
scroll to position [0, 0]
click at [50, 64] on div "Events" at bounding box center [35, 66] width 42 height 12
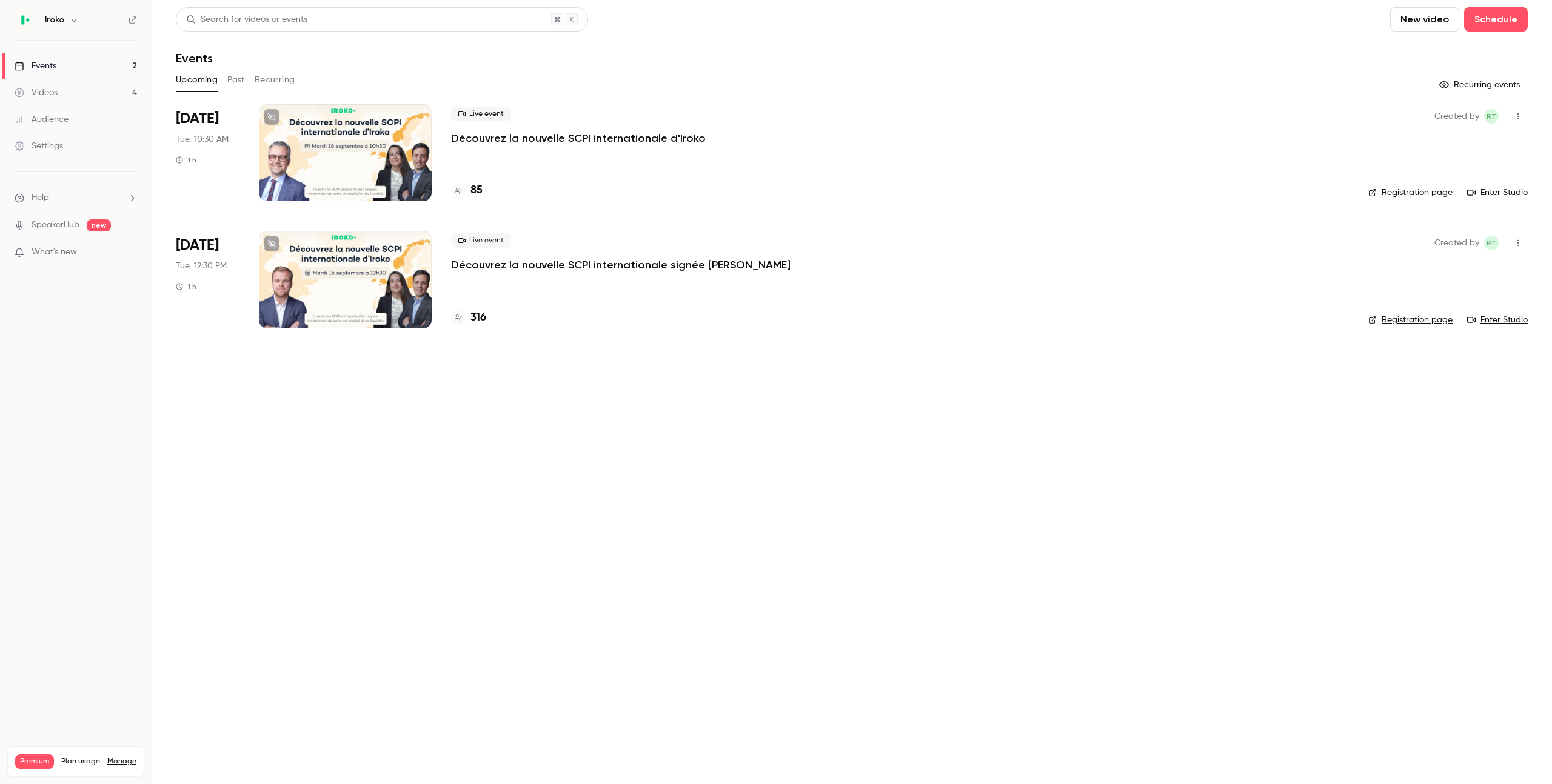
click at [352, 183] on div at bounding box center [345, 152] width 172 height 97
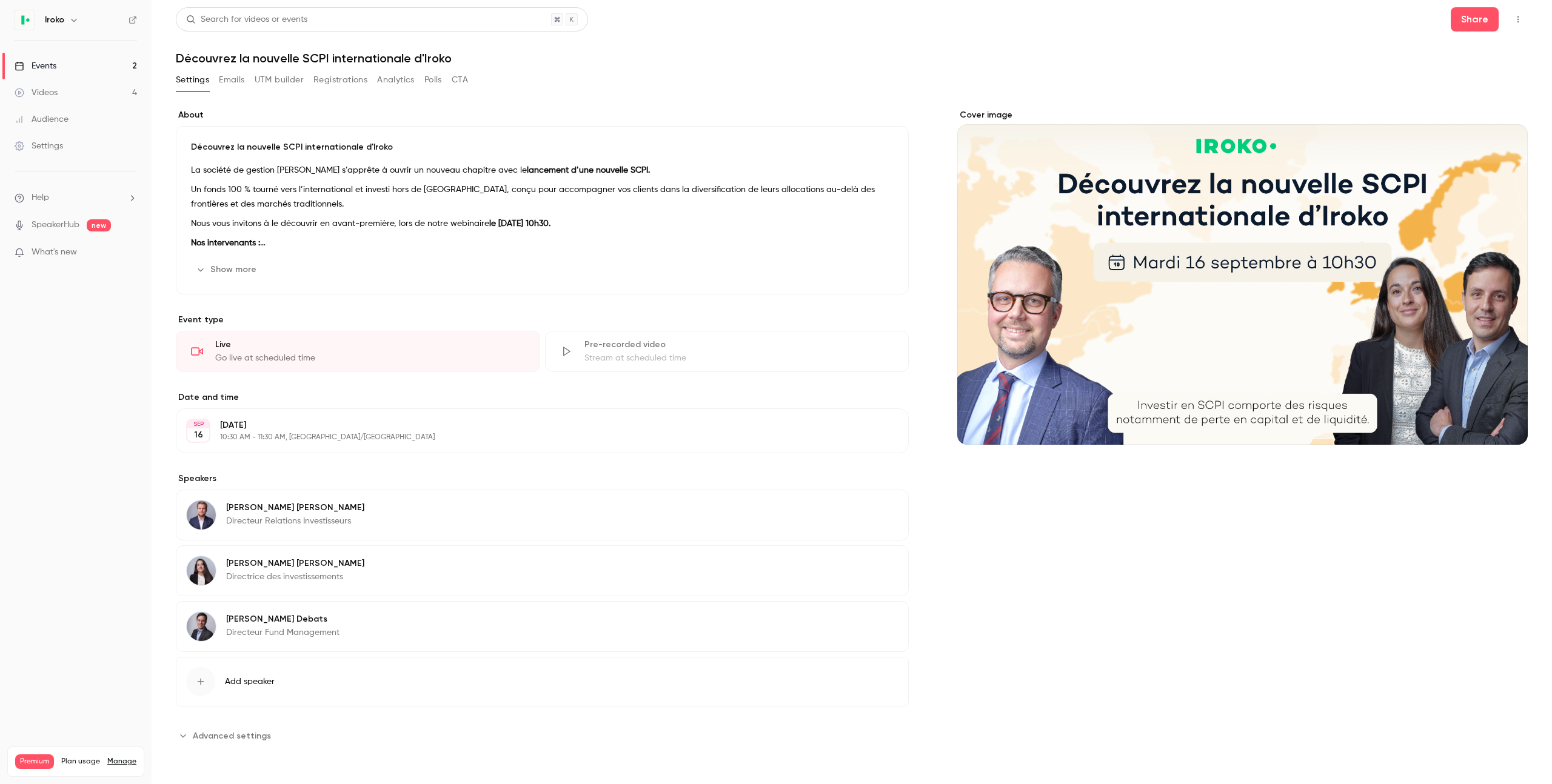
click at [223, 740] on span "Advanced settings" at bounding box center [232, 736] width 78 height 13
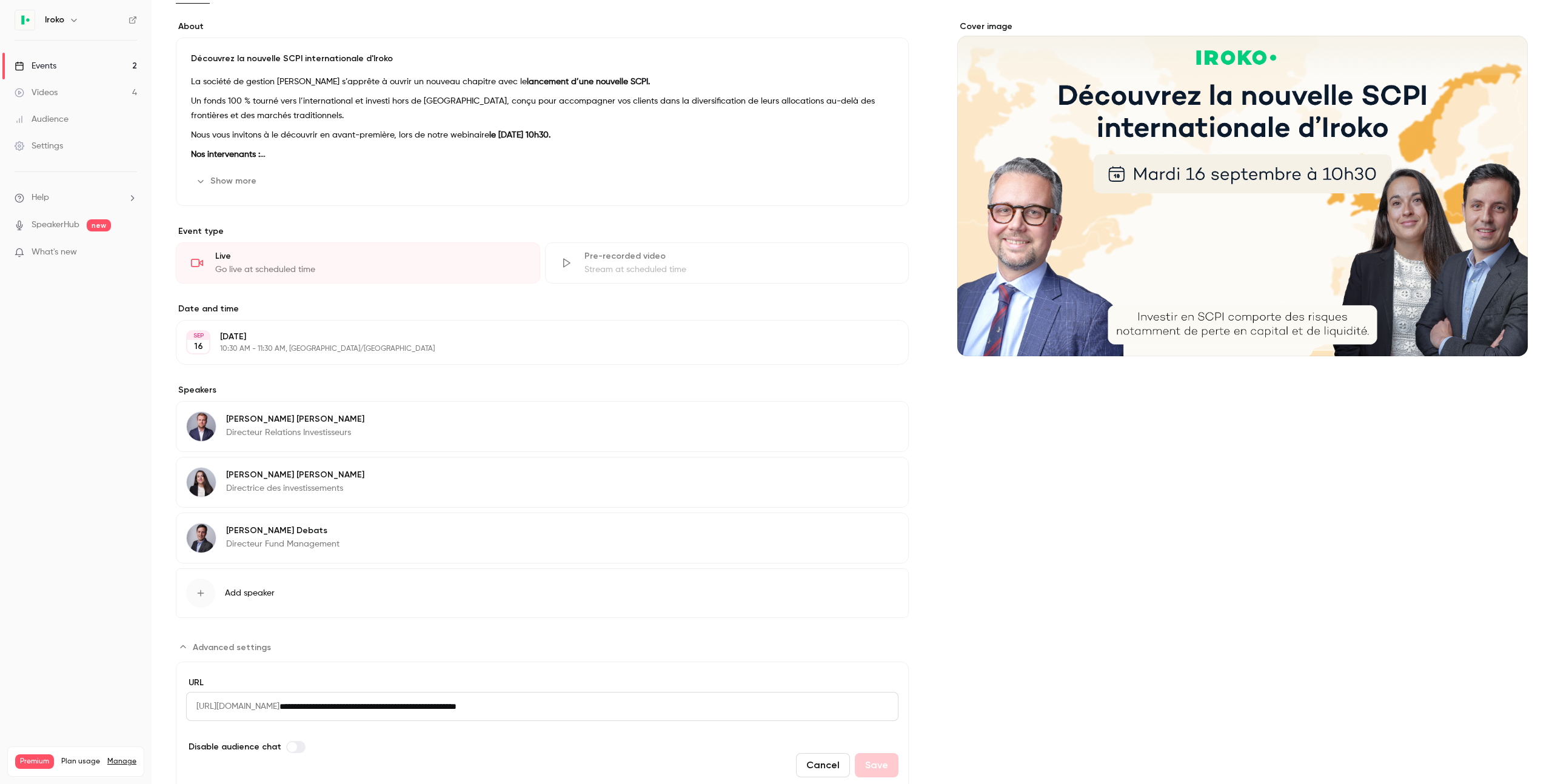
scroll to position [111, 0]
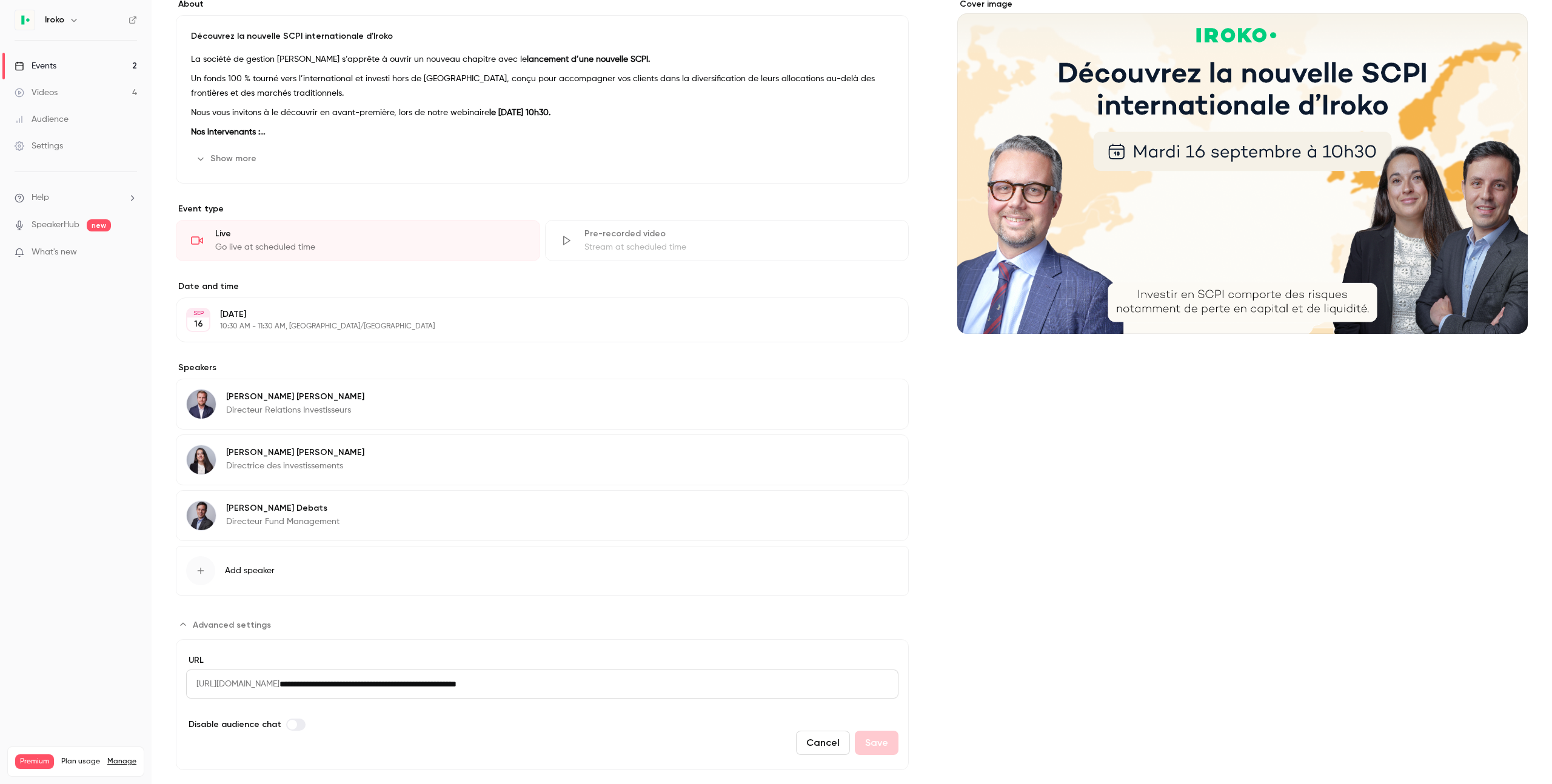
click at [45, 153] on link "Settings" at bounding box center [75, 145] width 151 height 27
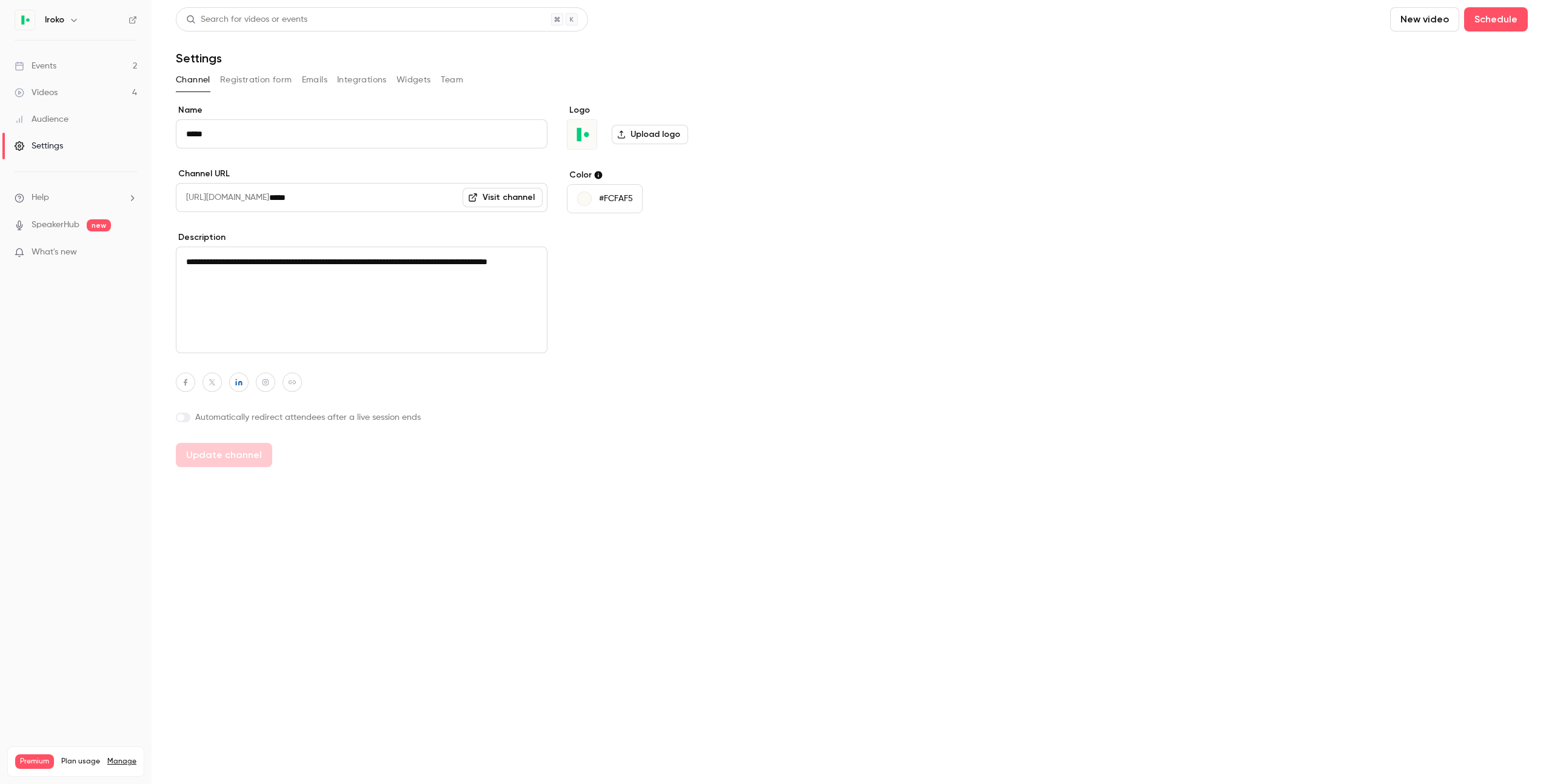
click at [253, 83] on button "Registration form" at bounding box center [256, 80] width 72 height 19
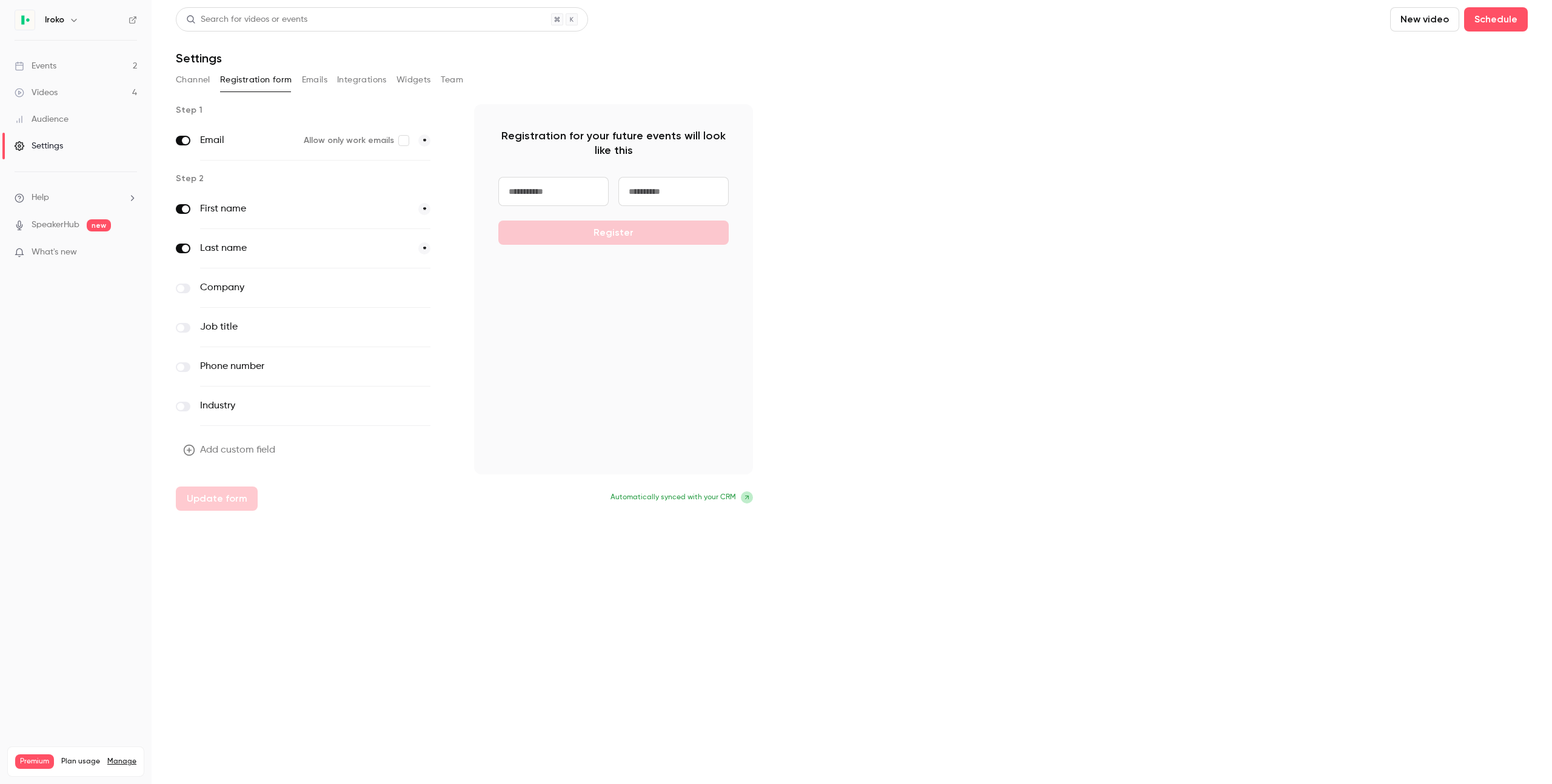
click at [316, 79] on button "Emails" at bounding box center [314, 80] width 25 height 19
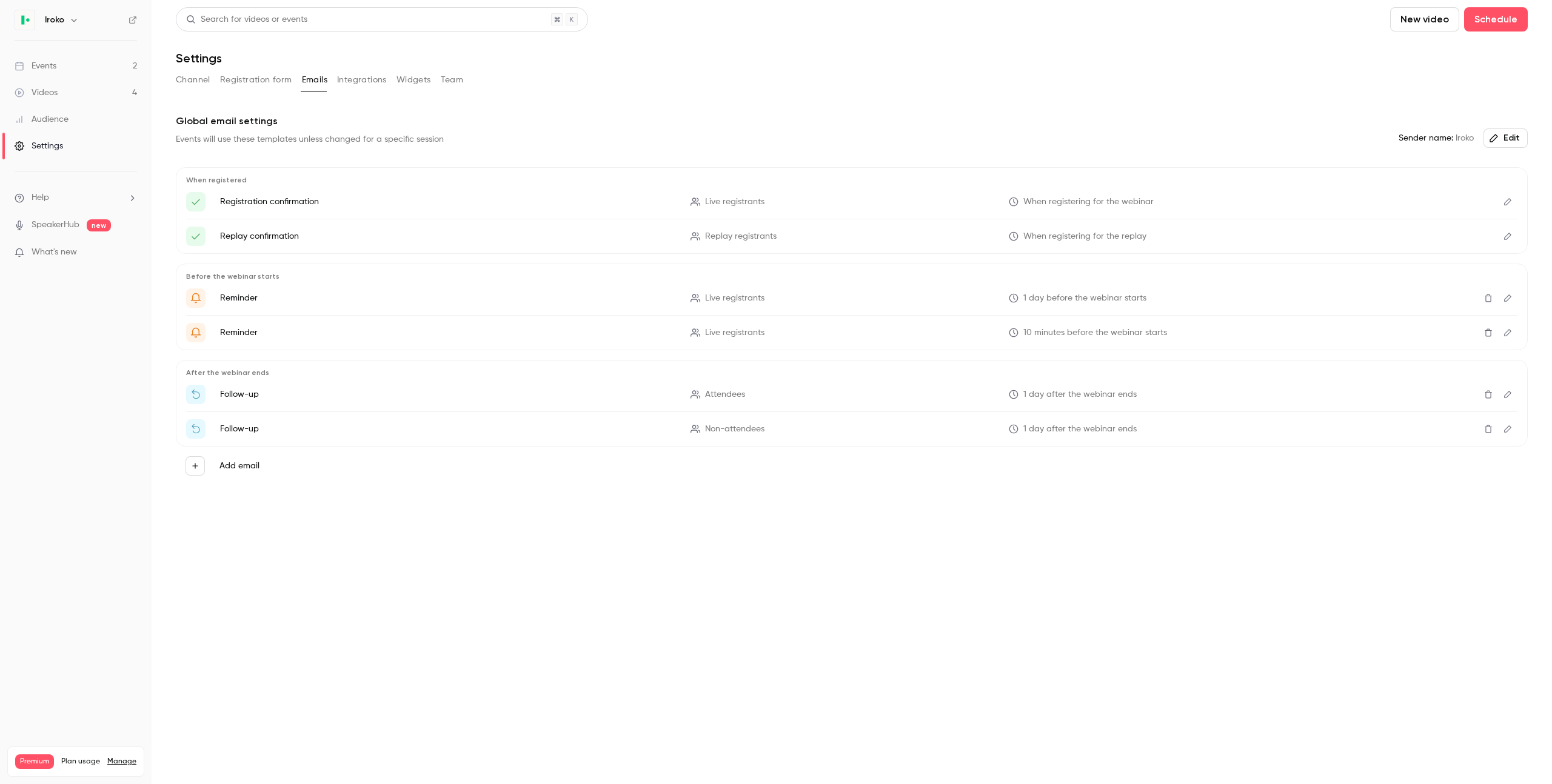
click at [461, 82] on button "Team" at bounding box center [452, 80] width 23 height 19
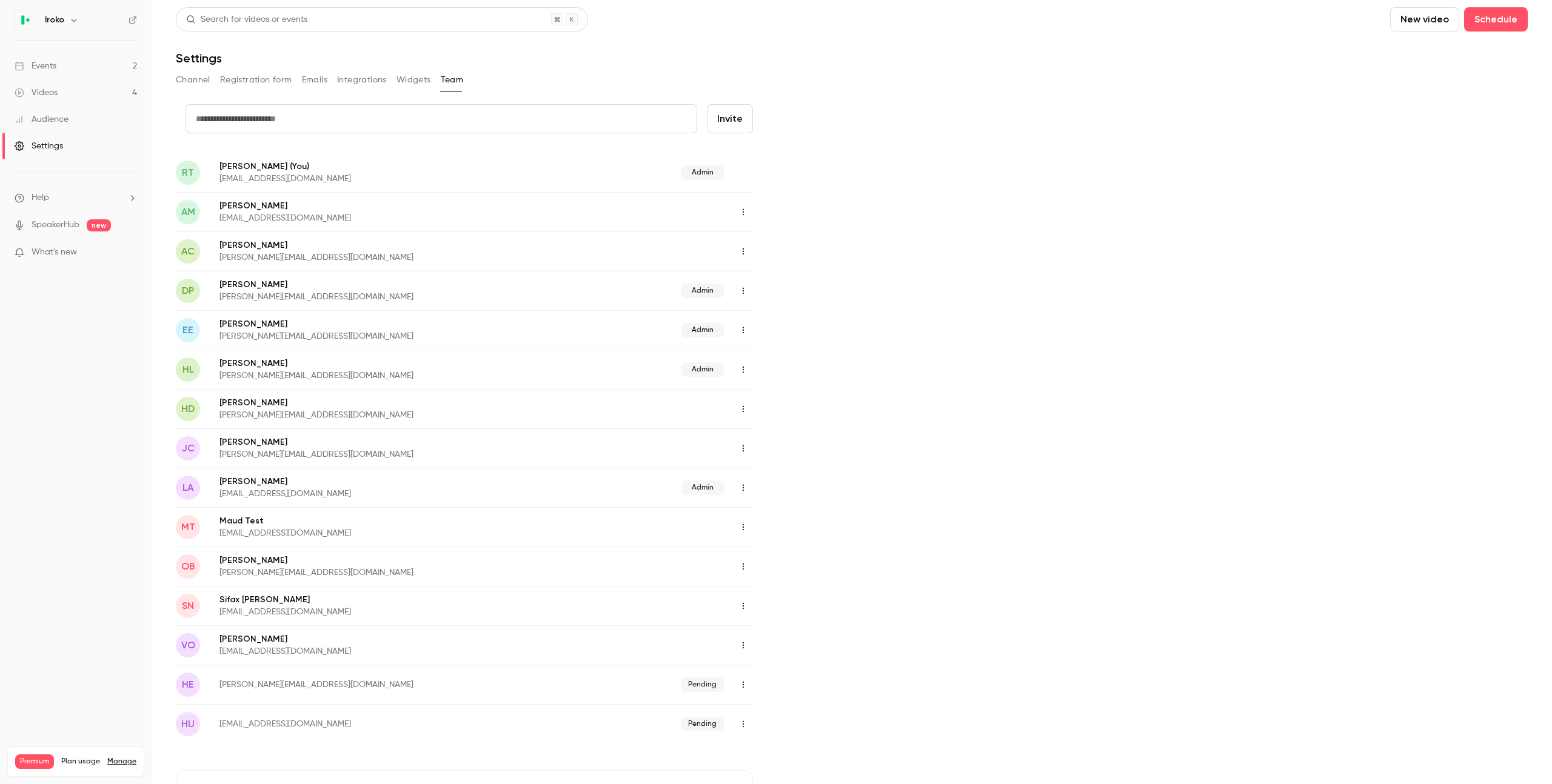
click at [420, 78] on button "Widgets" at bounding box center [413, 80] width 34 height 19
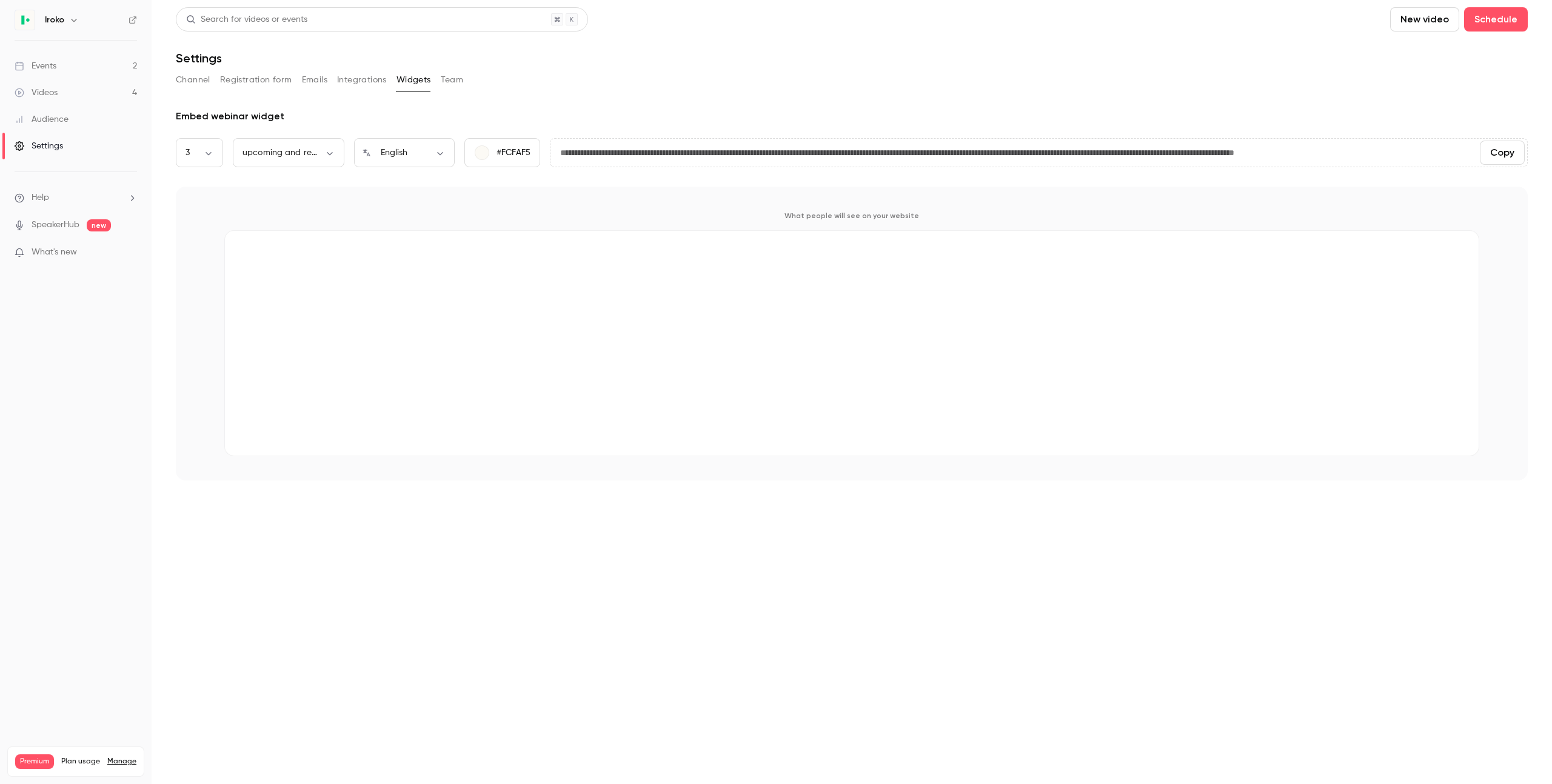
click at [365, 81] on button "Integrations" at bounding box center [362, 80] width 50 height 19
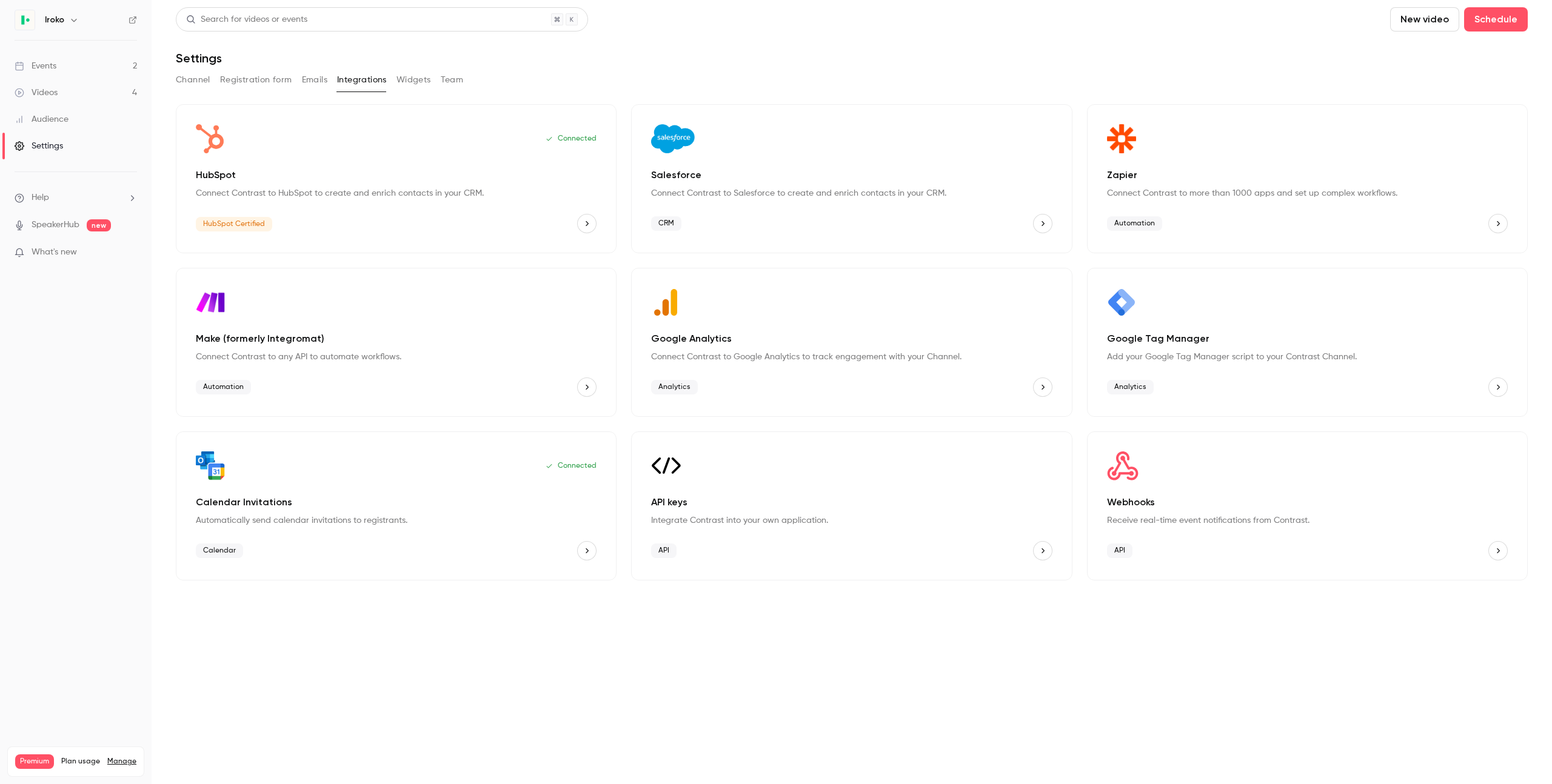
click at [318, 77] on button "Emails" at bounding box center [314, 80] width 25 height 19
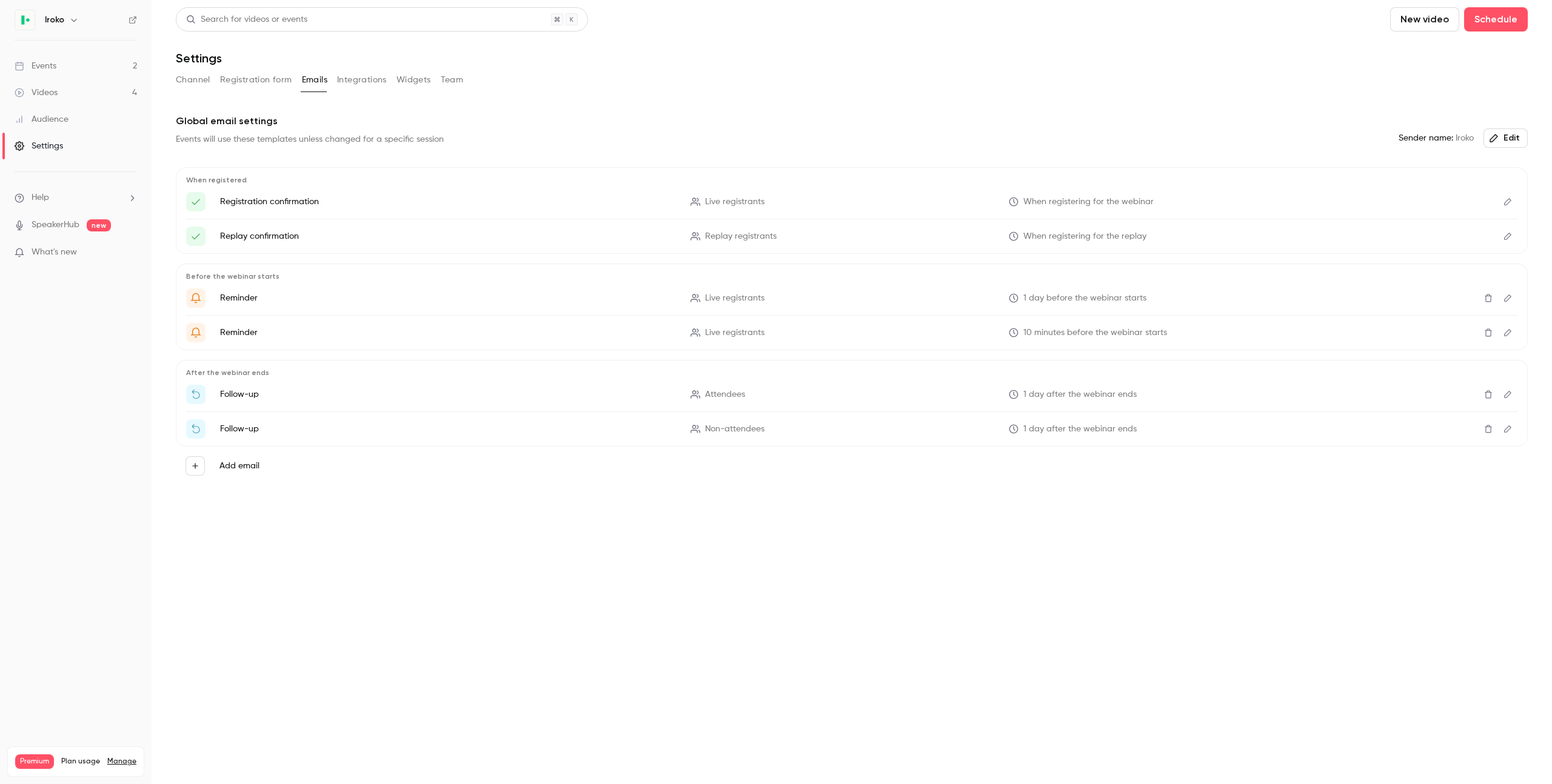
click at [57, 77] on link "Events 2" at bounding box center [75, 66] width 151 height 27
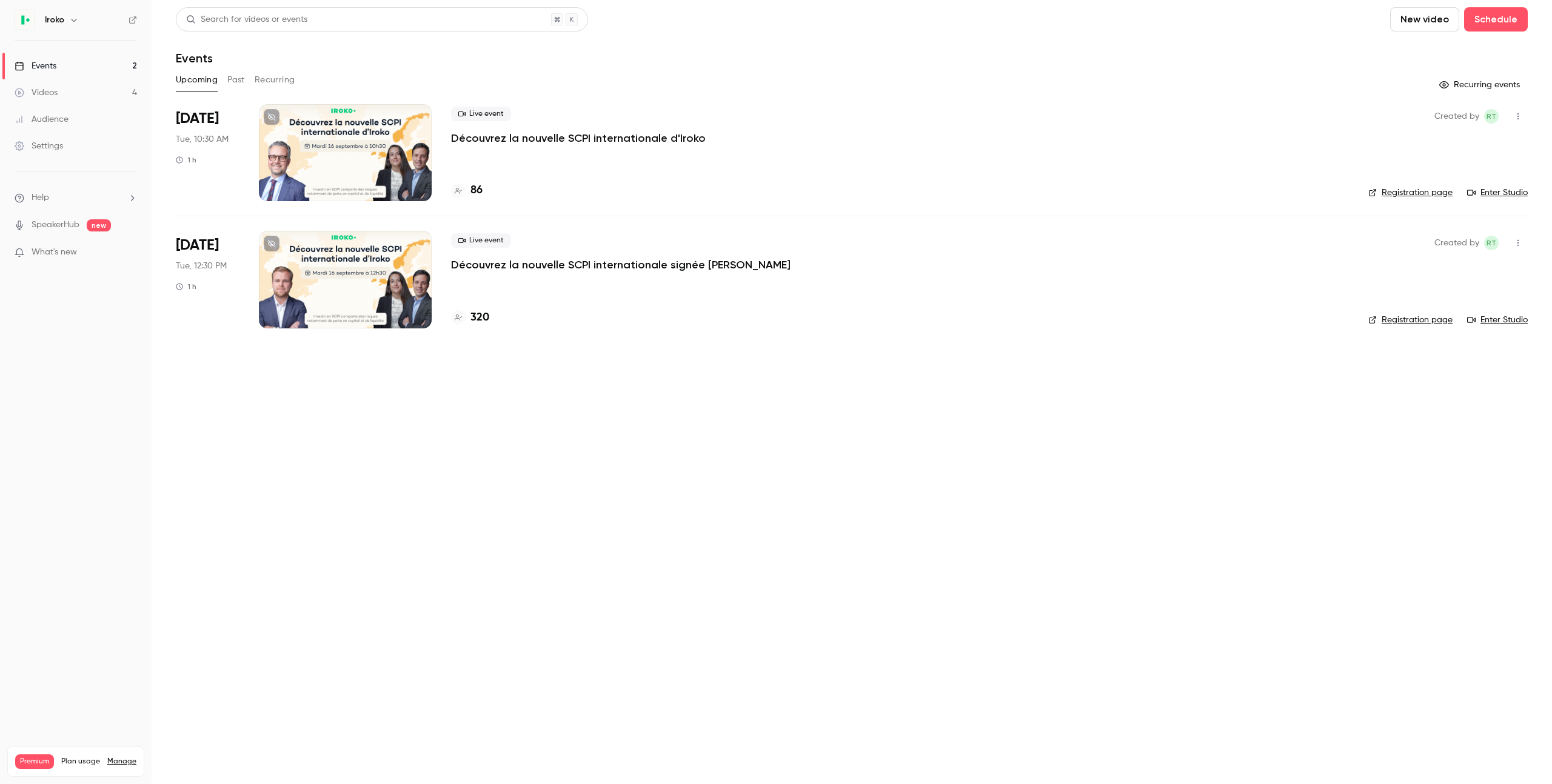
click at [1516, 243] on icon "button" at bounding box center [1518, 243] width 9 height 8
click at [706, 256] on div at bounding box center [776, 392] width 1552 height 784
click at [626, 263] on p "Découvrez la nouvelle SCPI internationale signée [PERSON_NAME]" at bounding box center [620, 265] width 339 height 15
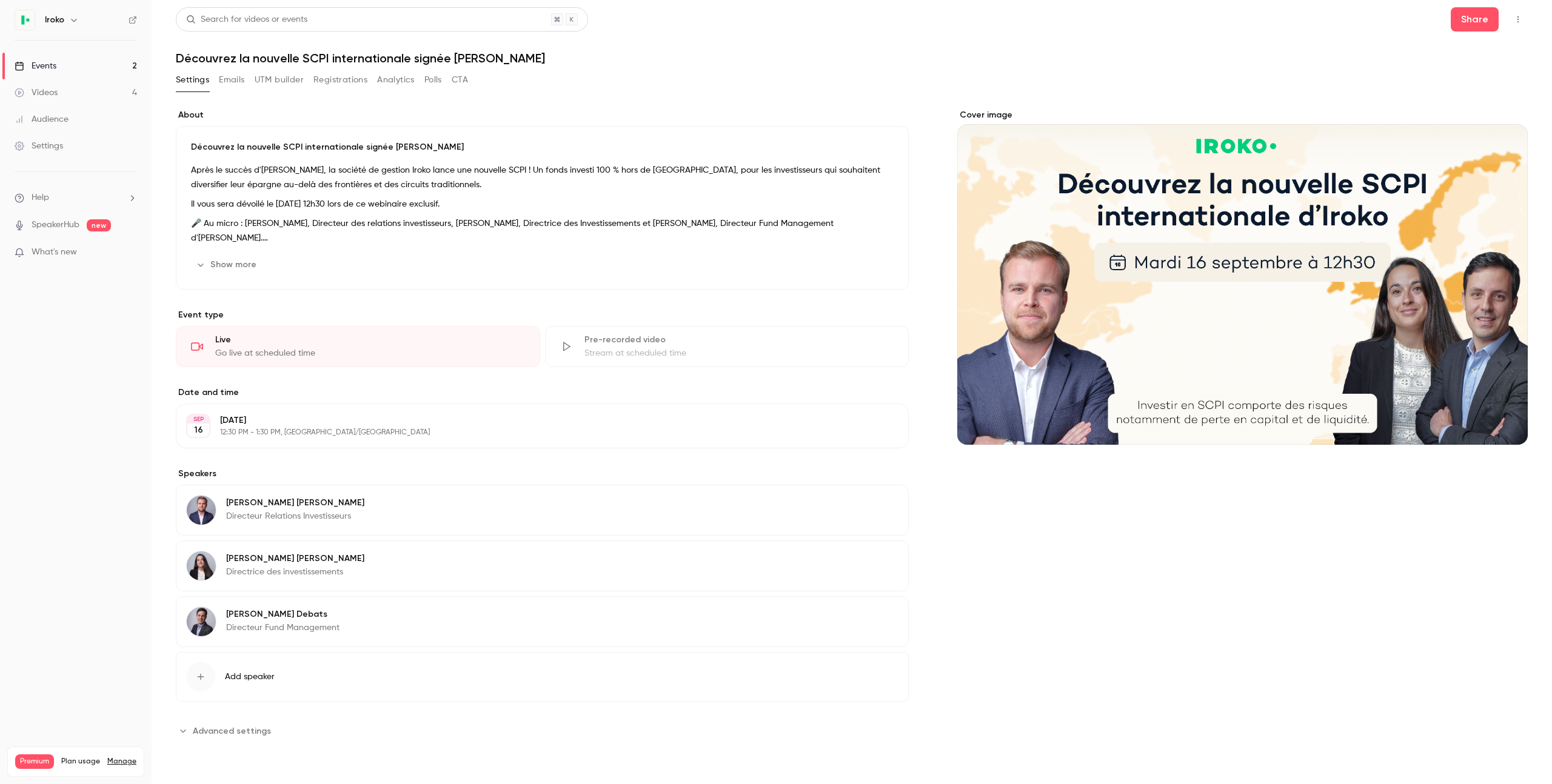
click at [74, 64] on link "Events 2" at bounding box center [75, 66] width 151 height 27
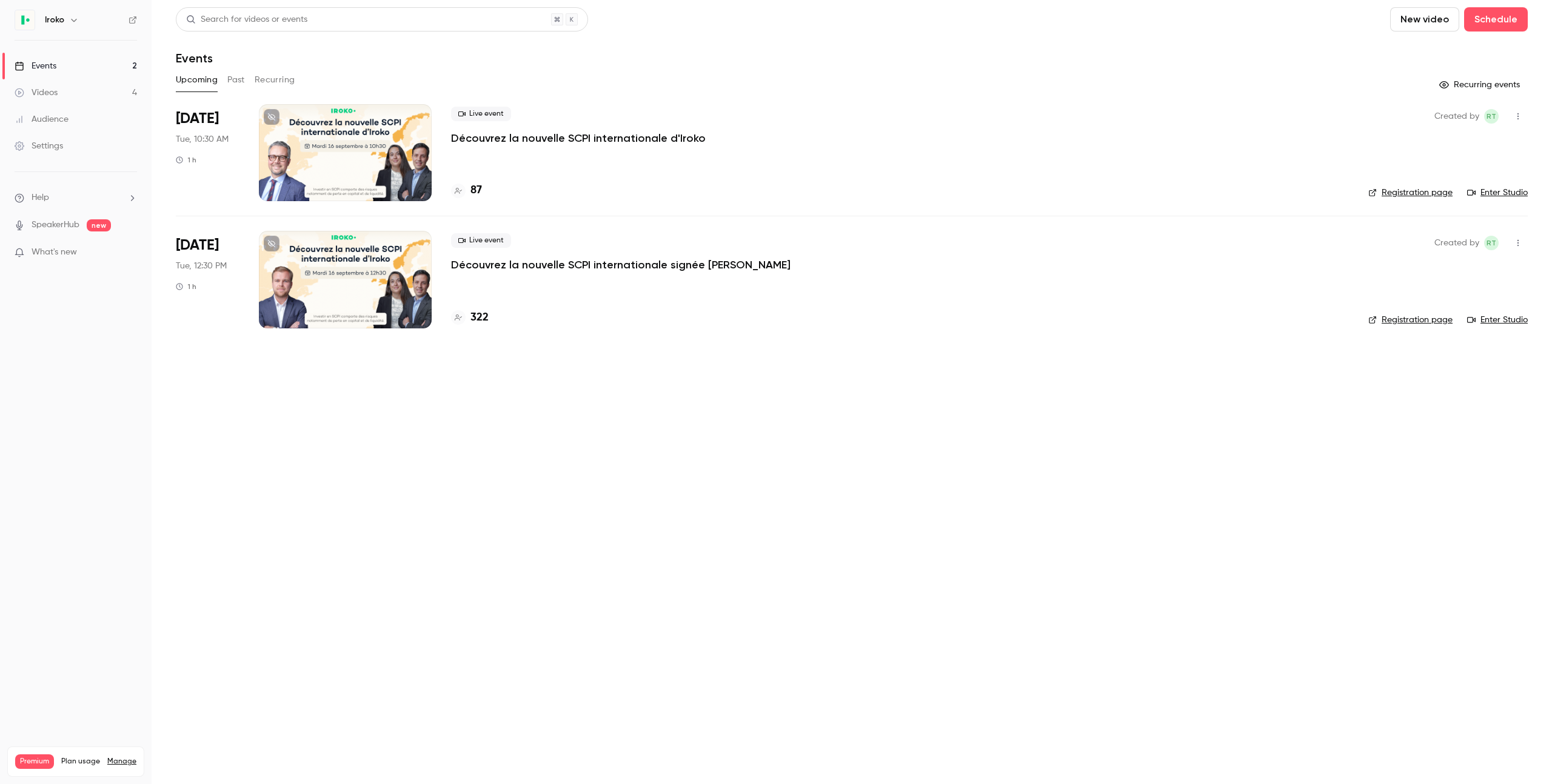
click at [231, 80] on button "Past" at bounding box center [235, 80] width 18 height 19
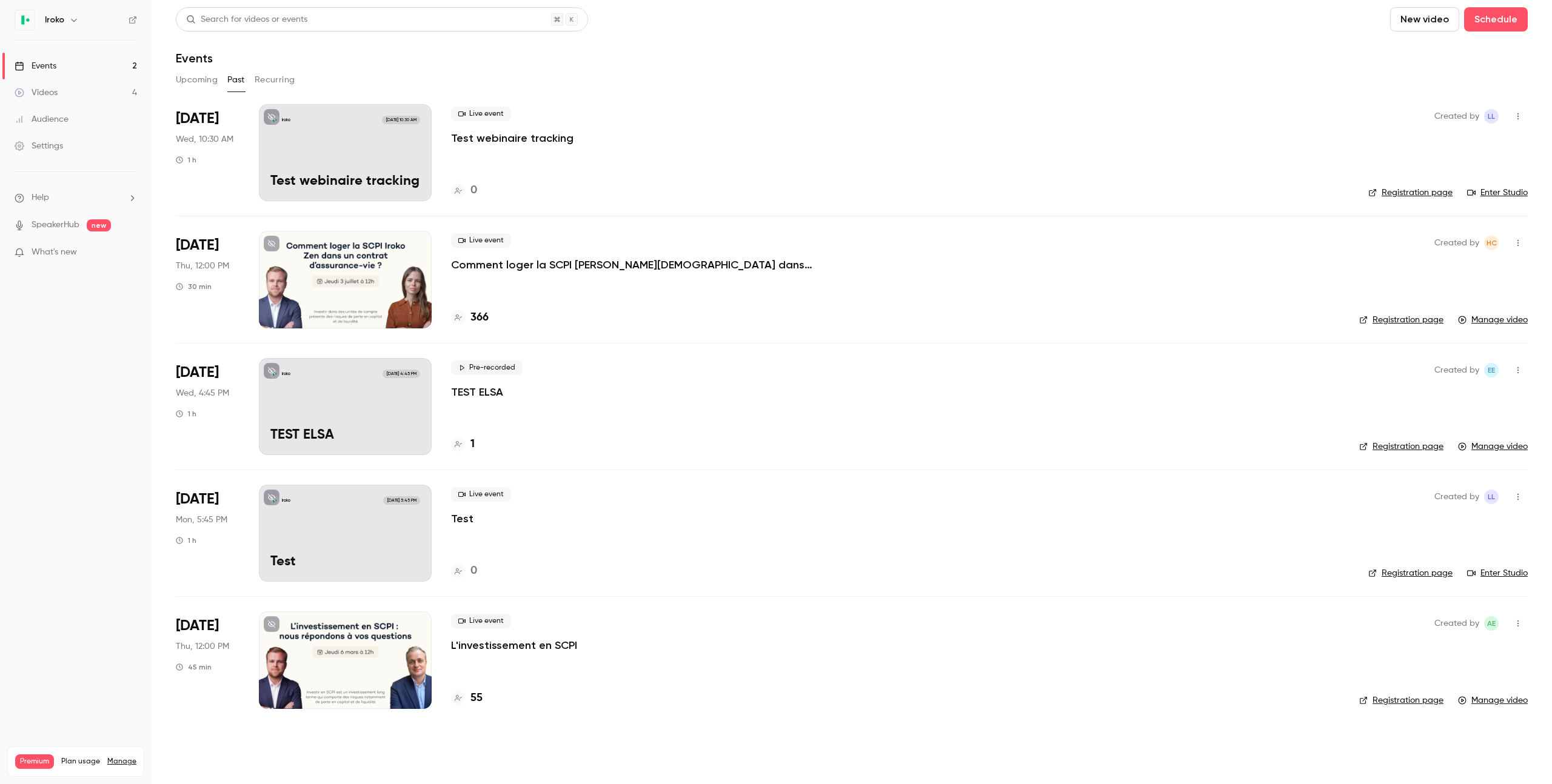
click at [398, 293] on div at bounding box center [345, 279] width 172 height 97
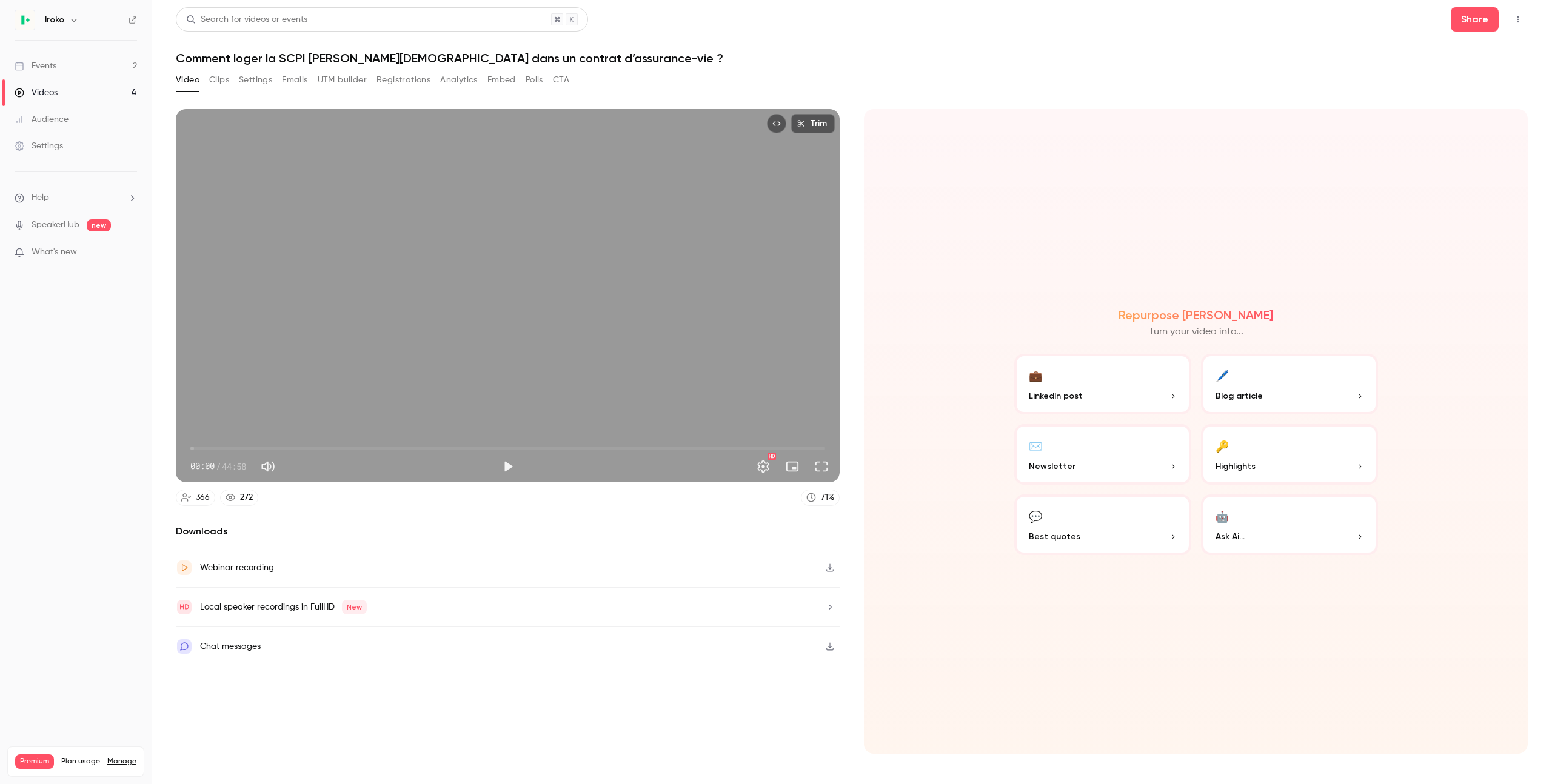
click at [248, 79] on button "Settings" at bounding box center [256, 80] width 33 height 19
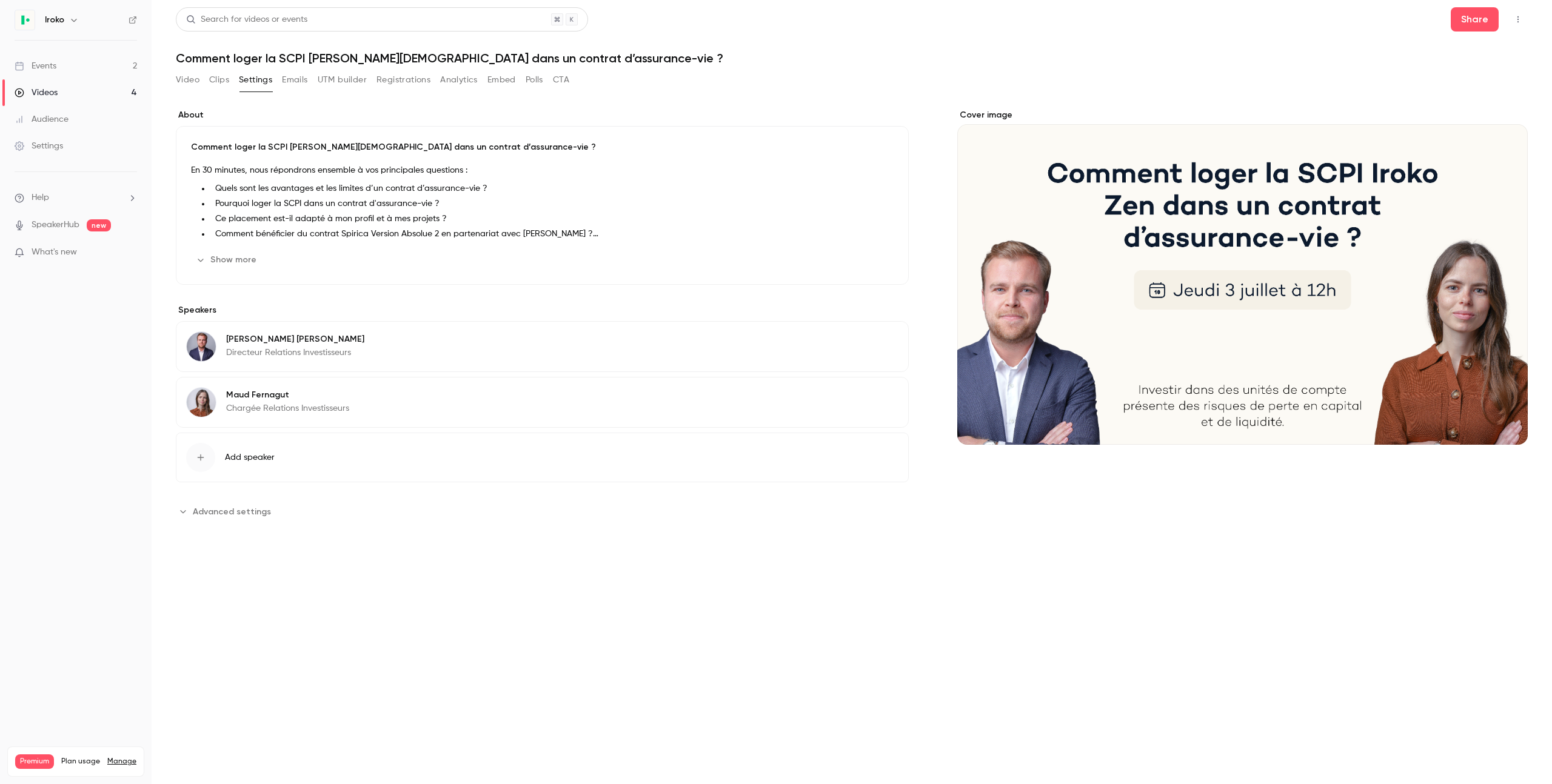
click at [883, 341] on button "Edit" at bounding box center [876, 341] width 45 height 19
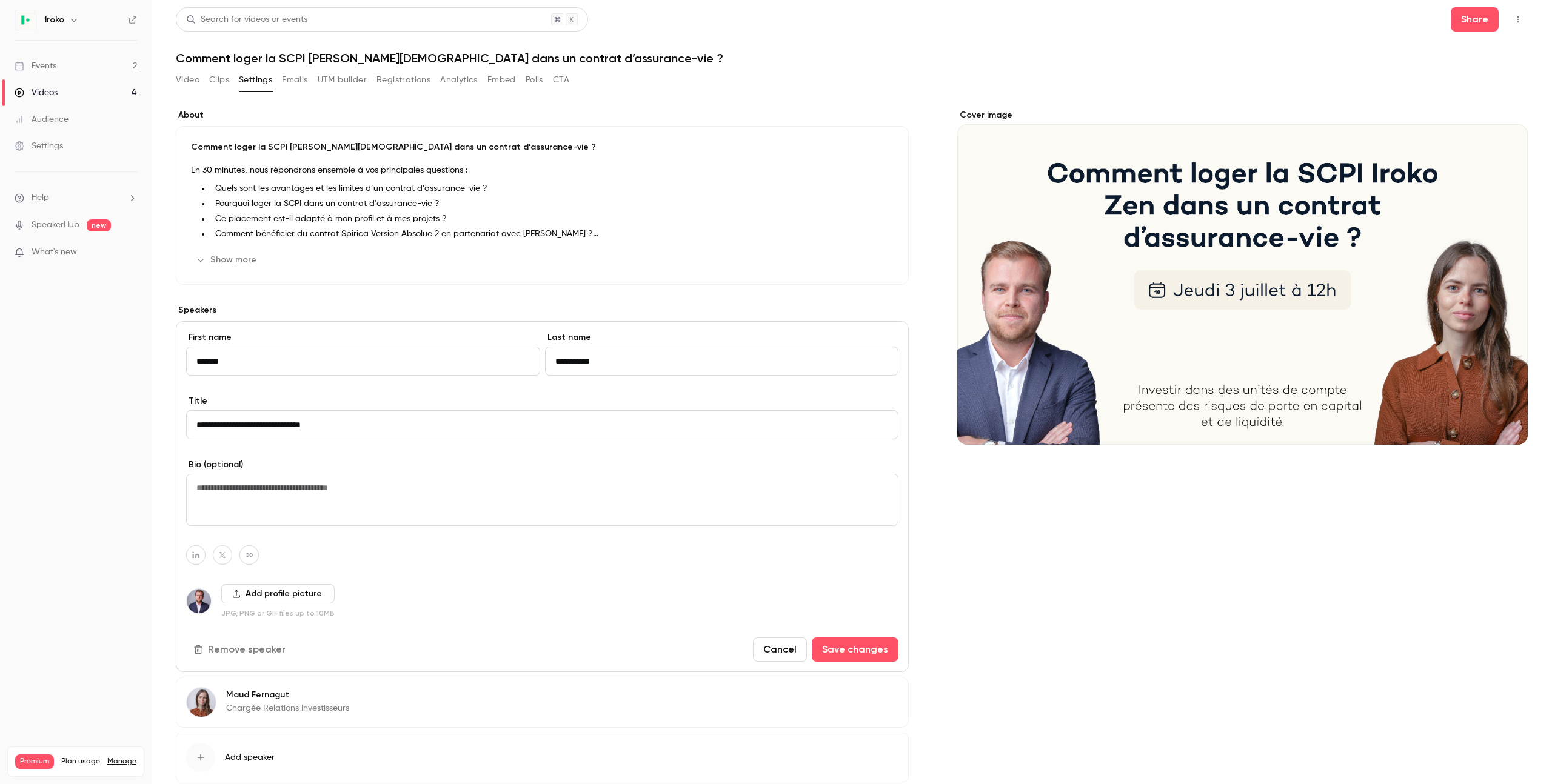
click at [62, 65] on link "Events 2" at bounding box center [75, 66] width 151 height 27
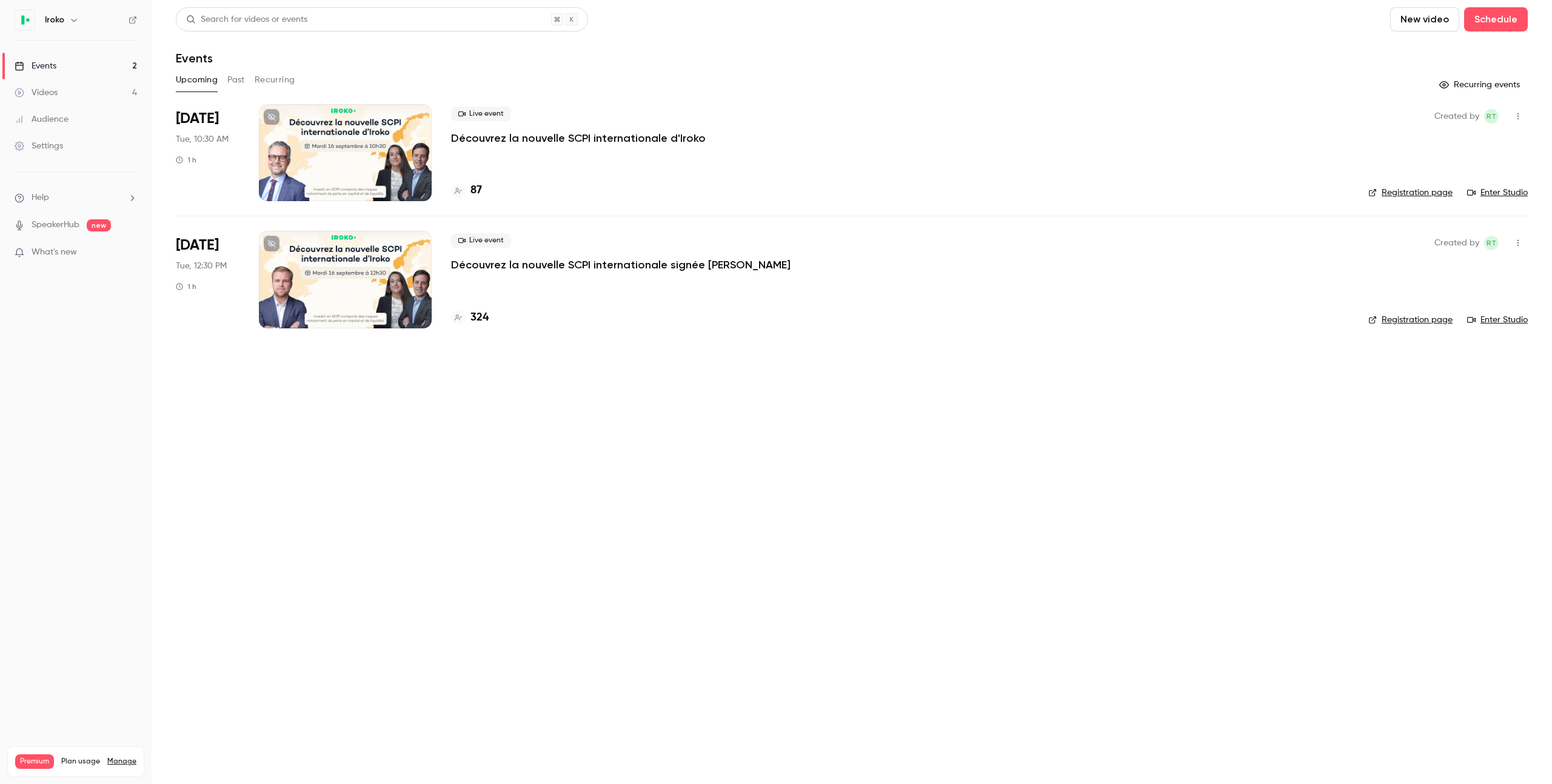
click at [336, 264] on div at bounding box center [345, 279] width 172 height 97
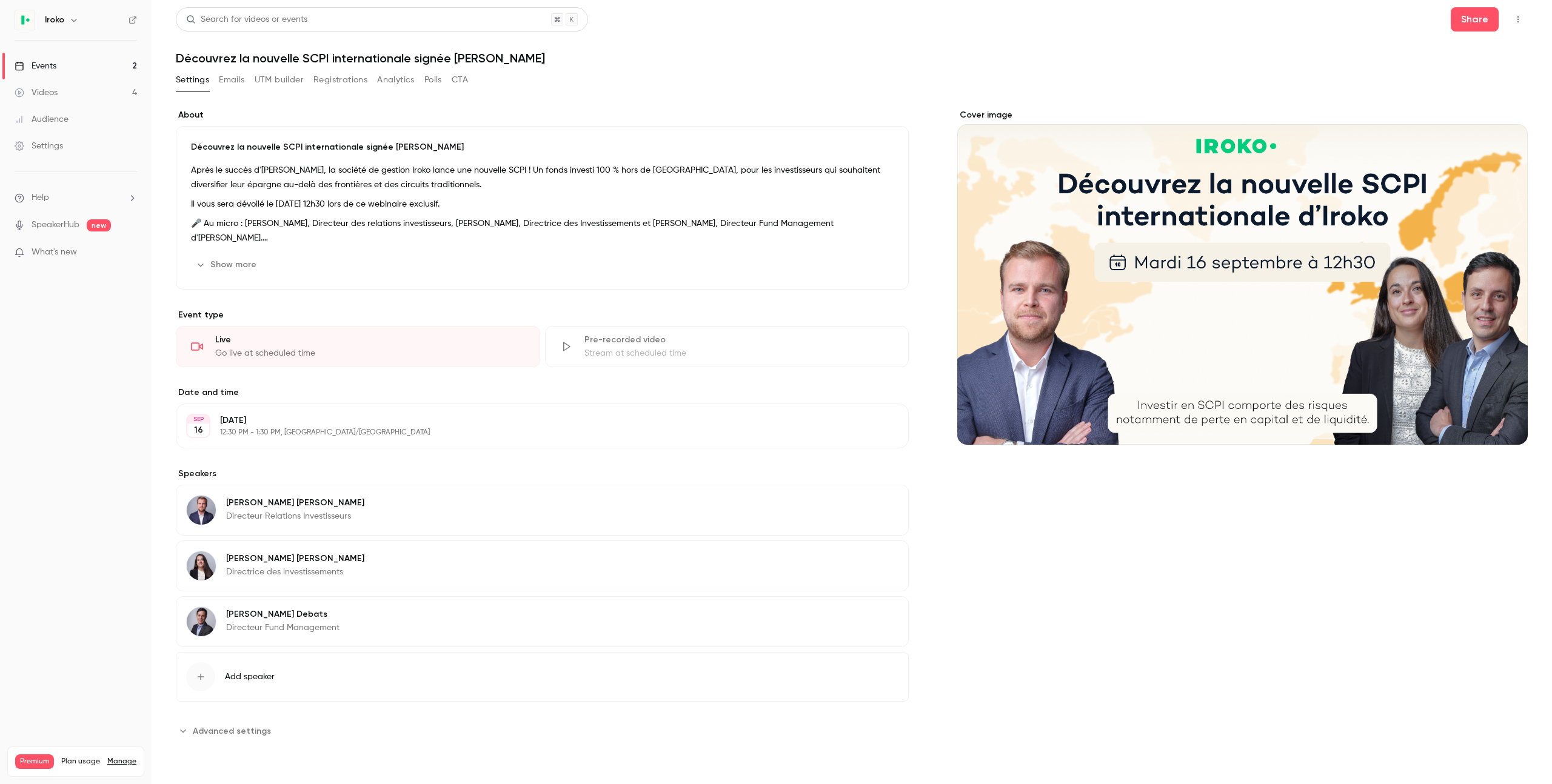
click at [57, 62] on link "Events 2" at bounding box center [75, 66] width 151 height 27
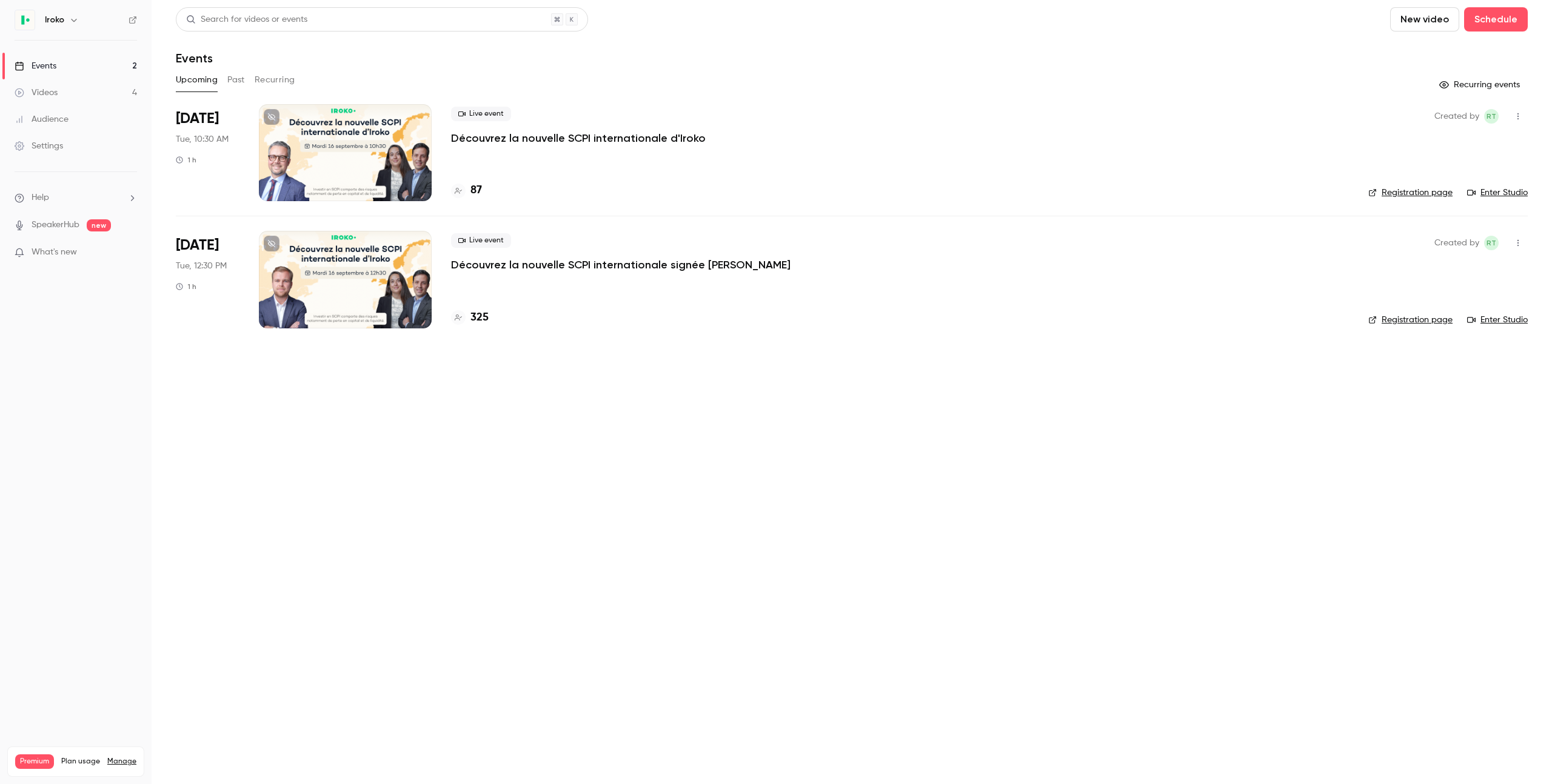
click at [351, 162] on div at bounding box center [345, 152] width 172 height 97
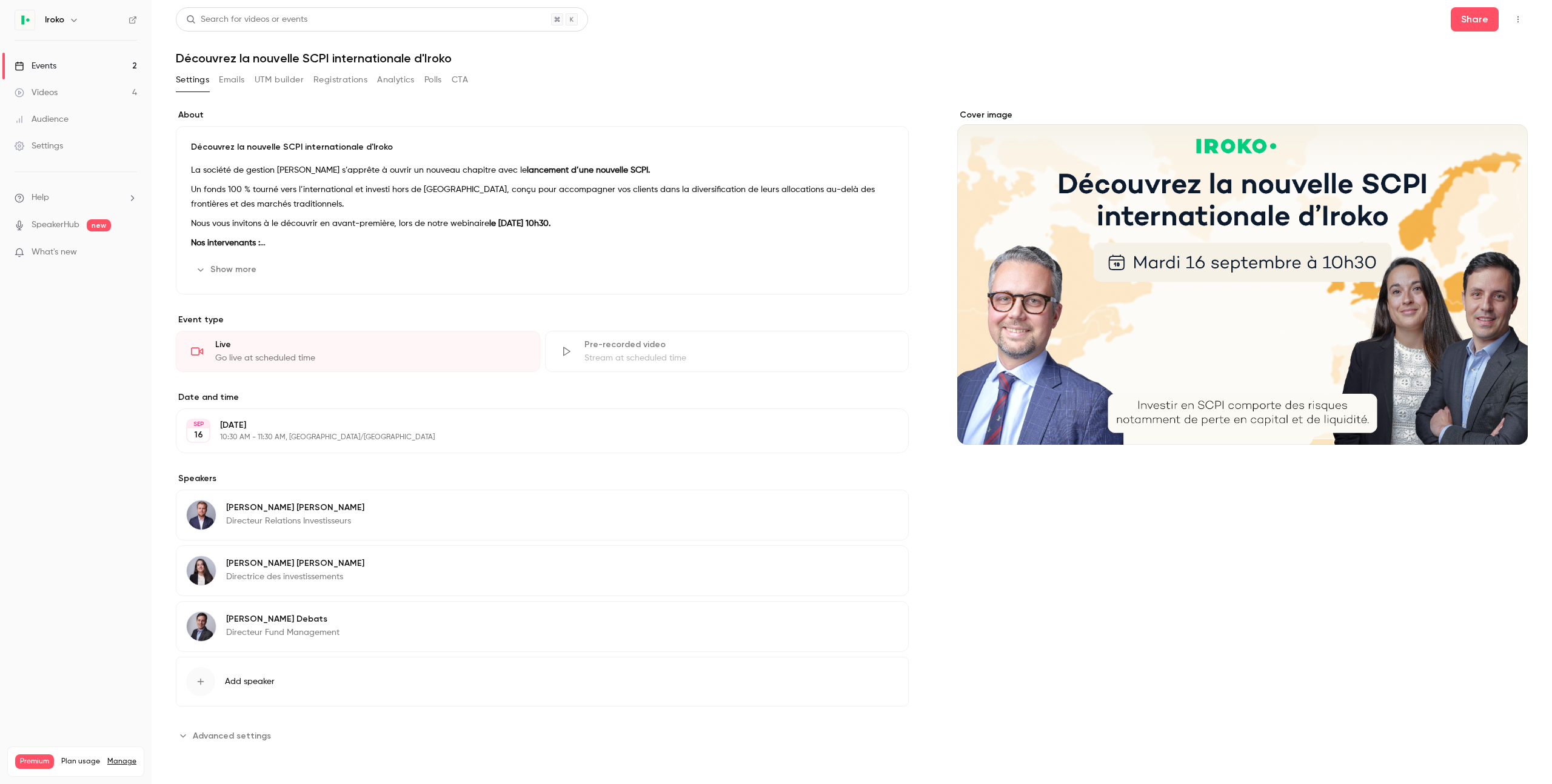
click at [884, 512] on button "Edit" at bounding box center [876, 509] width 45 height 19
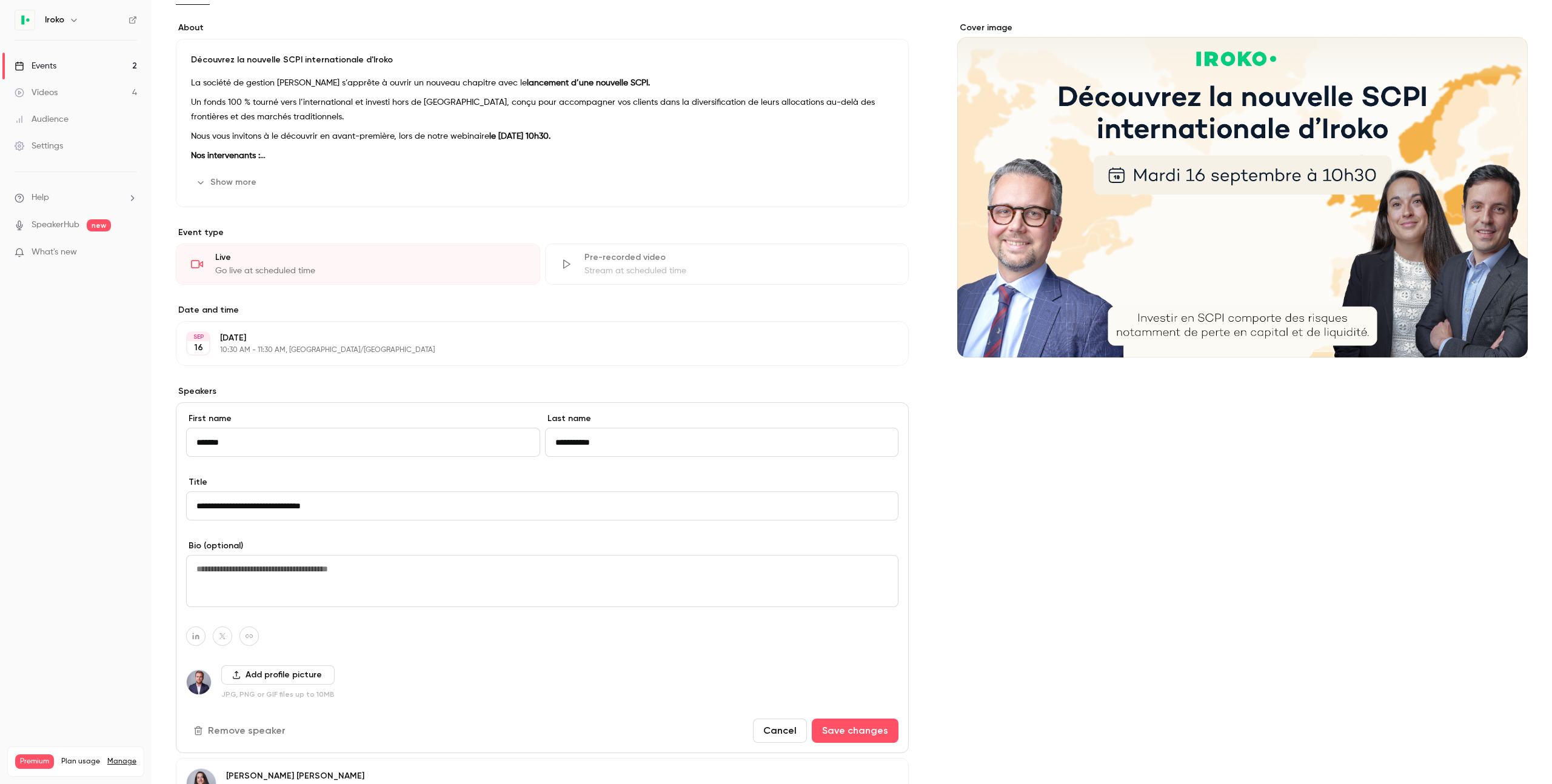
scroll to position [95, 0]
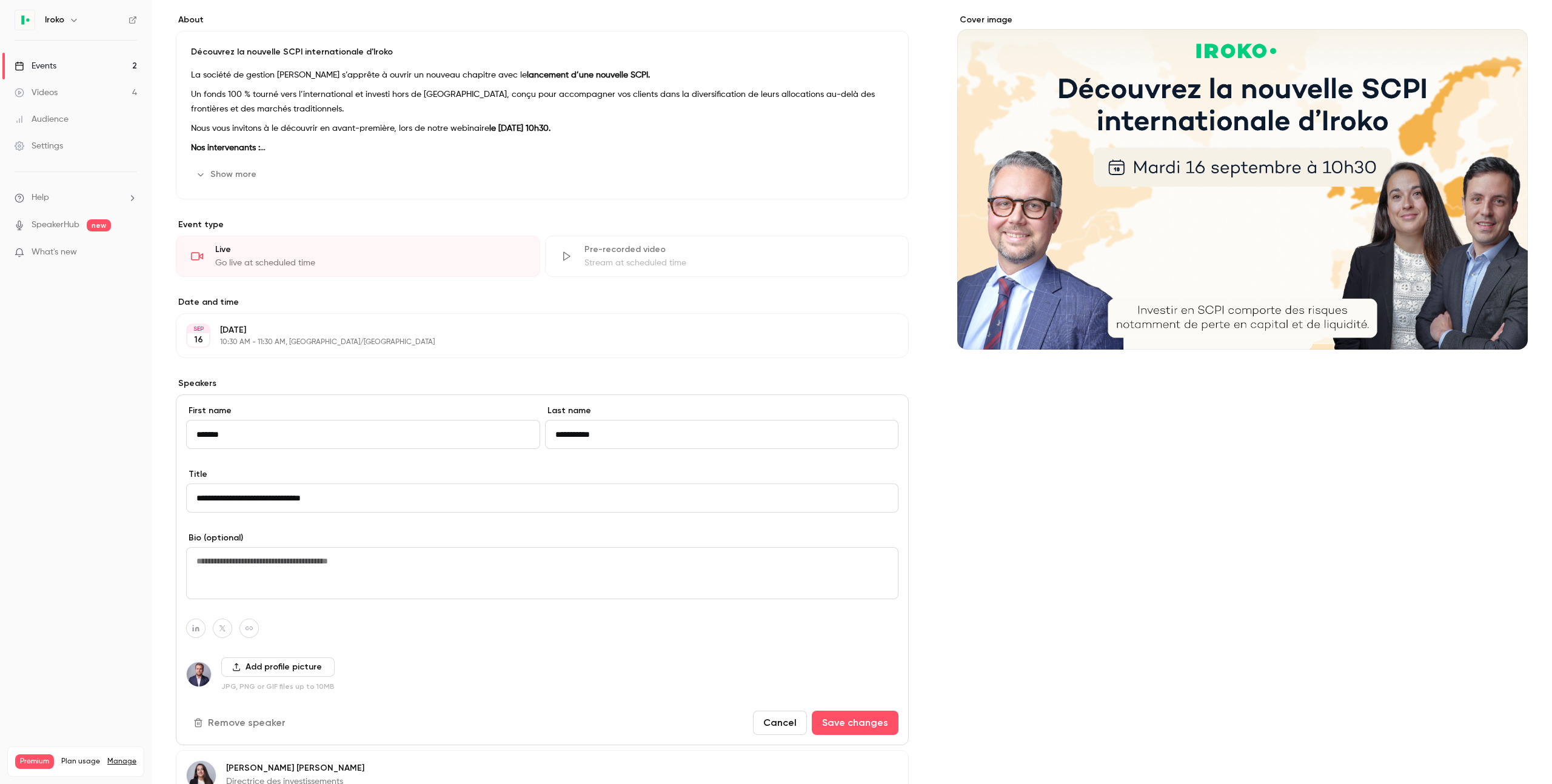
click at [244, 720] on button "Remove speaker" at bounding box center [241, 723] width 109 height 24
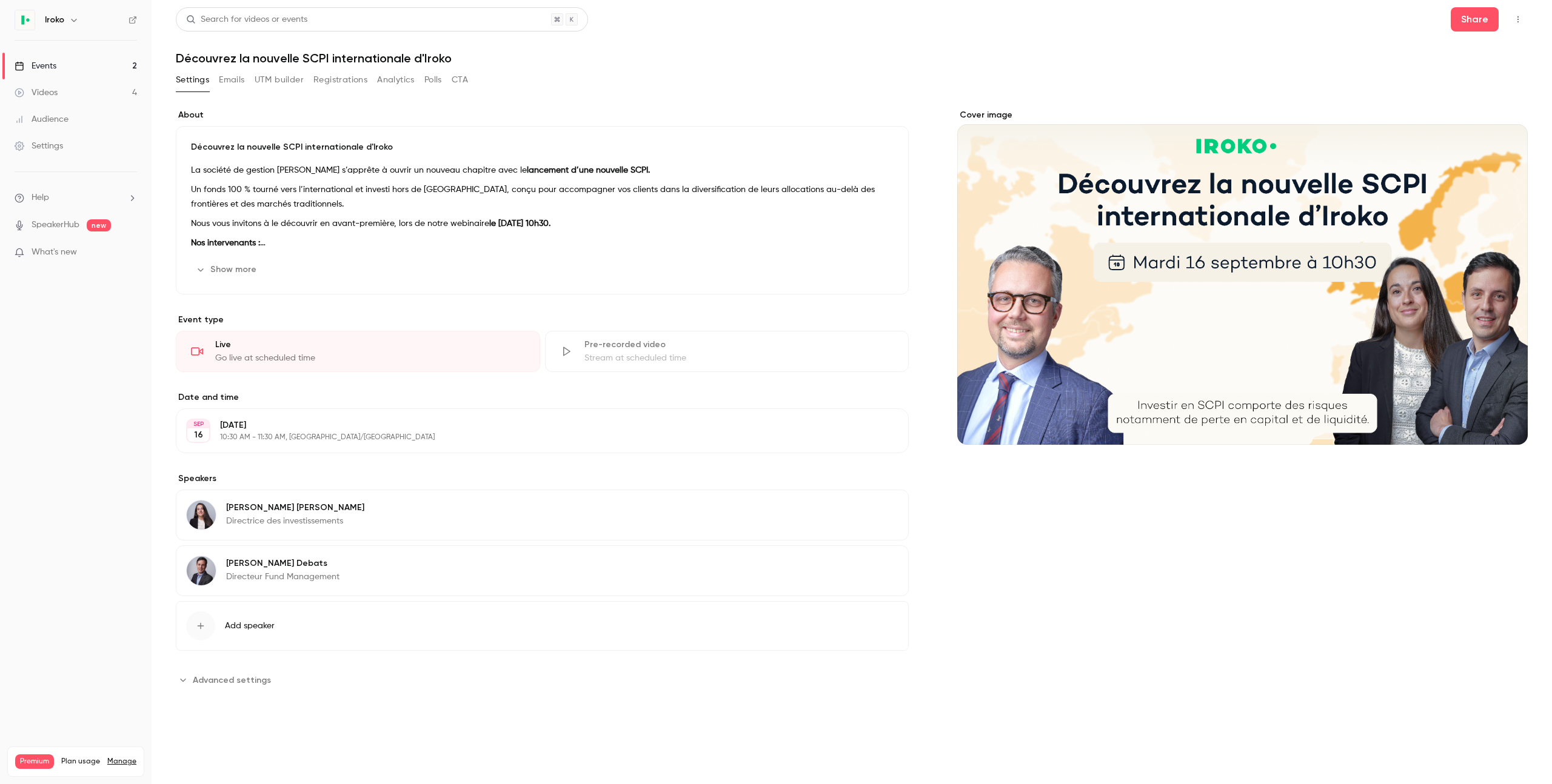
click at [240, 626] on span "Add speaker" at bounding box center [250, 626] width 50 height 12
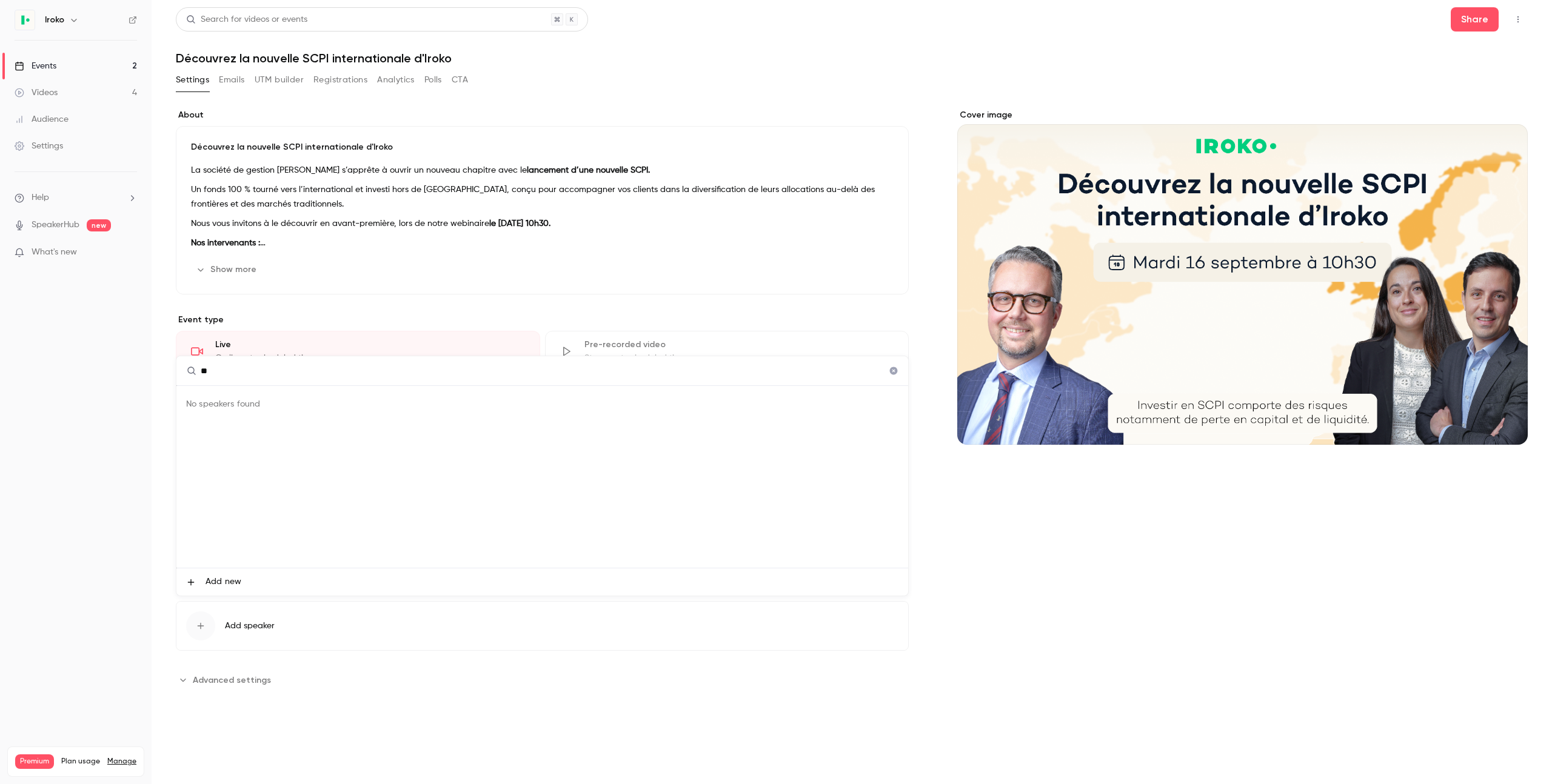
type input "*"
click at [222, 584] on span "Add new" at bounding box center [223, 582] width 36 height 13
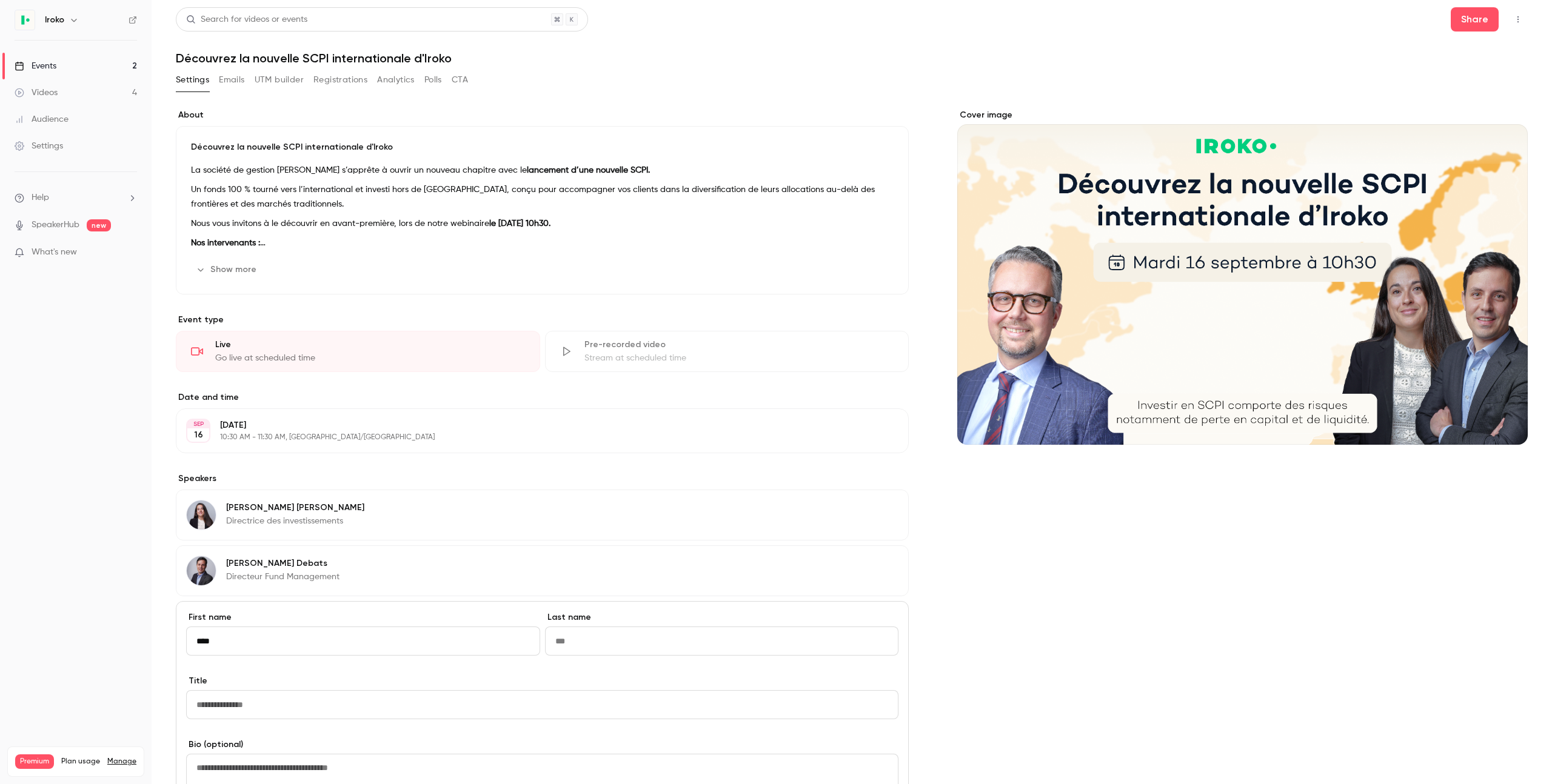
type input "****"
type input "********"
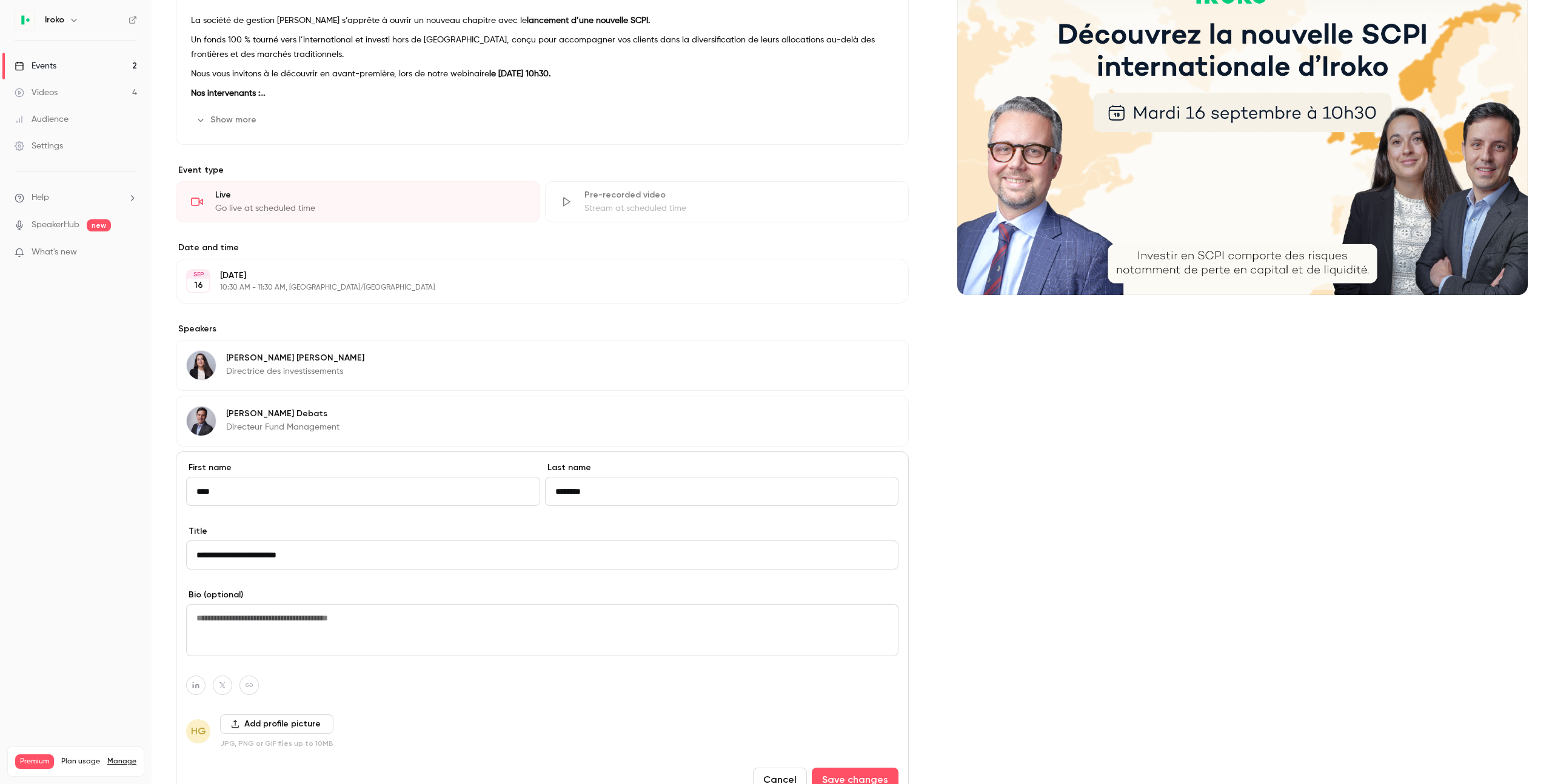
scroll to position [162, 0]
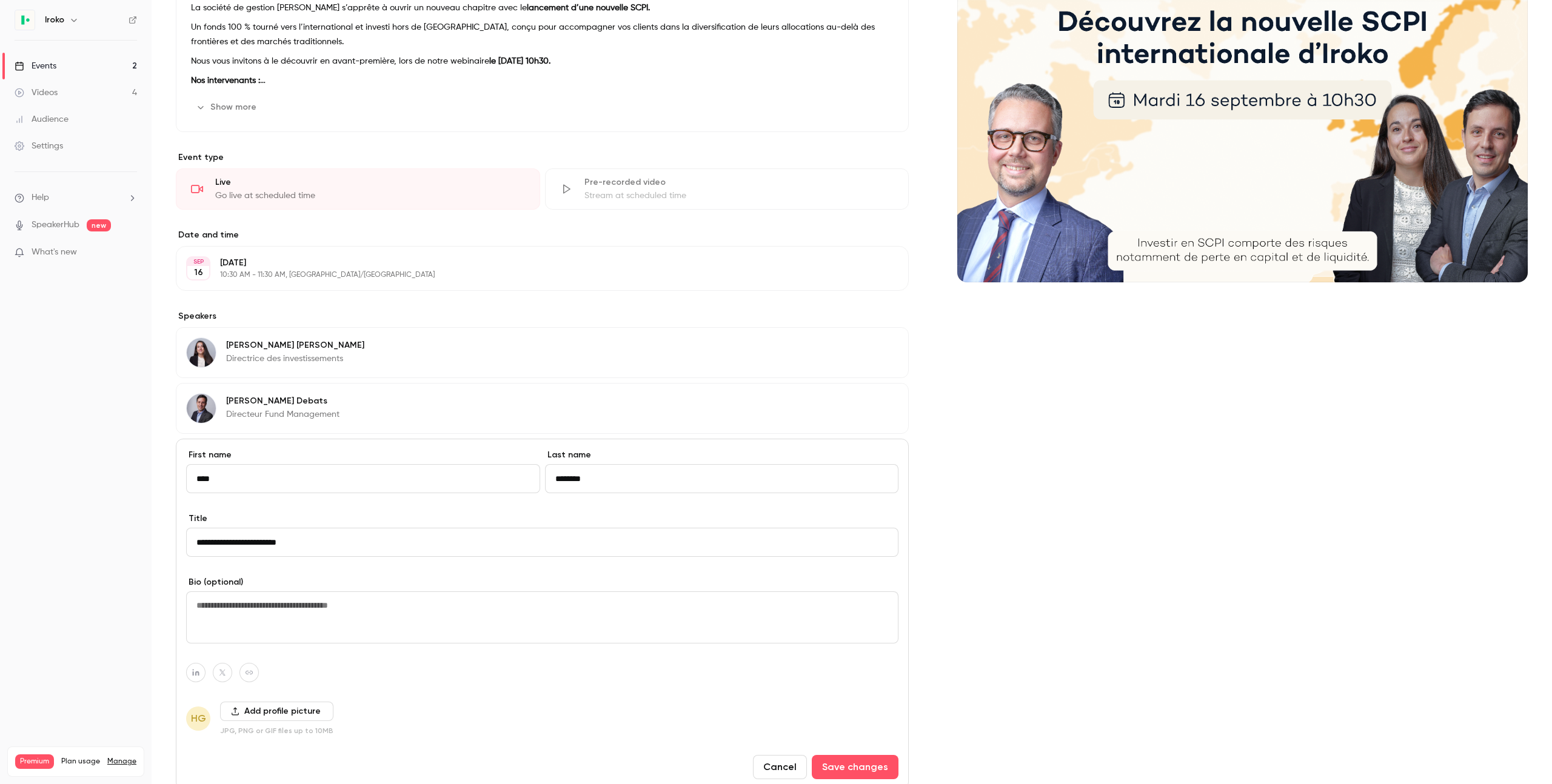
type input "**********"
click at [263, 713] on button "Add profile picture" at bounding box center [276, 711] width 113 height 19
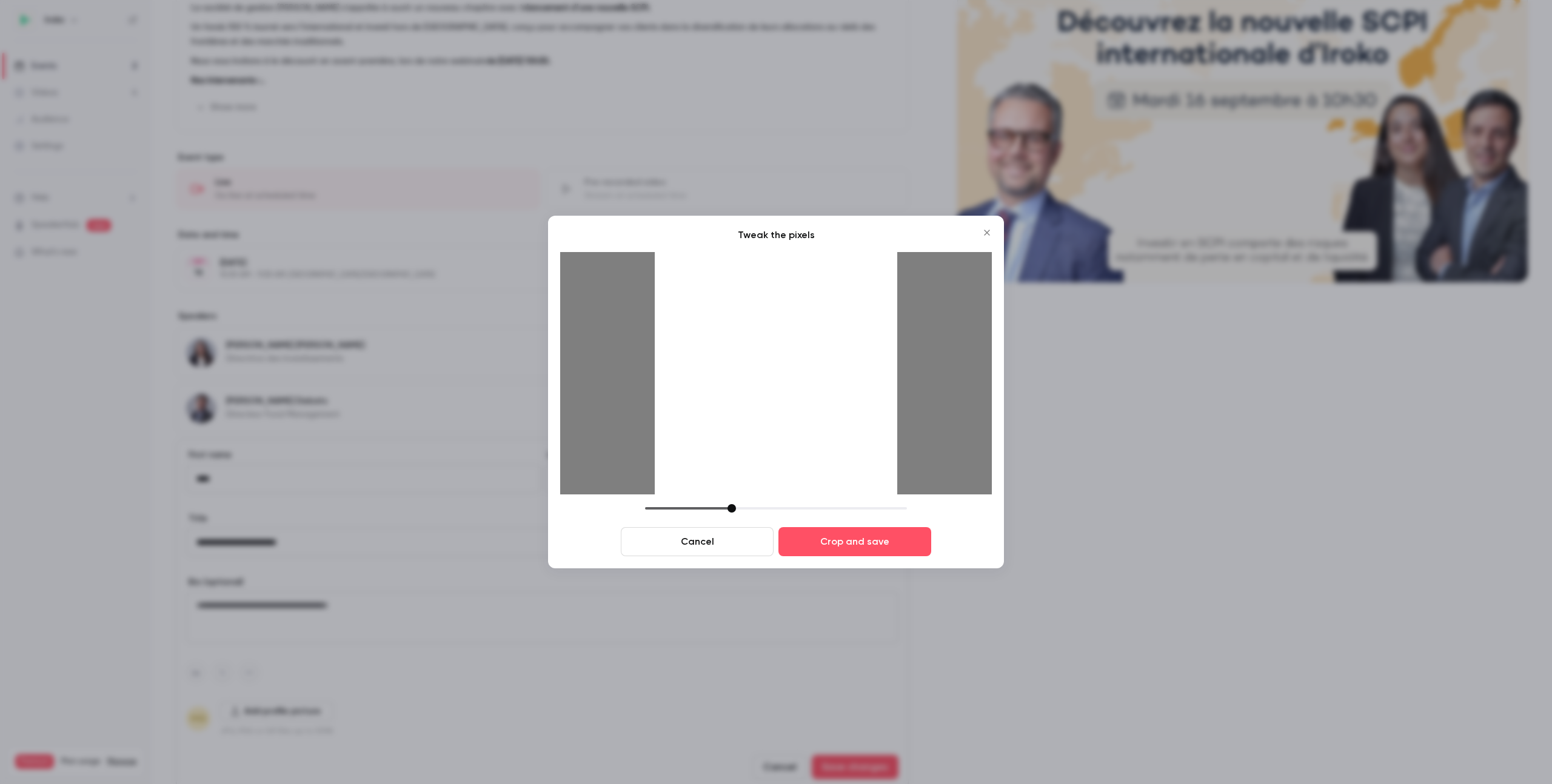
drag, startPoint x: 823, startPoint y: 458, endPoint x: 797, endPoint y: 498, distance: 47.7
click at [782, 476] on div at bounding box center [775, 373] width 242 height 242
click at [897, 543] on button "Crop and save" at bounding box center [854, 541] width 153 height 29
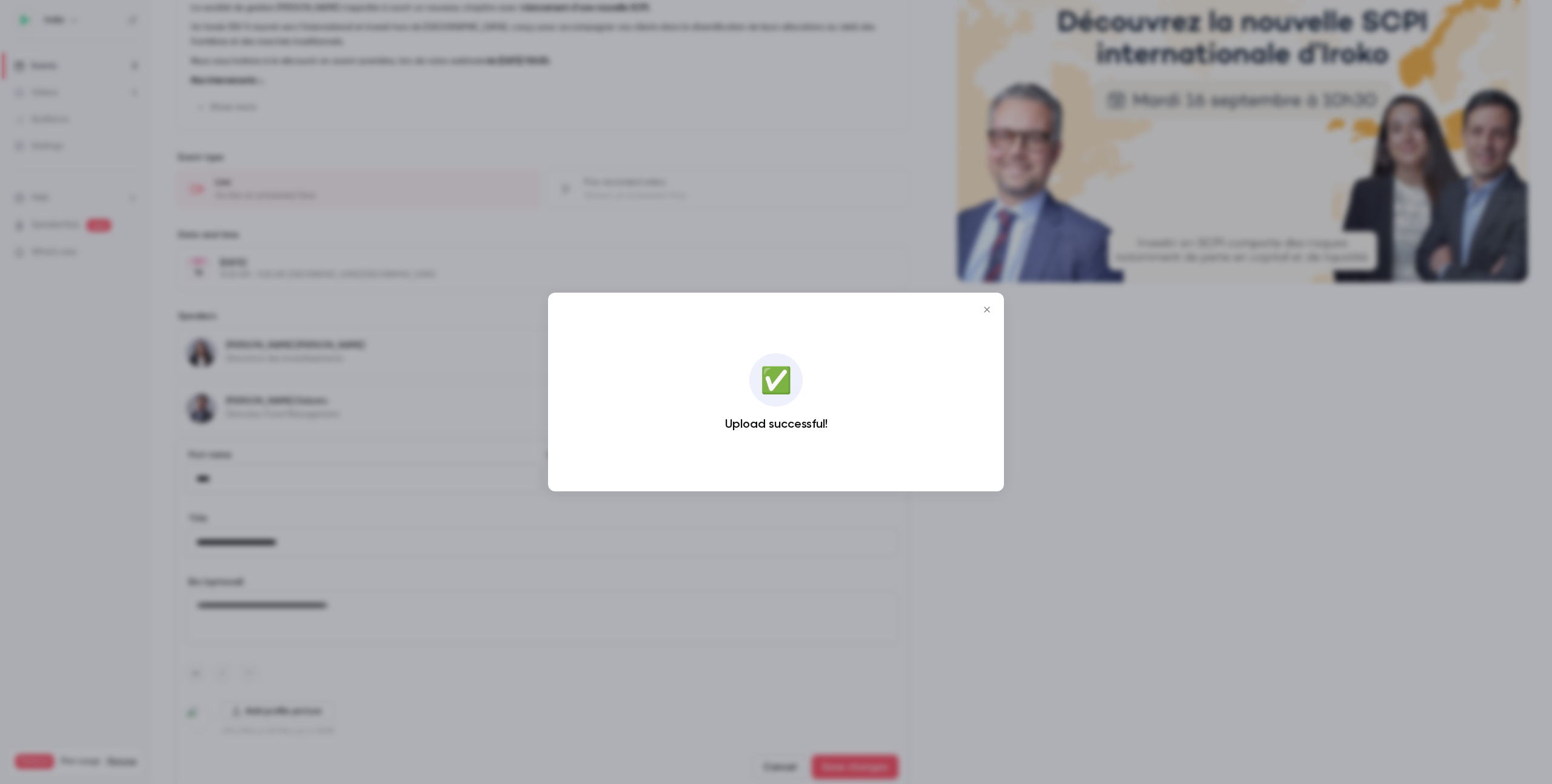
click at [987, 309] on icon "Close" at bounding box center [986, 310] width 15 height 9
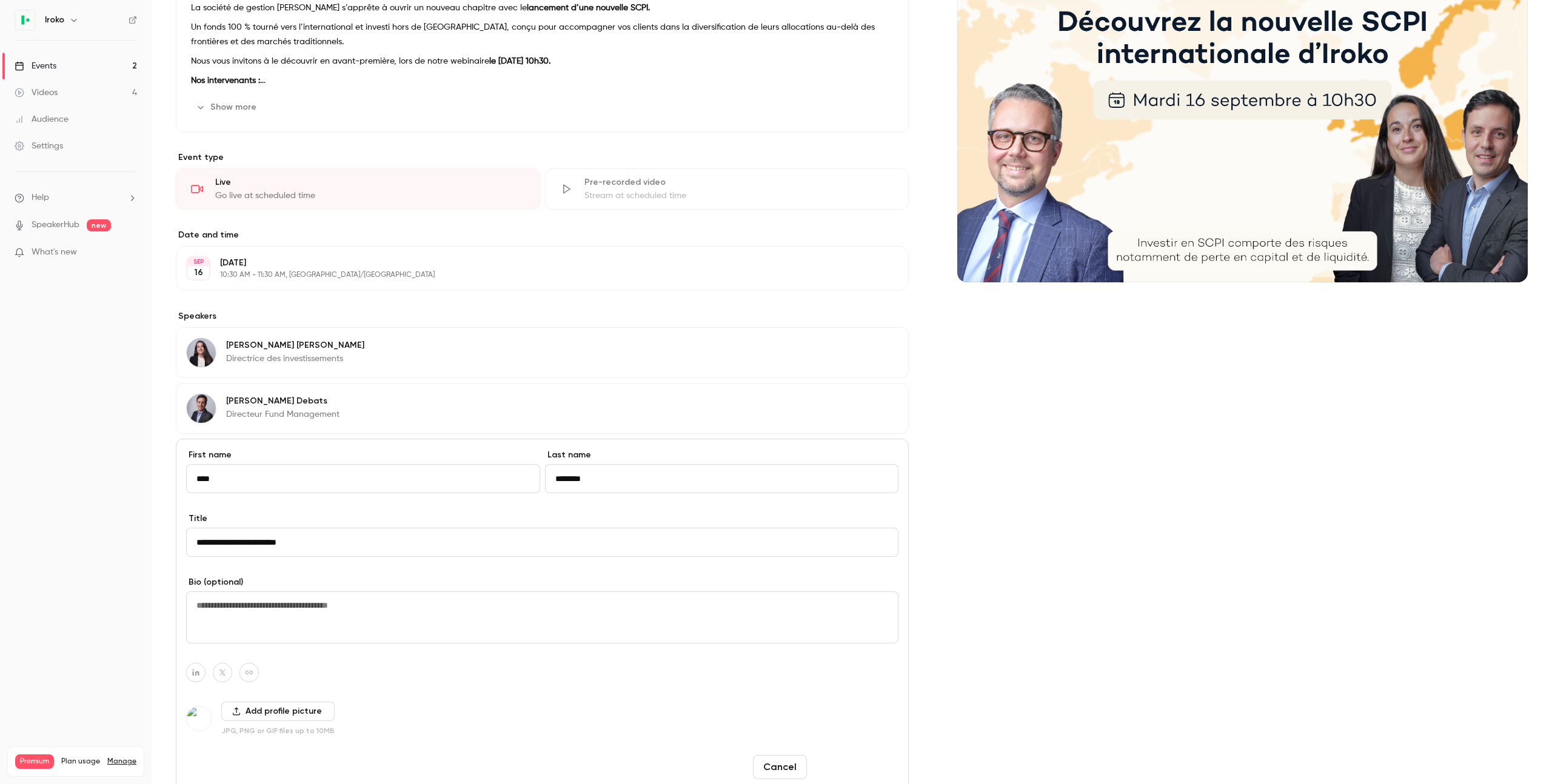
click at [843, 763] on button "Save changes" at bounding box center [854, 767] width 86 height 24
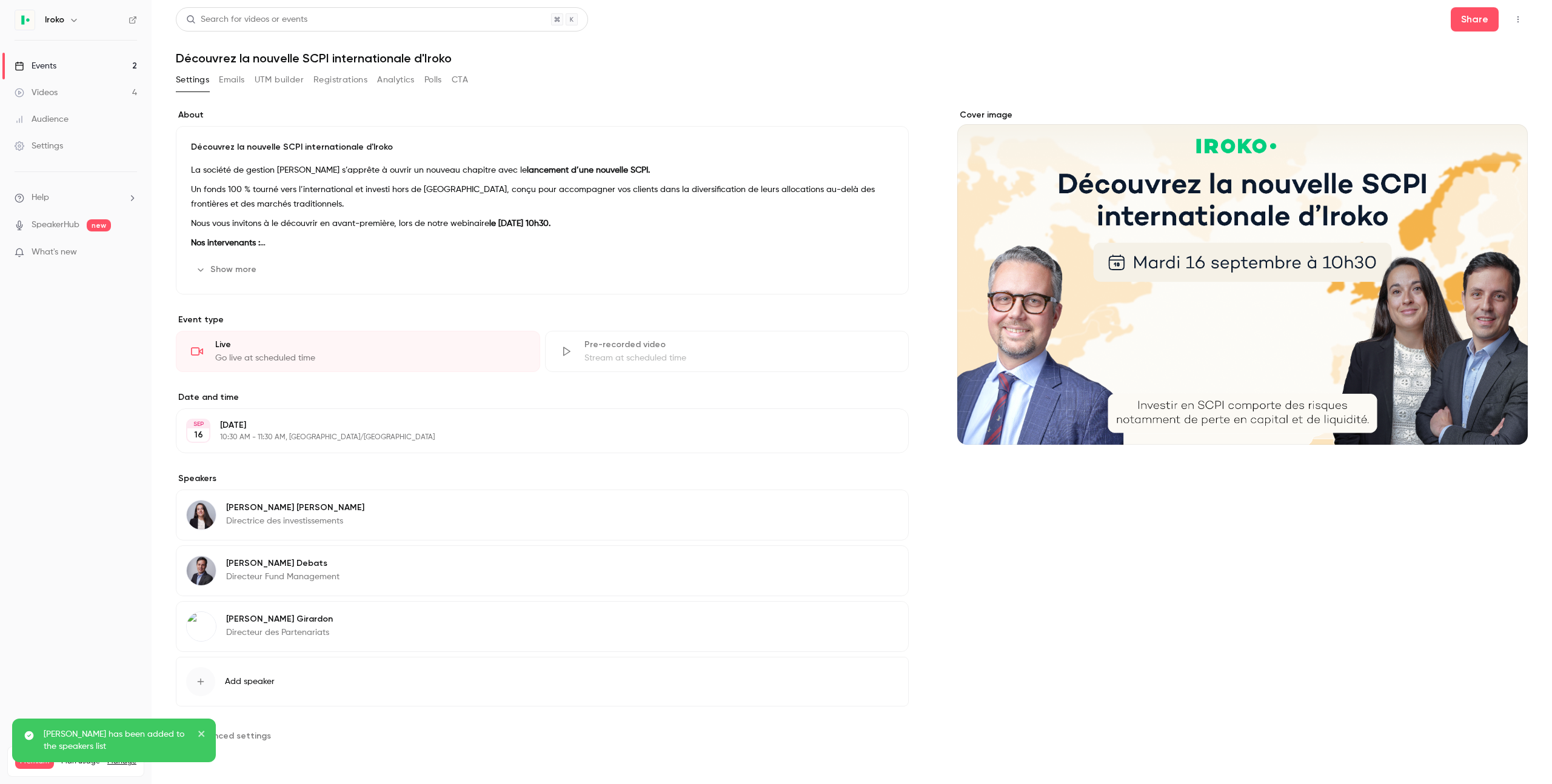
click at [68, 74] on link "Events 2" at bounding box center [75, 66] width 151 height 27
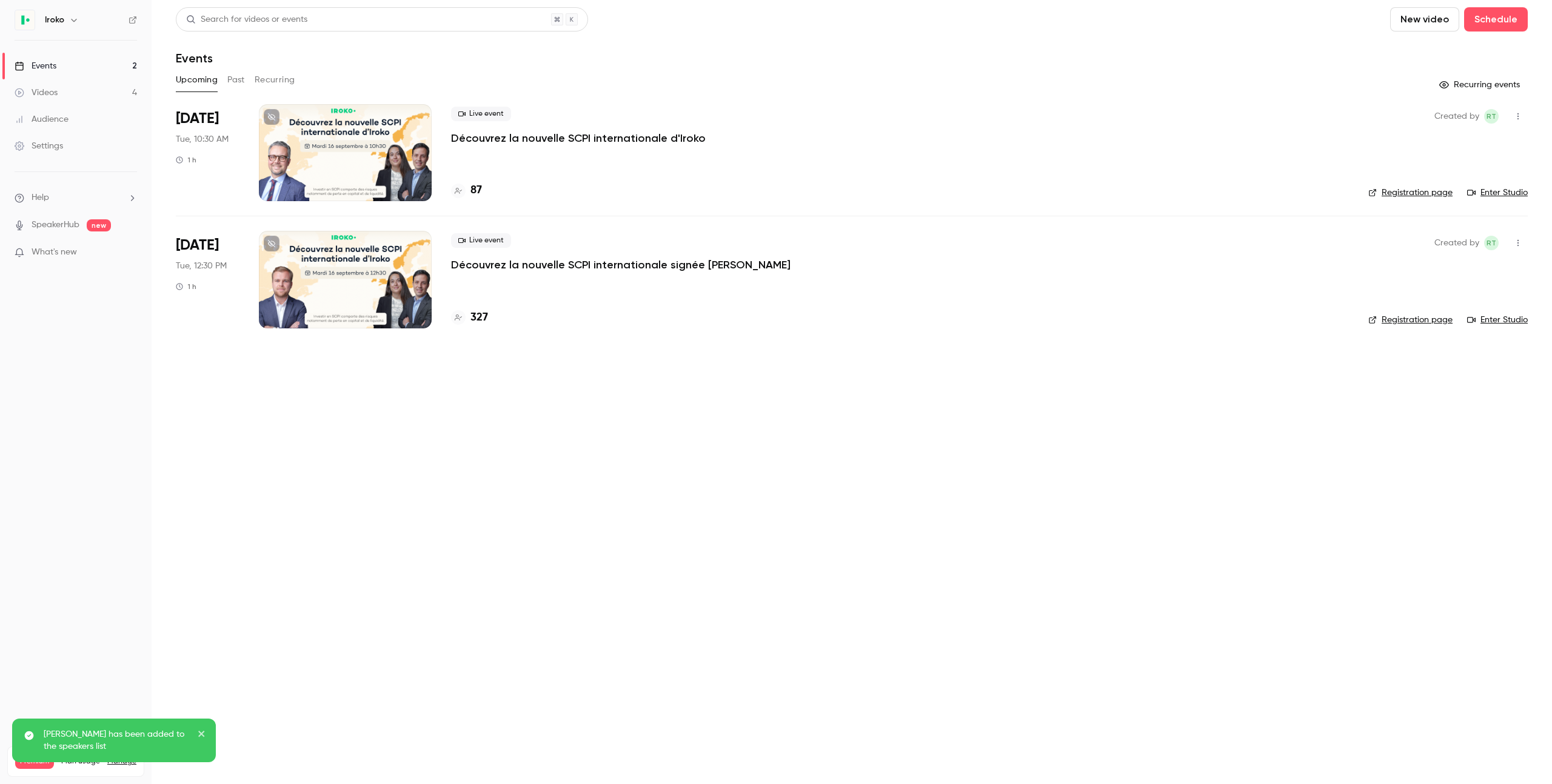
click at [415, 255] on div at bounding box center [345, 279] width 172 height 97
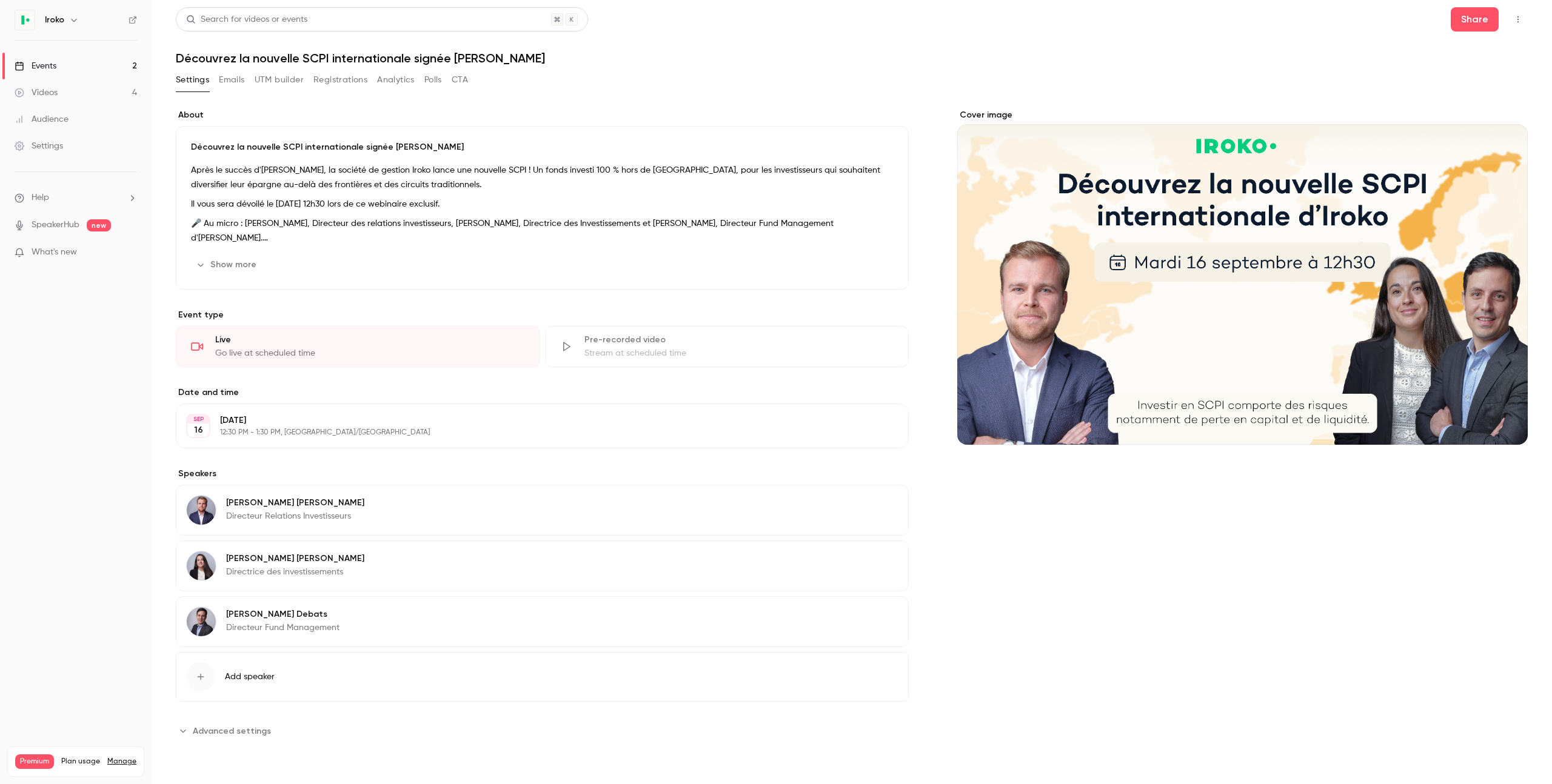
drag, startPoint x: 54, startPoint y: 63, endPoint x: 117, endPoint y: 74, distance: 64.0
click at [54, 63] on div "Events" at bounding box center [35, 66] width 42 height 12
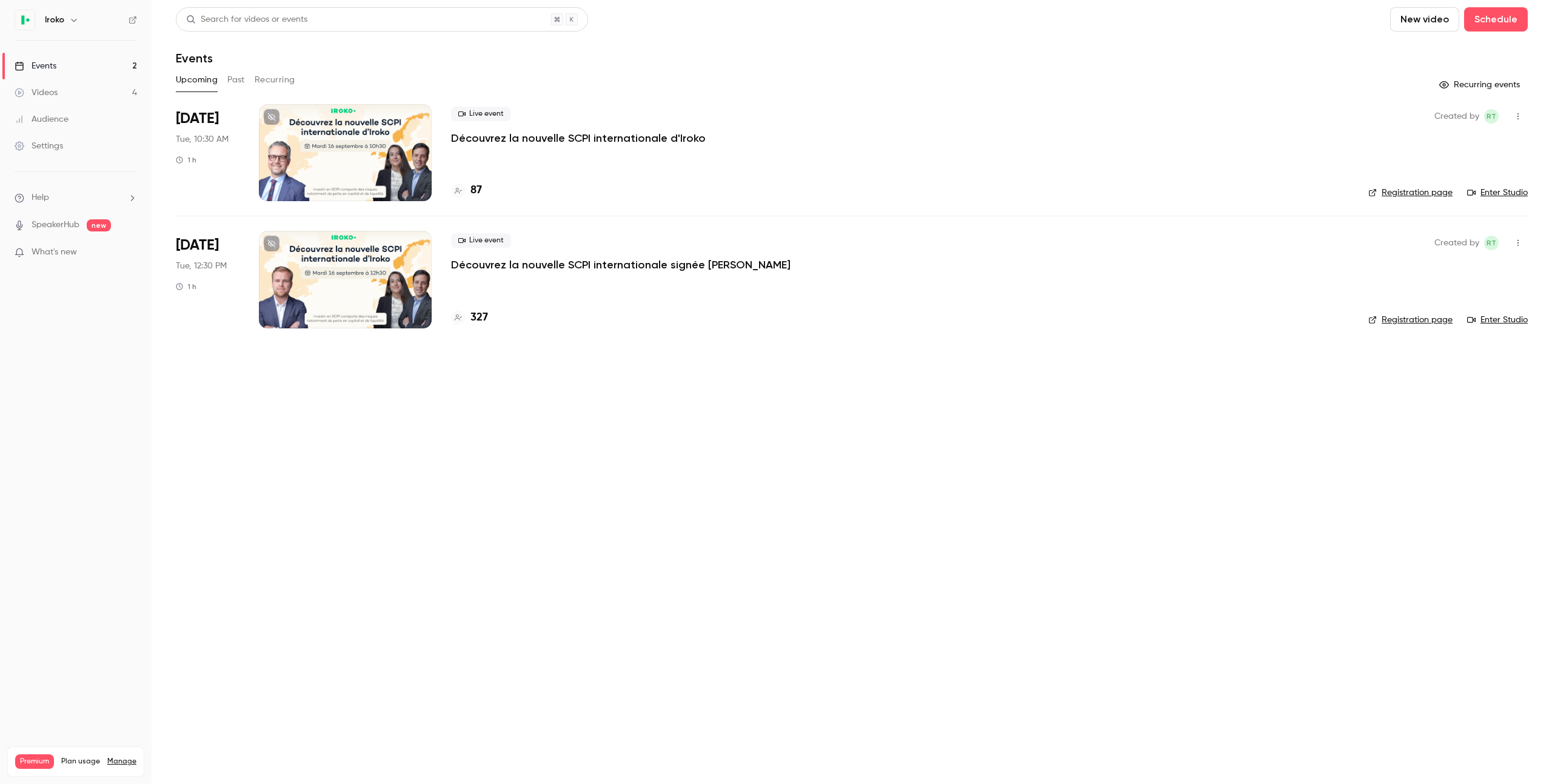
click at [339, 138] on div at bounding box center [345, 152] width 172 height 97
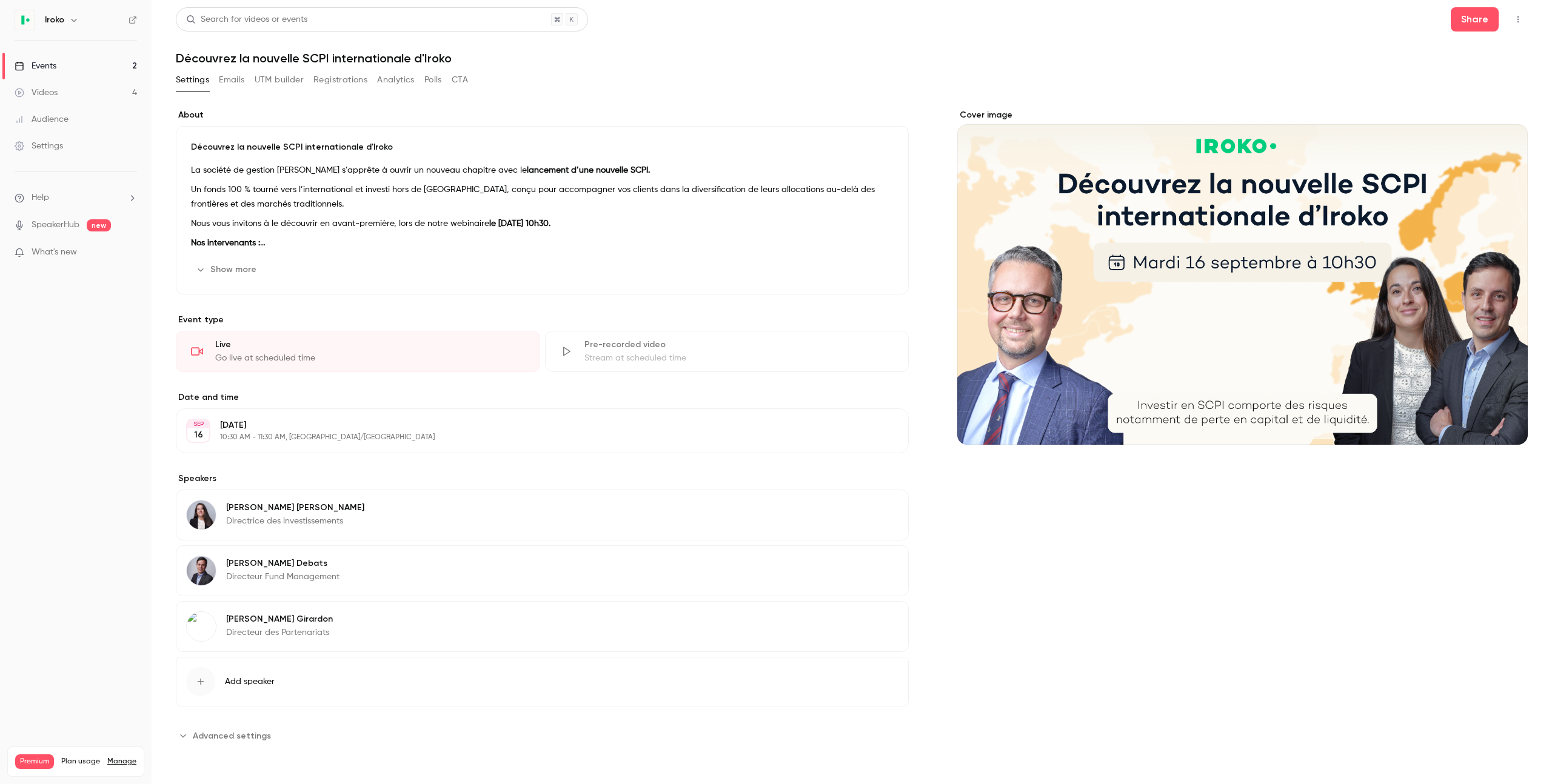
click at [70, 66] on link "Events 2" at bounding box center [75, 66] width 151 height 27
